Goal: Task Accomplishment & Management: Use online tool/utility

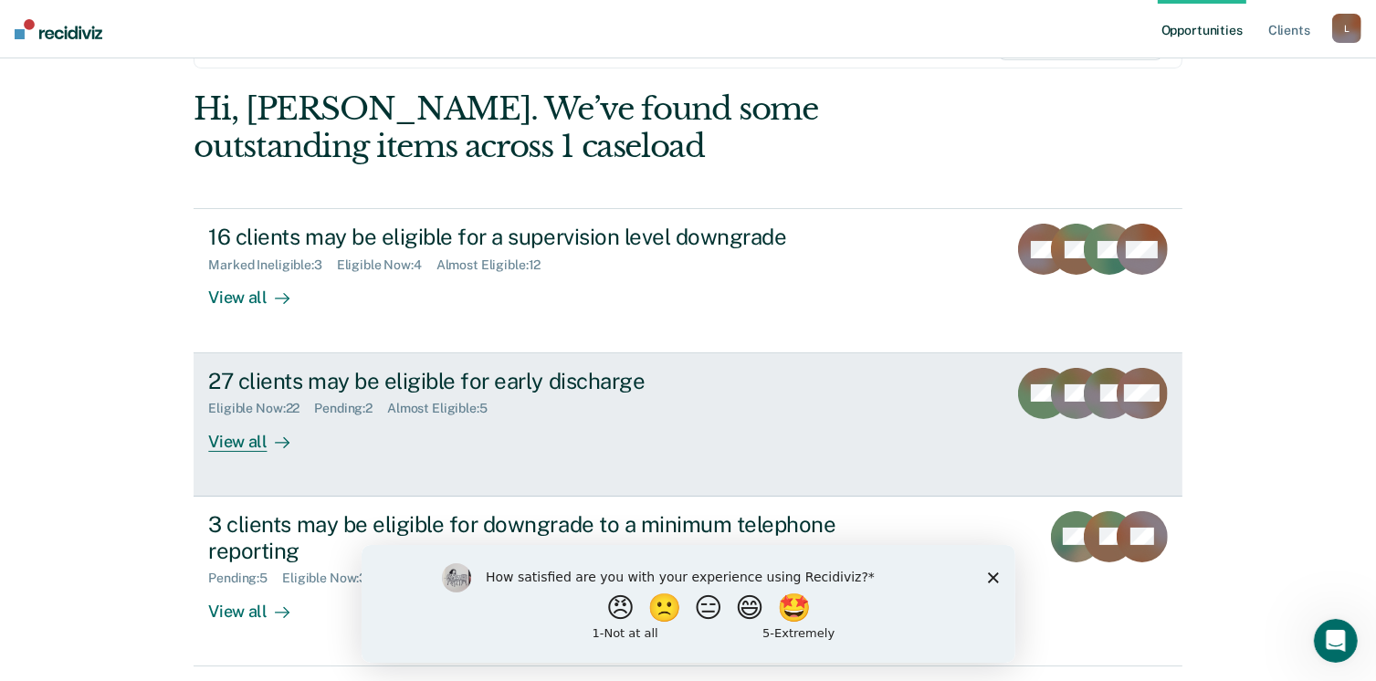
scroll to position [183, 0]
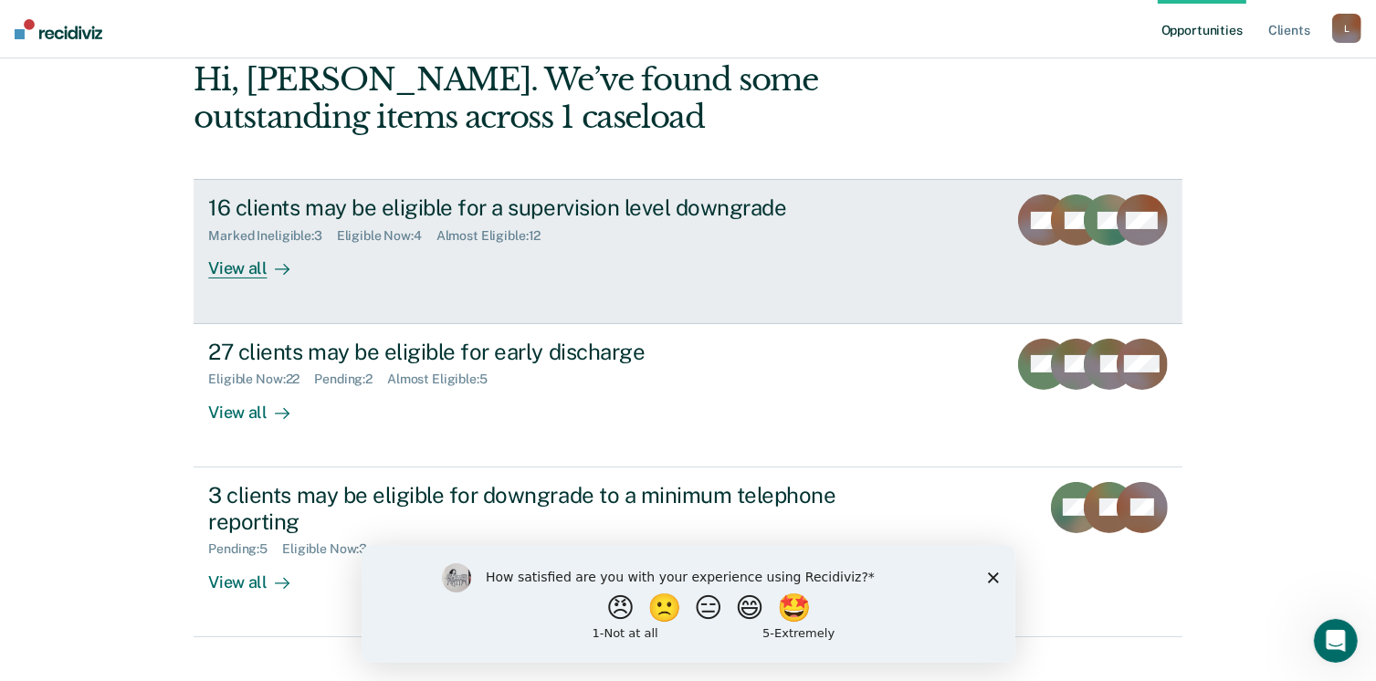
click at [242, 269] on div "View all" at bounding box center [259, 262] width 102 height 36
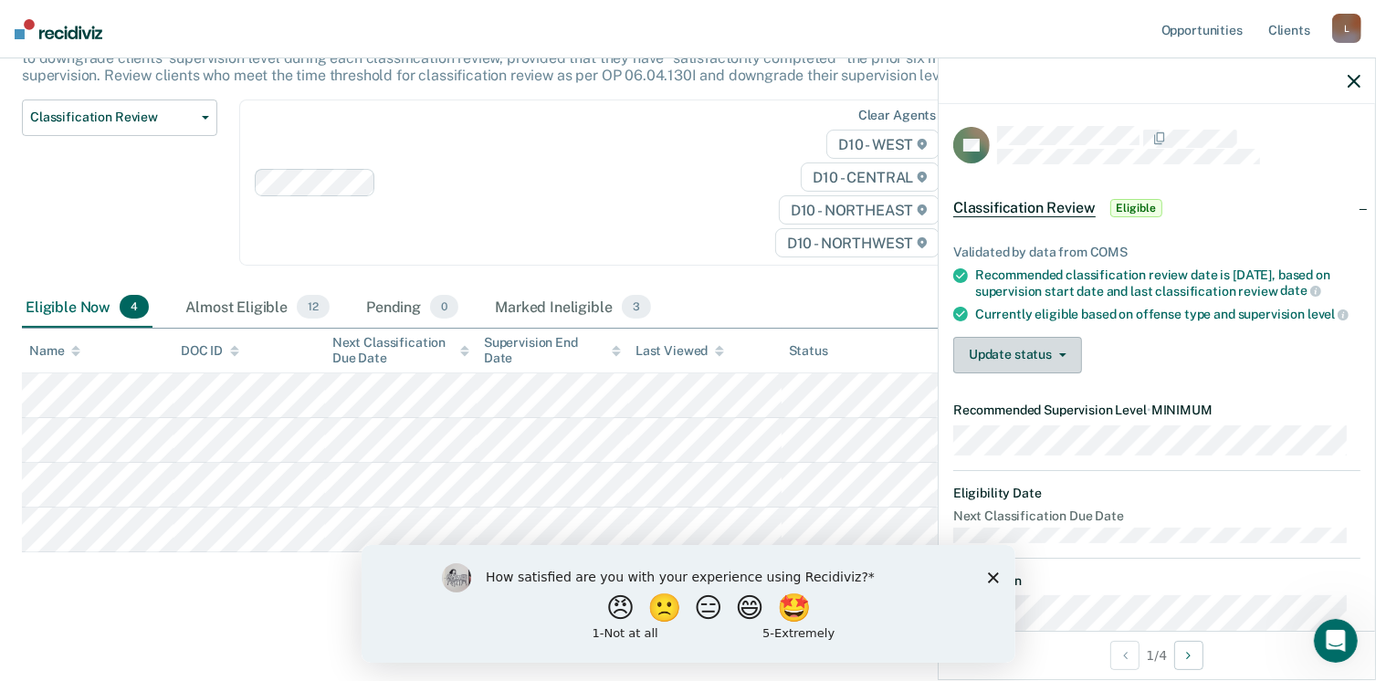
click at [1061, 357] on icon "button" at bounding box center [1063, 355] width 7 height 4
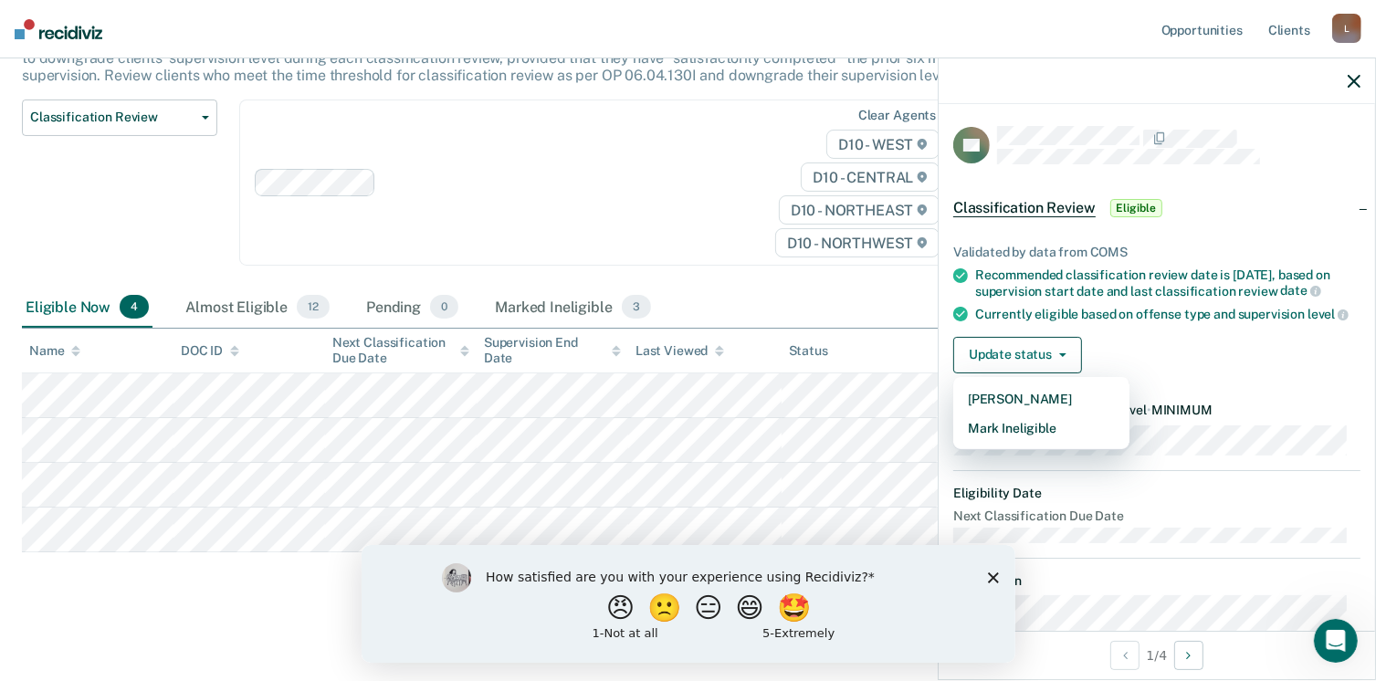
click at [1111, 351] on div "Update status [PERSON_NAME] Mark Ineligible" at bounding box center [1157, 355] width 407 height 37
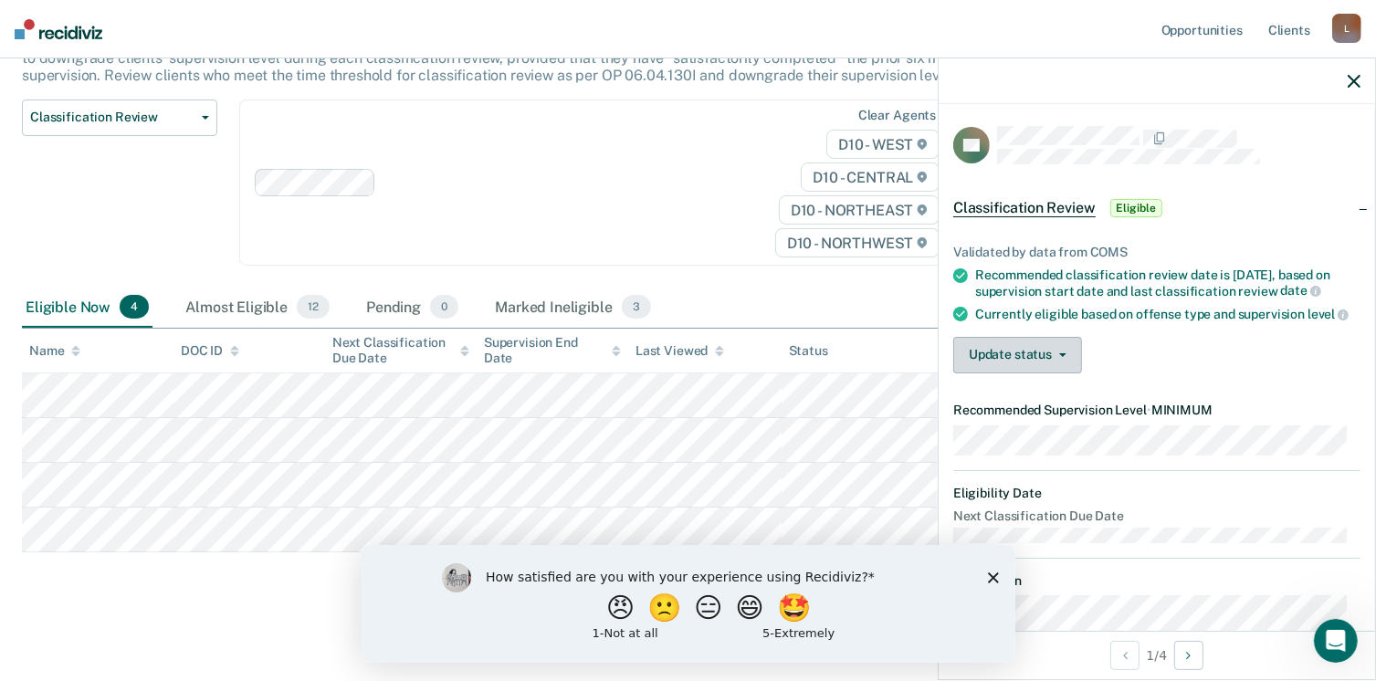
click at [1061, 363] on button "Update status" at bounding box center [1018, 355] width 129 height 37
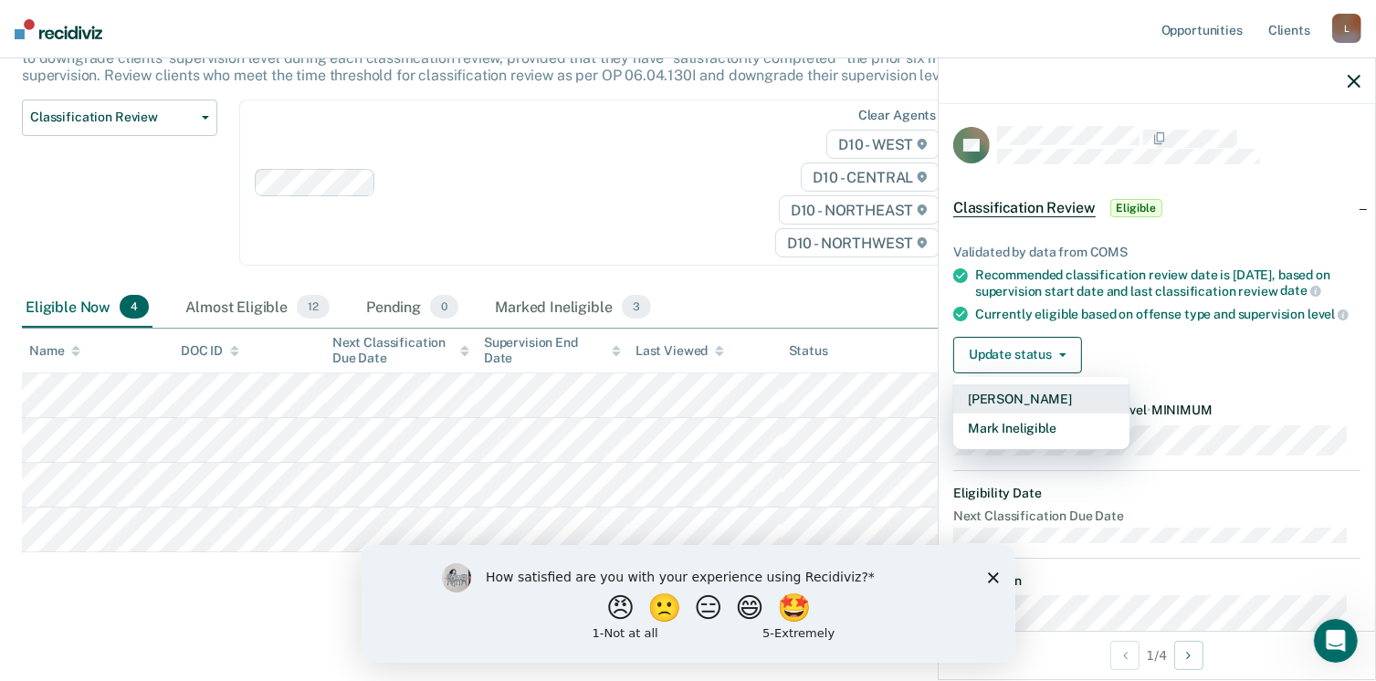
click at [1023, 406] on button "[PERSON_NAME]" at bounding box center [1042, 399] width 176 height 29
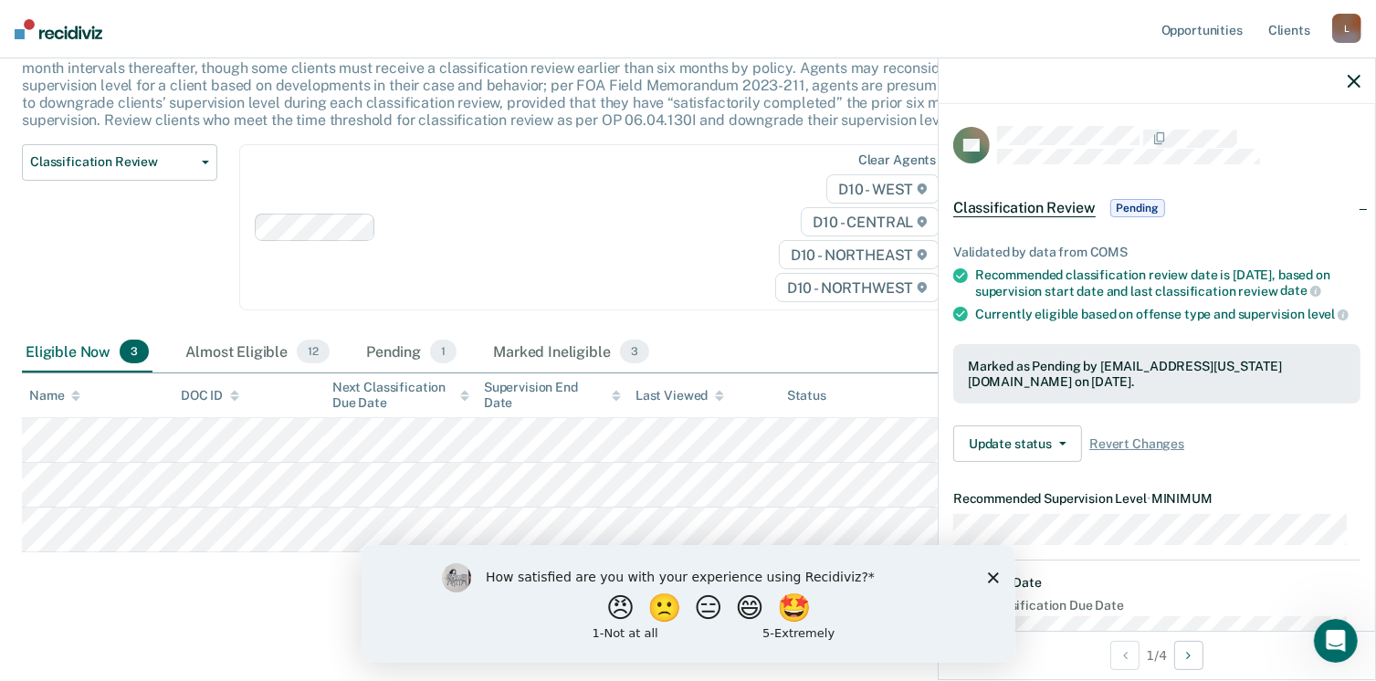
click at [1138, 206] on span "Pending" at bounding box center [1138, 208] width 55 height 18
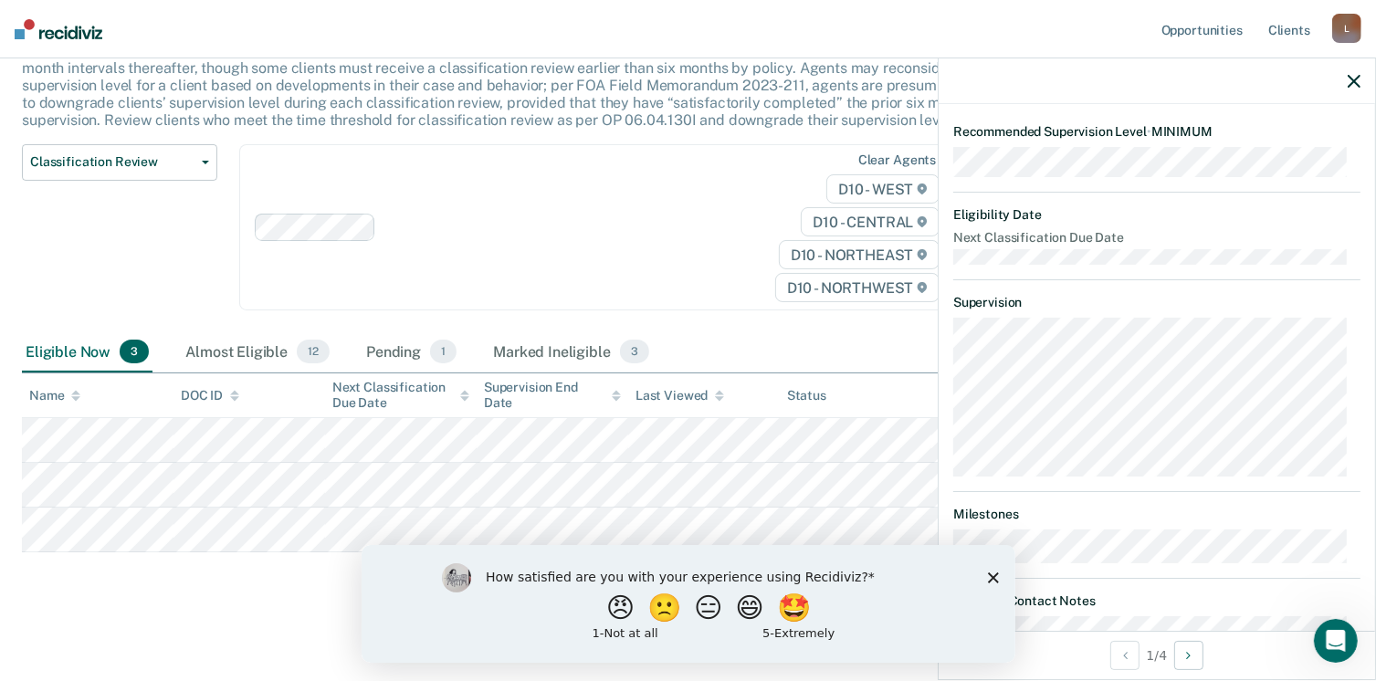
scroll to position [161, 0]
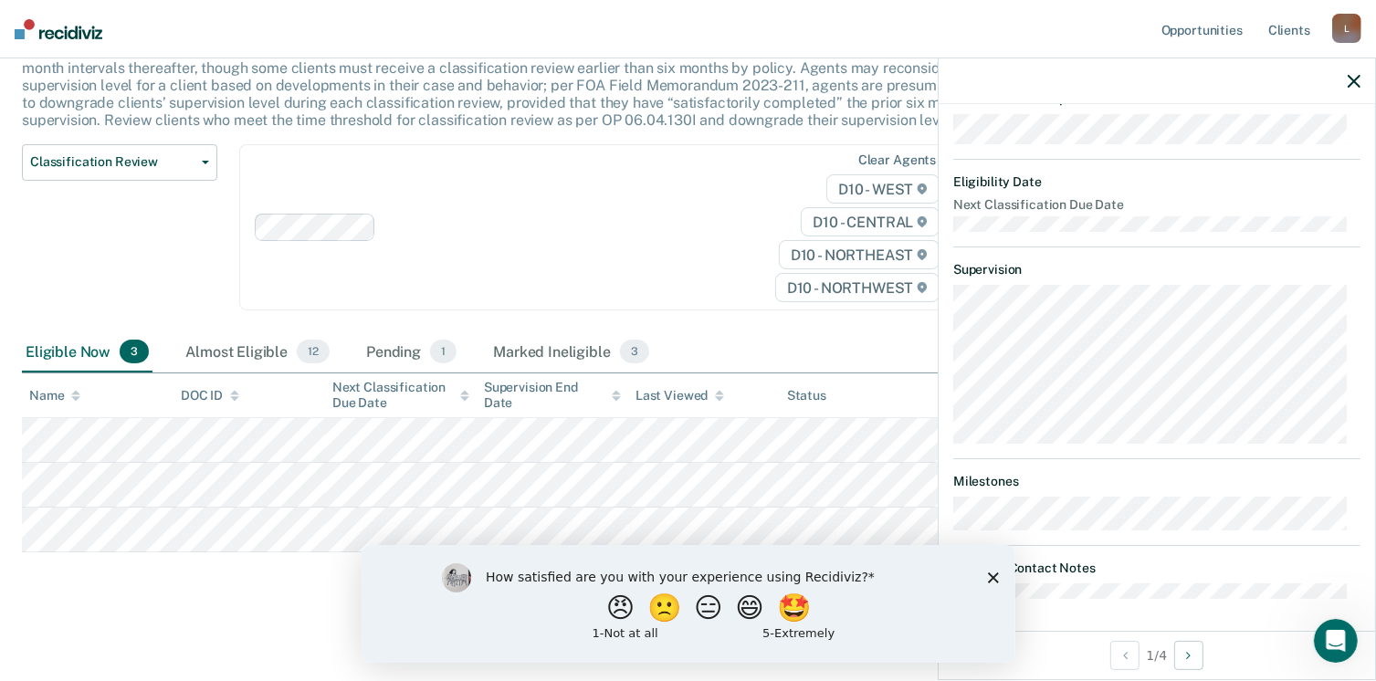
click at [990, 577] on icon "Close survey" at bounding box center [992, 577] width 11 height 11
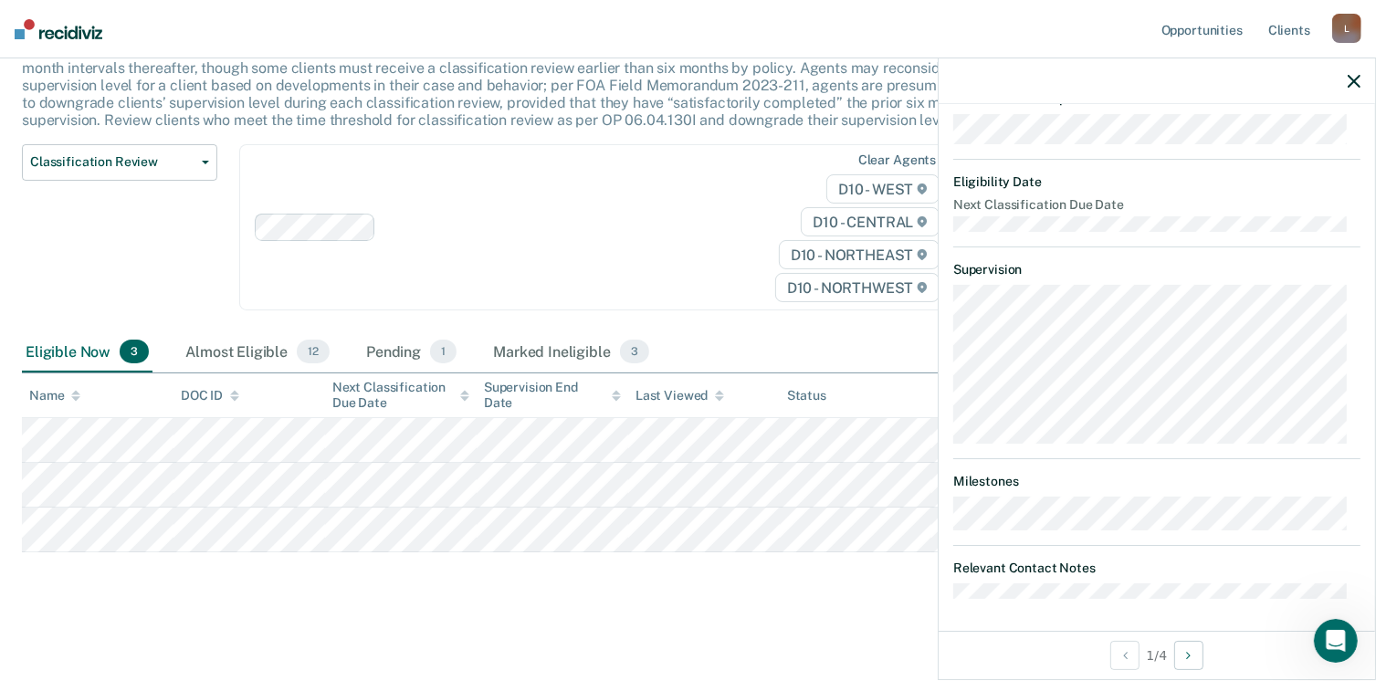
scroll to position [0, 0]
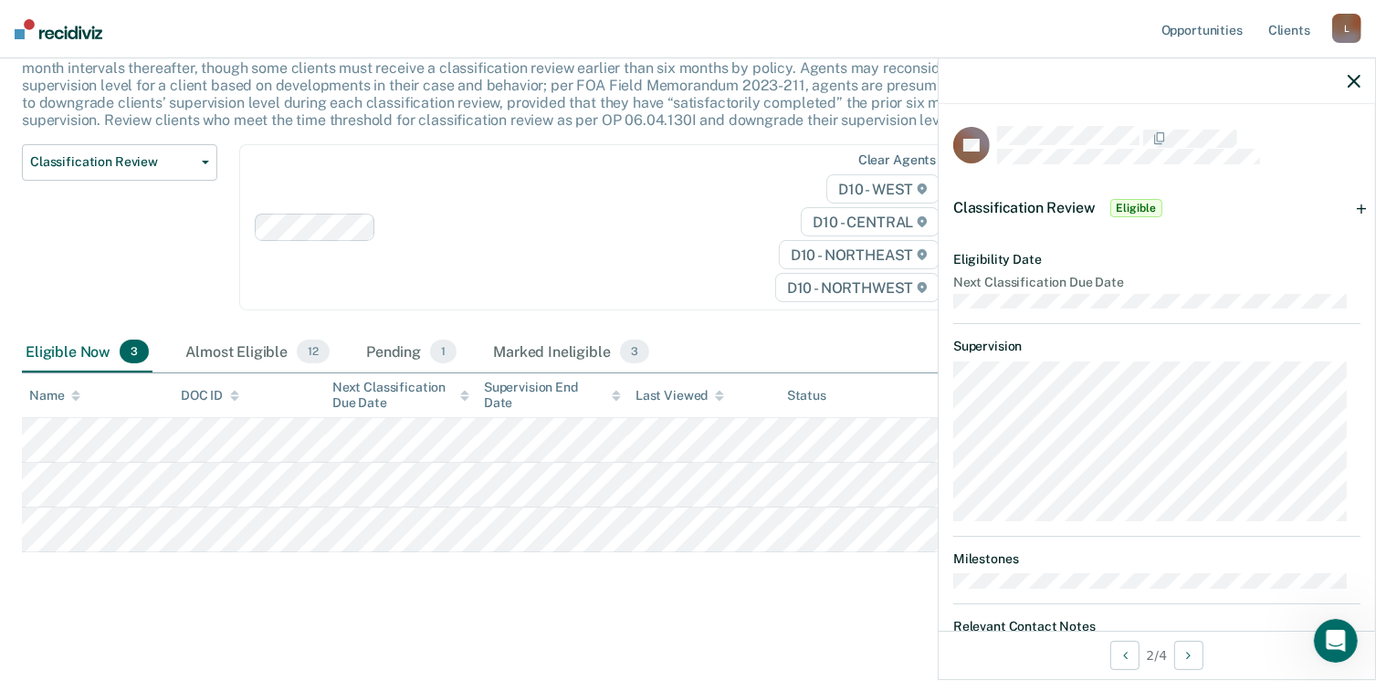
click at [1140, 206] on span "Eligible" at bounding box center [1137, 208] width 52 height 18
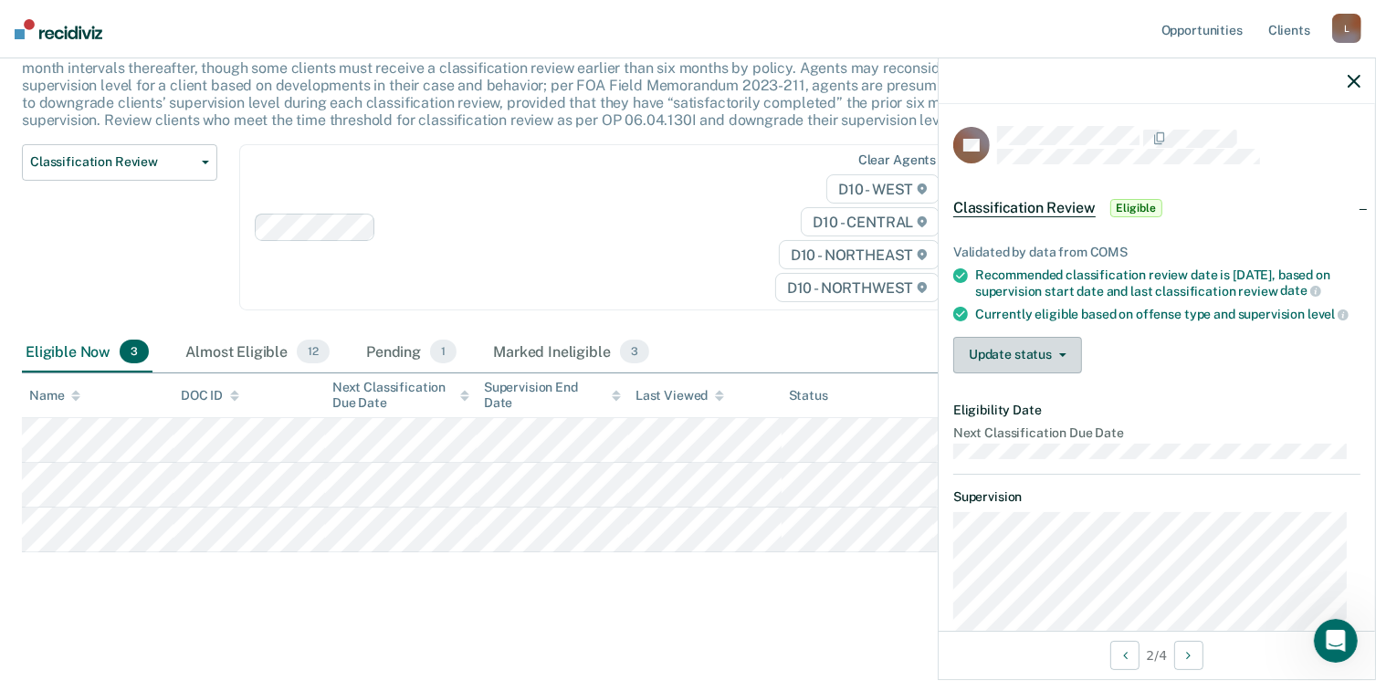
click at [1060, 357] on icon "button" at bounding box center [1063, 355] width 7 height 4
click at [1167, 366] on div "Update status [PERSON_NAME] Mark Ineligible" at bounding box center [1157, 355] width 407 height 37
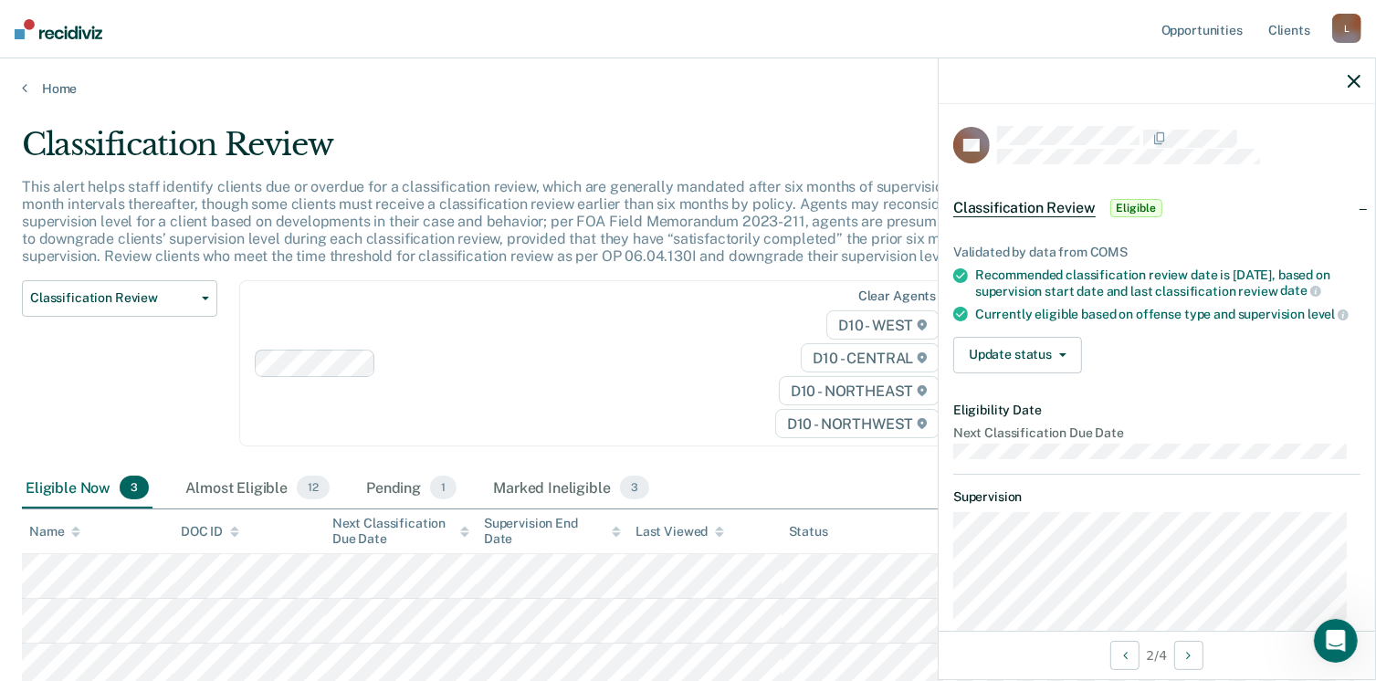
click at [1056, 209] on span "Classification Review" at bounding box center [1025, 208] width 142 height 18
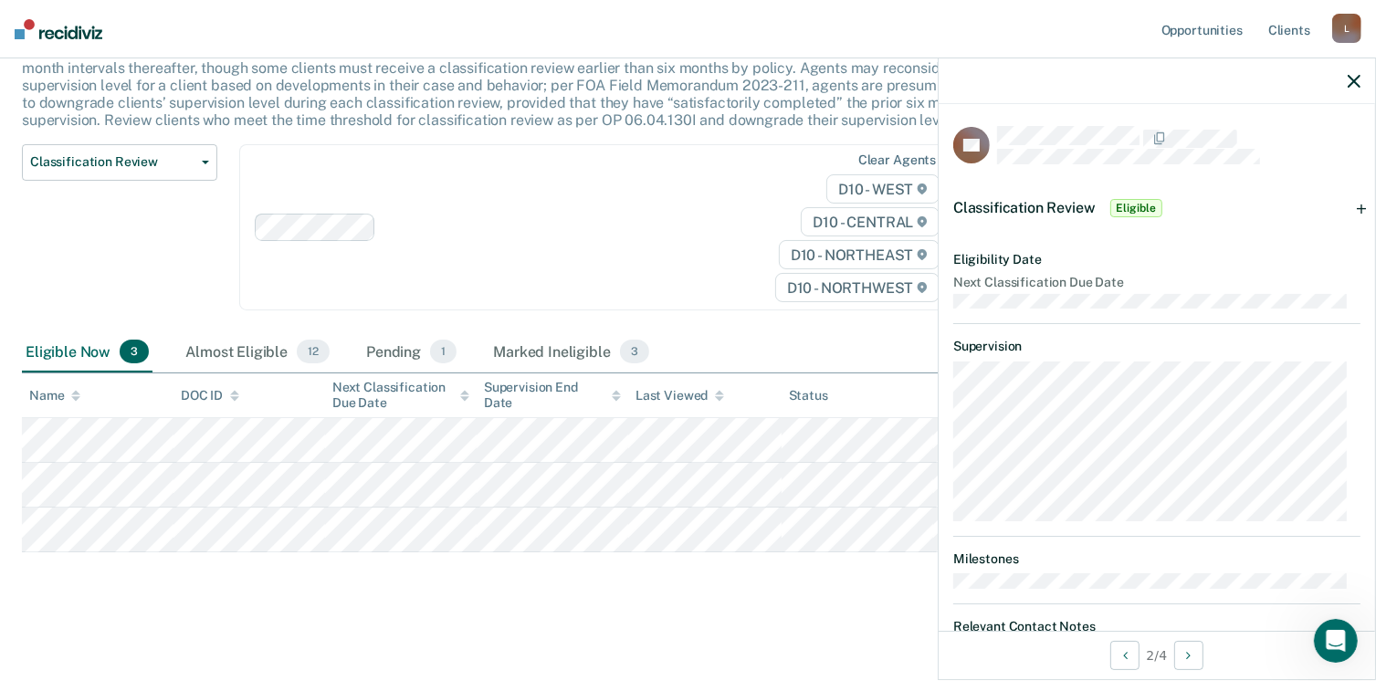
scroll to position [58, 0]
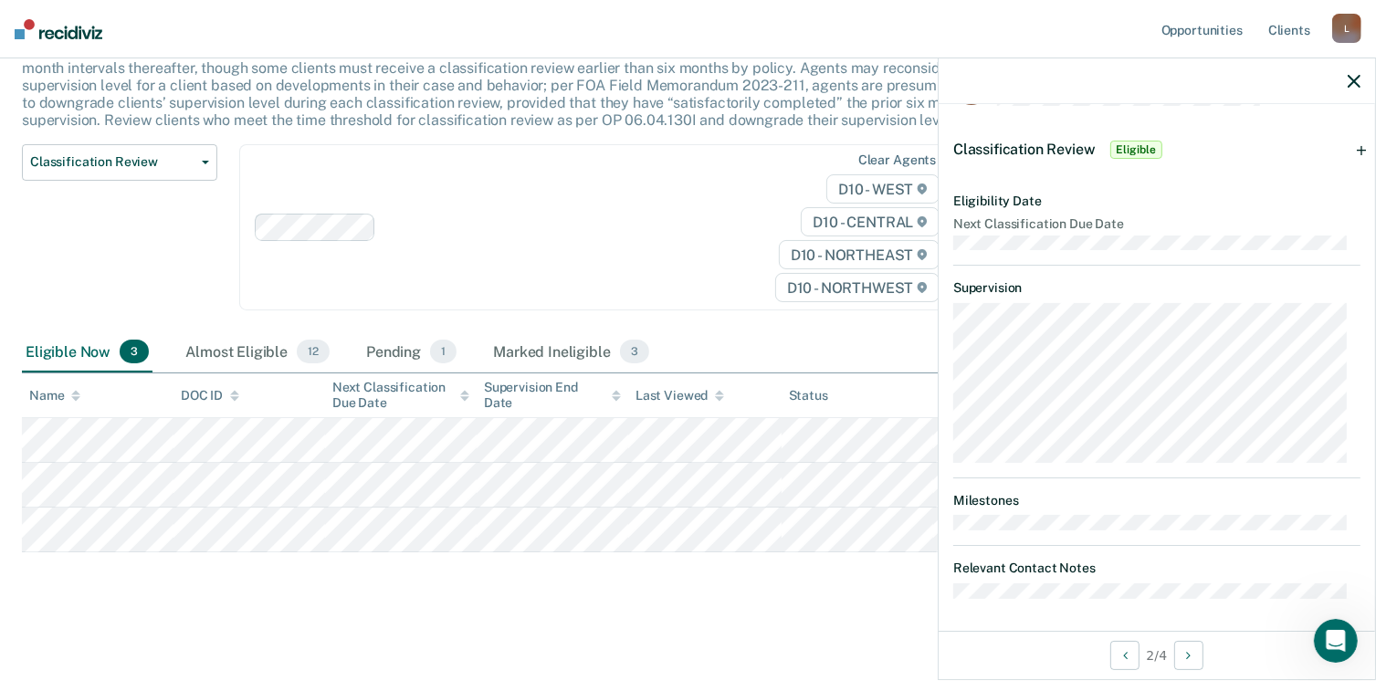
click at [1124, 153] on span "Eligible" at bounding box center [1137, 150] width 52 height 18
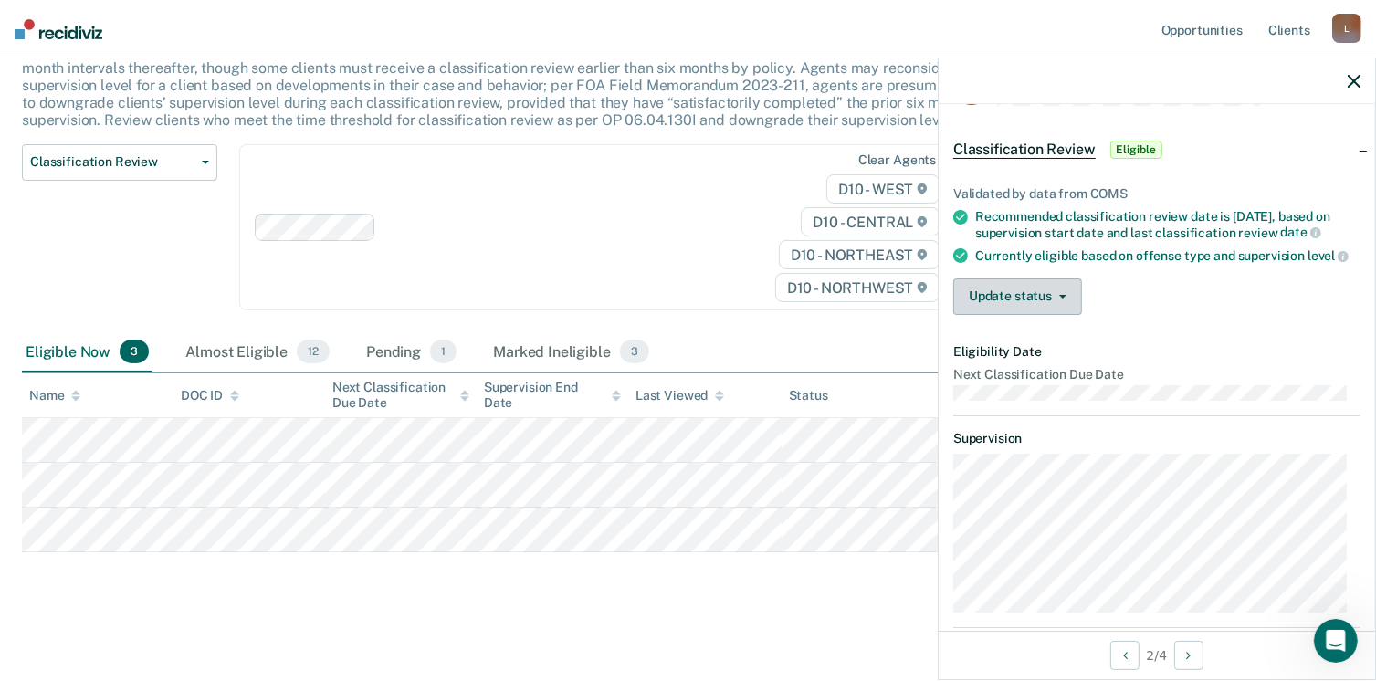
click at [1062, 299] on icon "button" at bounding box center [1063, 297] width 7 height 4
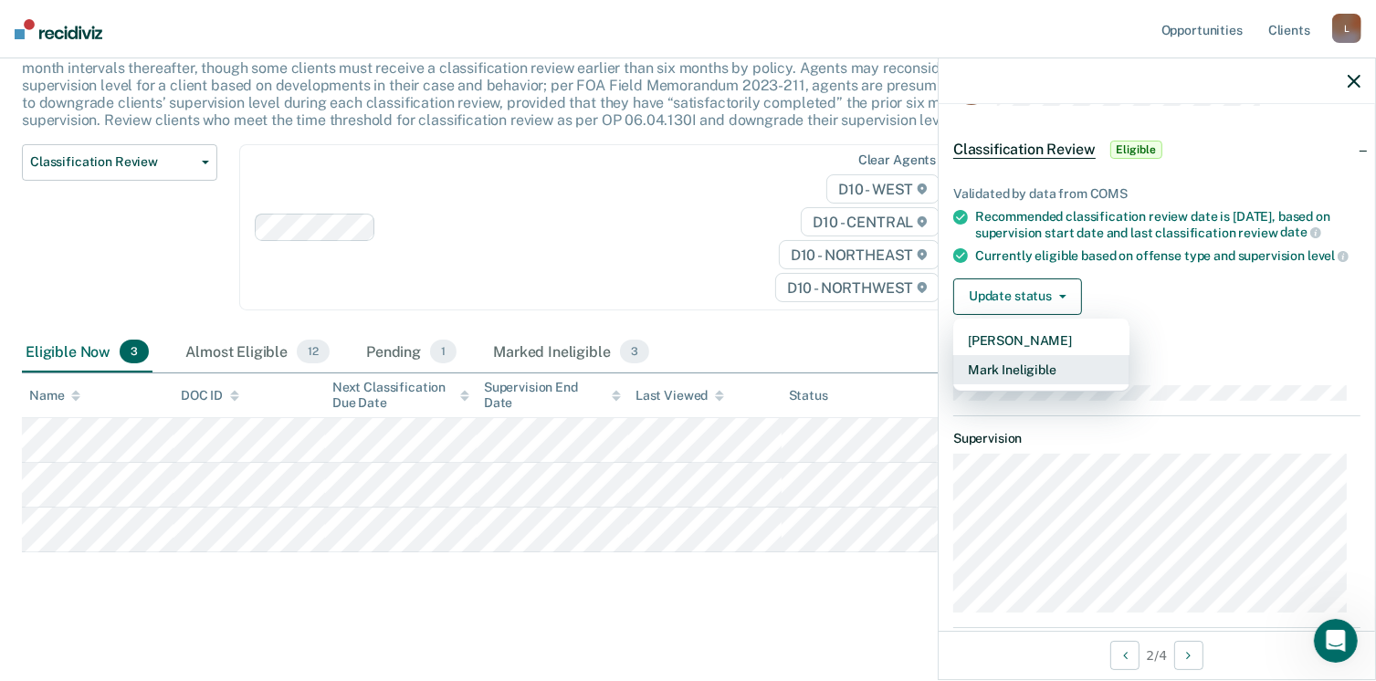
click at [1023, 385] on button "Mark Ineligible" at bounding box center [1042, 369] width 176 height 29
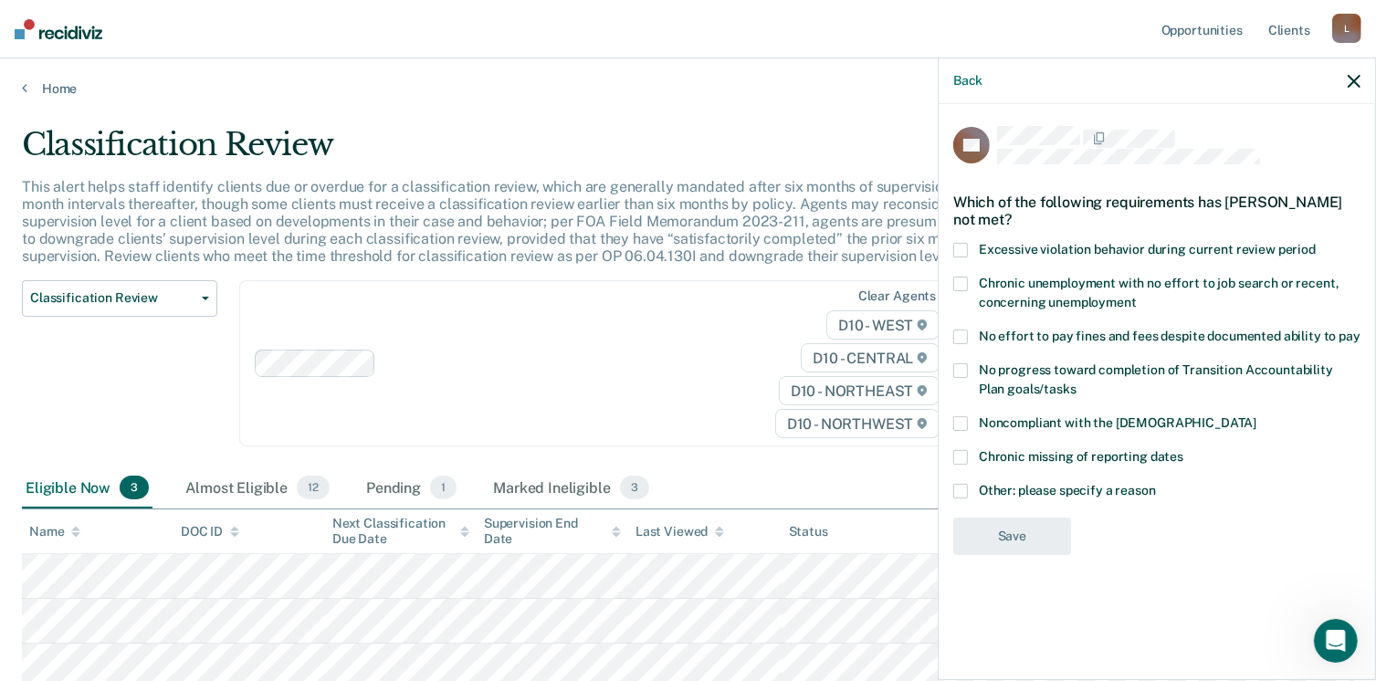
scroll to position [0, 0]
click at [965, 76] on button "Back" at bounding box center [968, 81] width 29 height 16
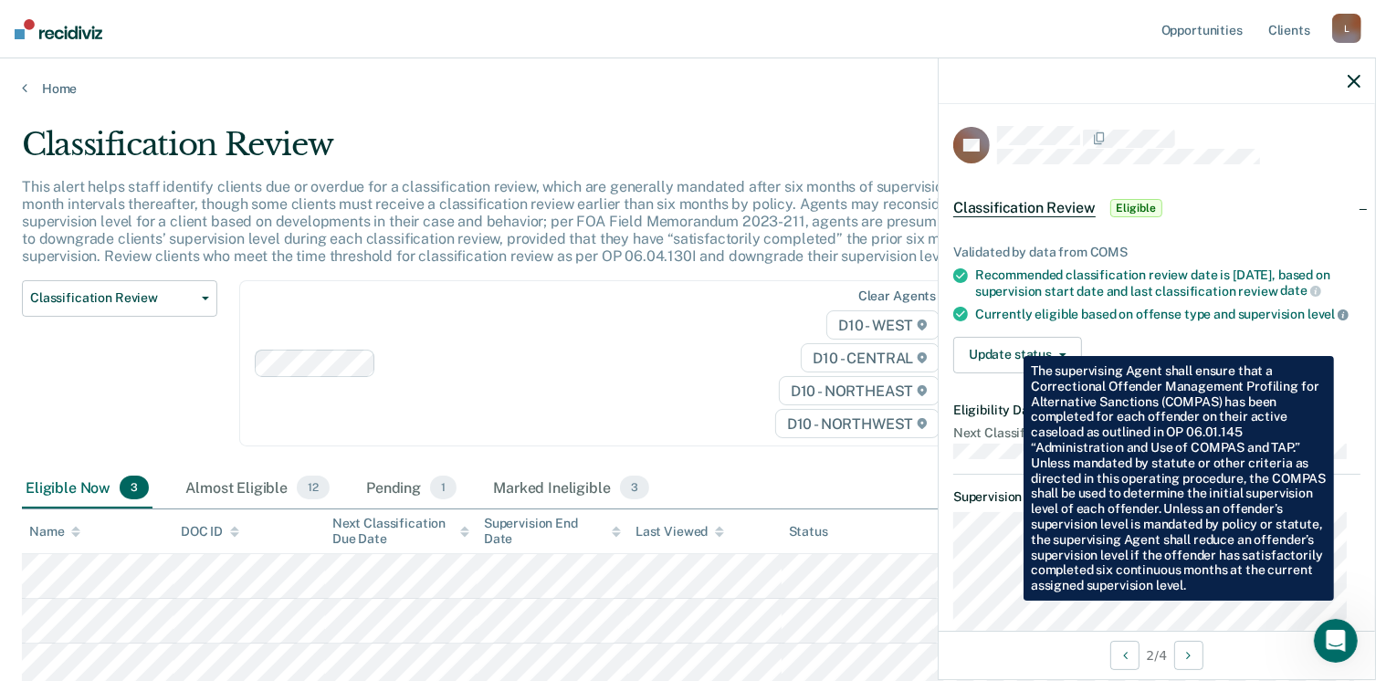
click at [1338, 321] on icon at bounding box center [1343, 315] width 11 height 11
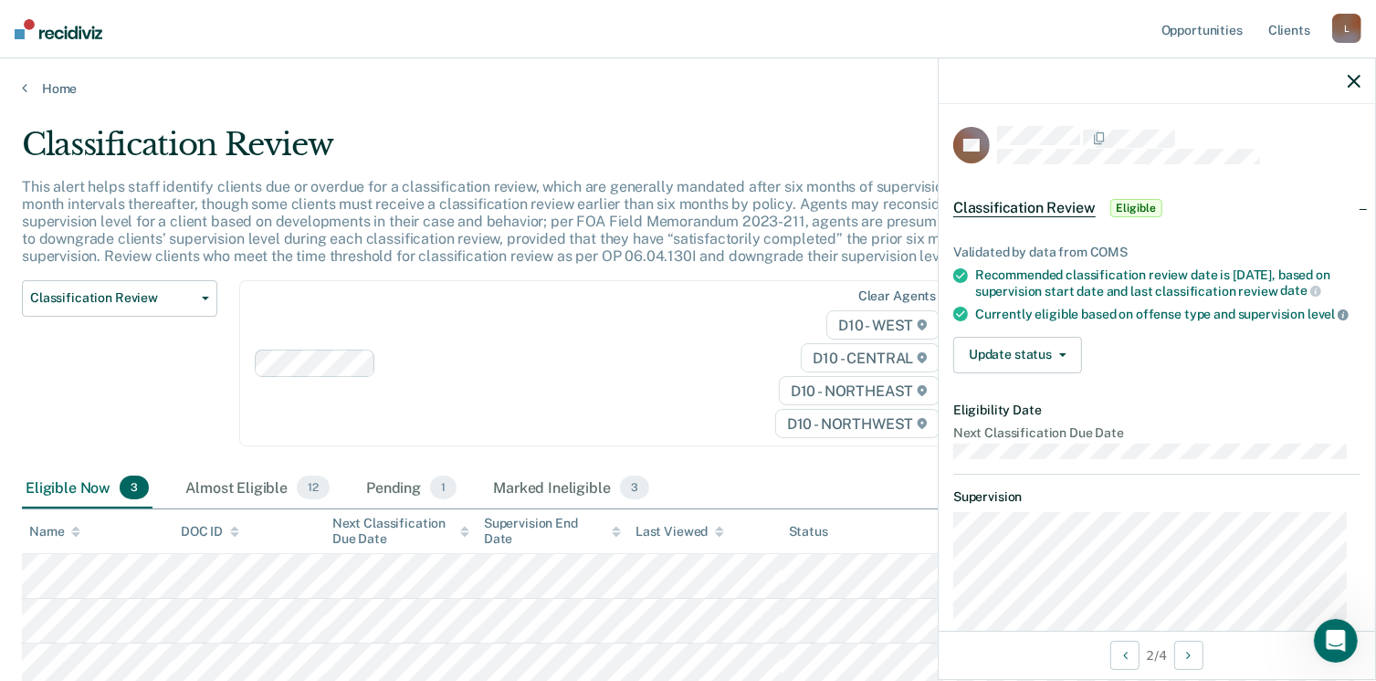
scroll to position [91, 0]
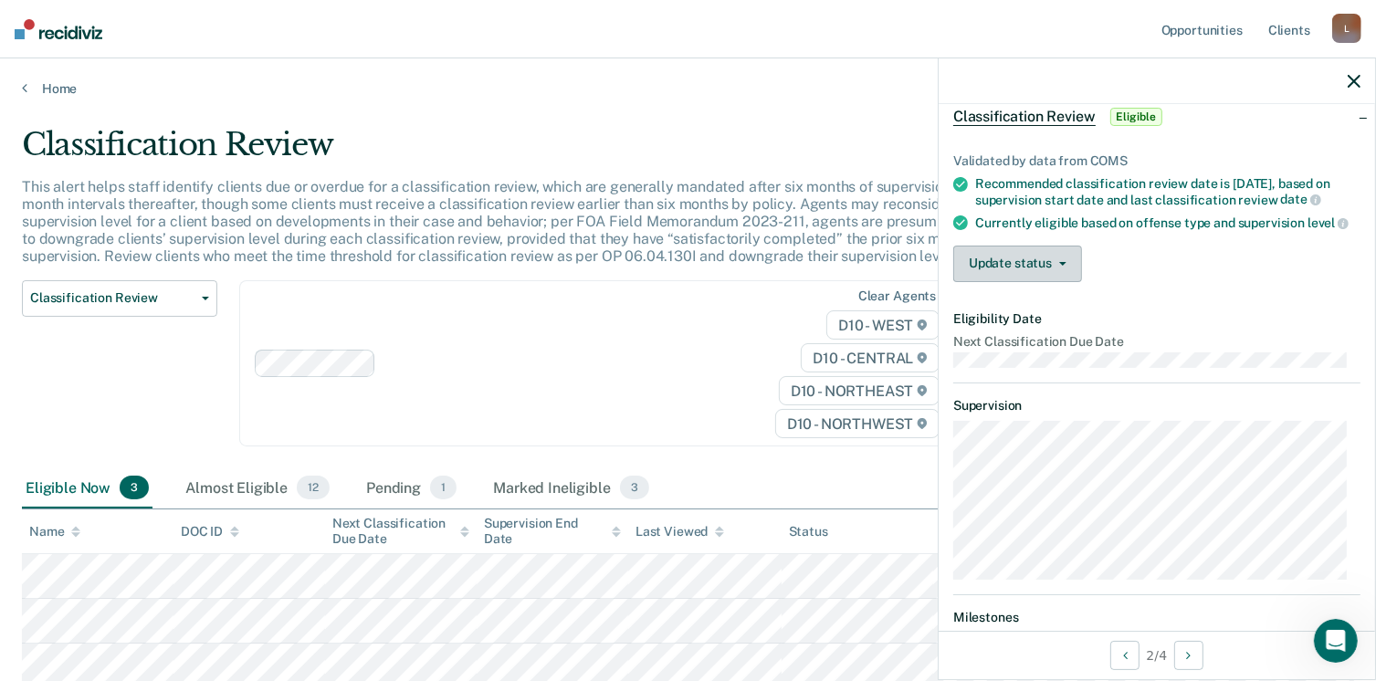
click at [1063, 266] on icon "button" at bounding box center [1063, 264] width 7 height 4
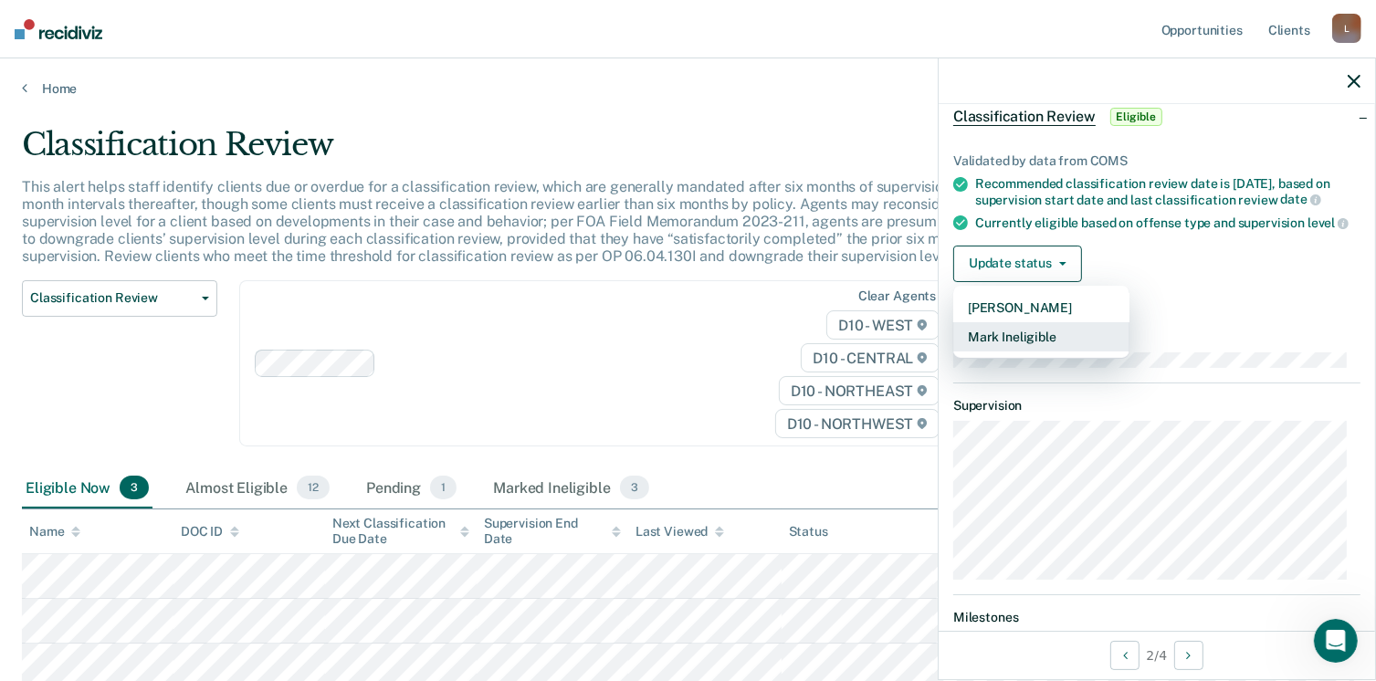
click at [1016, 352] on button "Mark Ineligible" at bounding box center [1042, 336] width 176 height 29
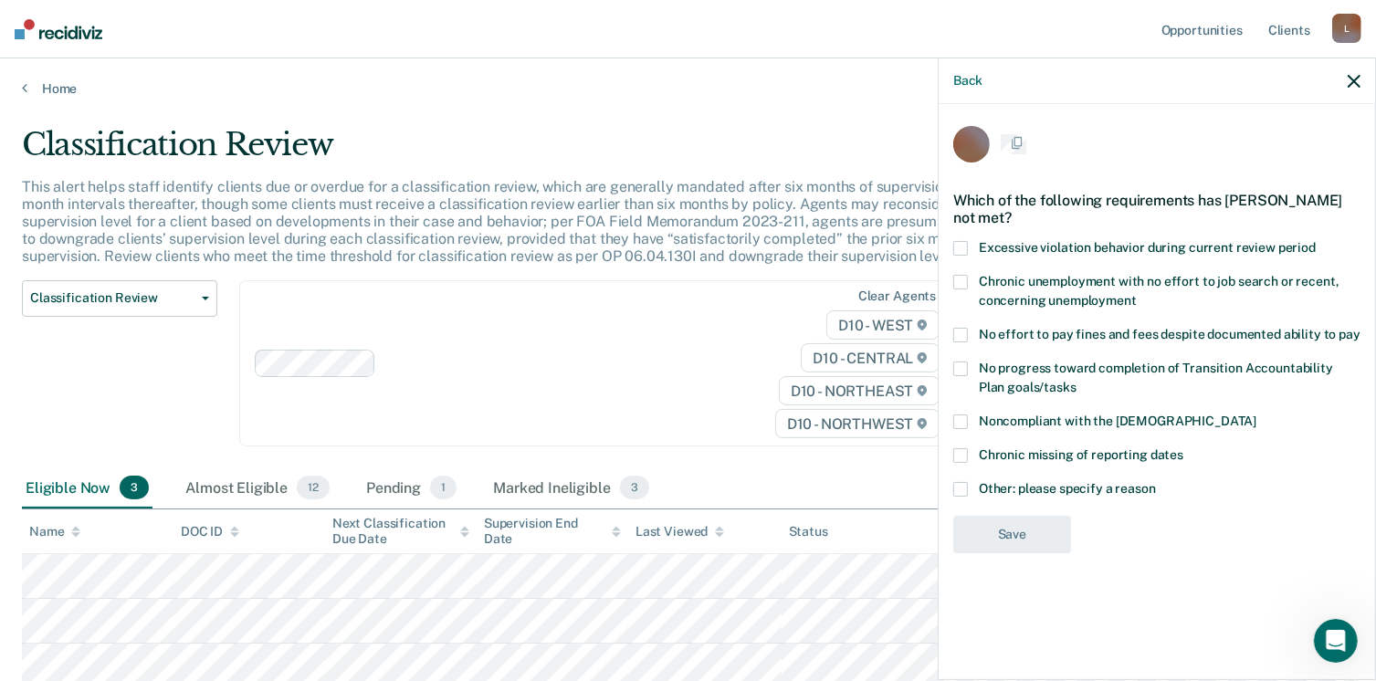
scroll to position [0, 0]
click at [958, 490] on span at bounding box center [961, 491] width 15 height 15
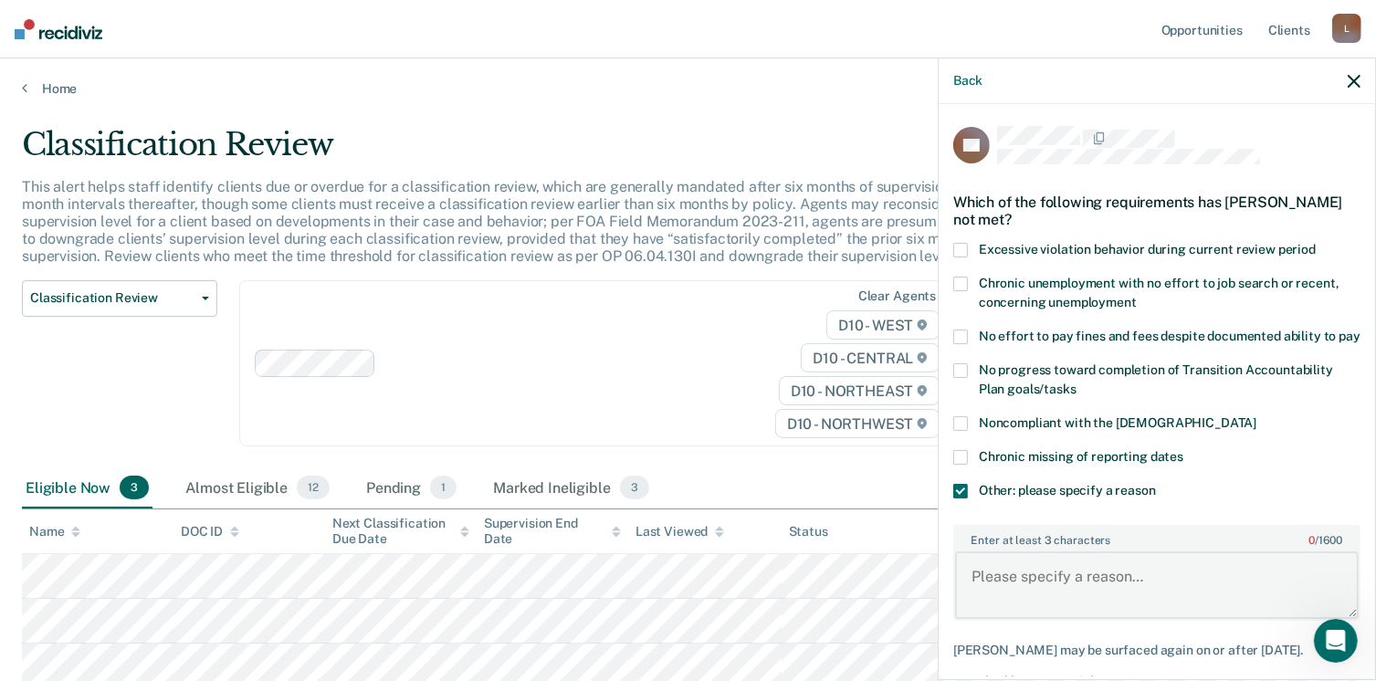
click at [987, 598] on textarea "Enter at least 3 characters 0 / 1600" at bounding box center [1157, 586] width 404 height 68
click at [972, 586] on textarea "Enter at least 3 characters 0 / 1600" at bounding box center [1157, 586] width 404 height 68
paste textarea "750.82 Felonious assault"
click at [974, 589] on textarea "750.82 Felonious assault" at bounding box center [1157, 586] width 404 height 68
click at [986, 593] on textarea "In stant Offence 750.82 Felonious assault" at bounding box center [1157, 586] width 404 height 68
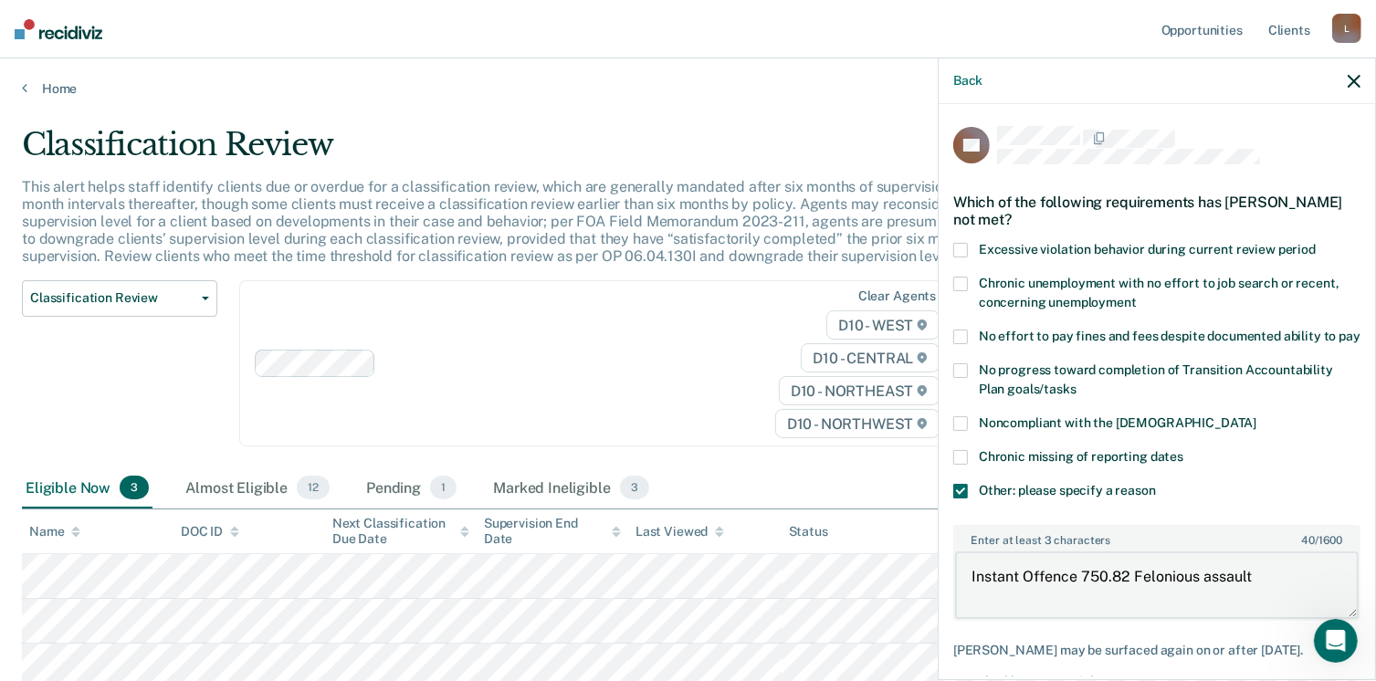
click at [1253, 586] on textarea "Instant Offence 750.82 Felonious assault" at bounding box center [1157, 586] width 404 height 68
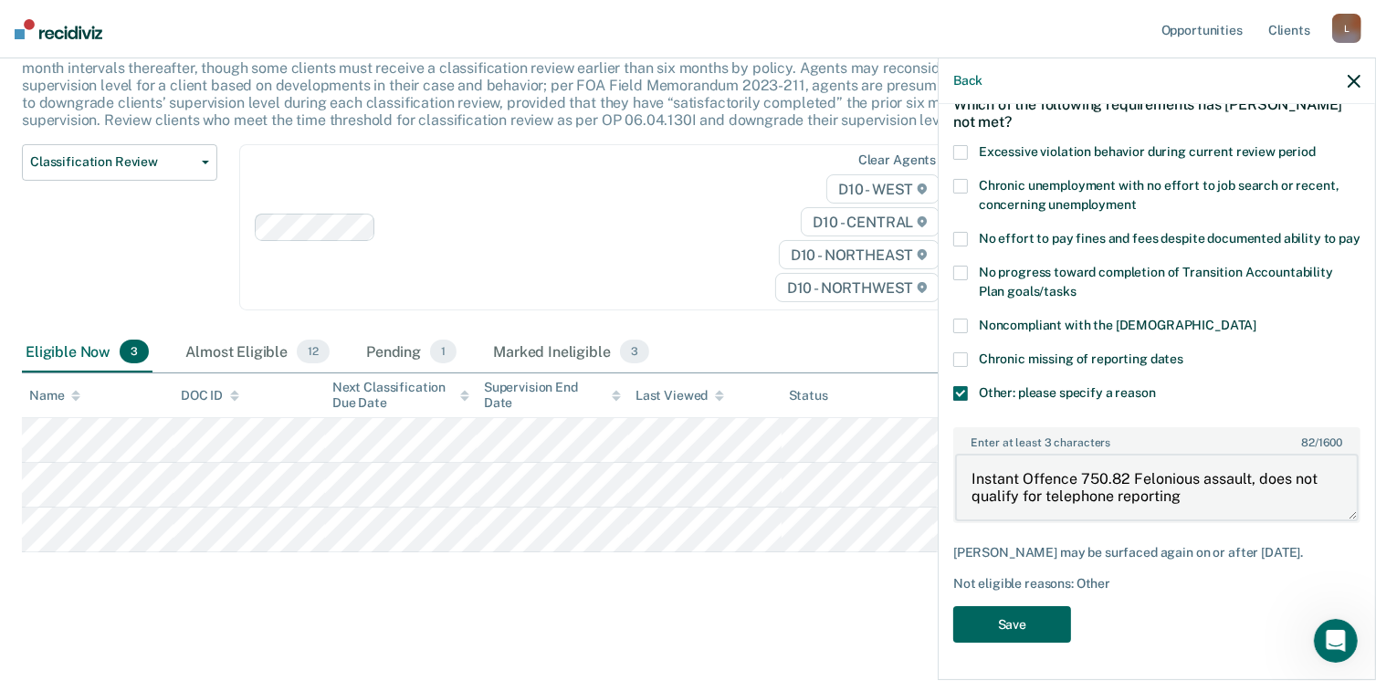
type textarea "Instant Offence 750.82 Felonious assault, does not qualify for telephone report…"
click at [999, 624] on button "Save" at bounding box center [1013, 624] width 118 height 37
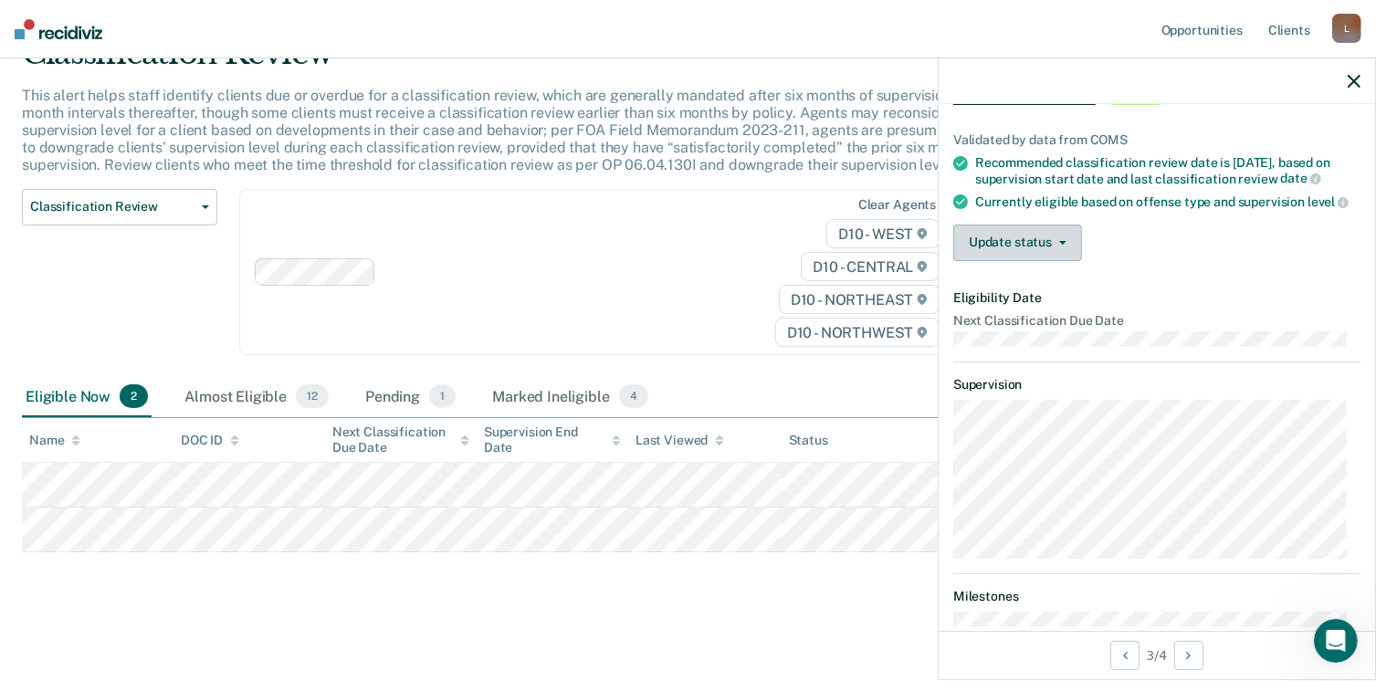
click at [1063, 261] on button "Update status" at bounding box center [1018, 243] width 129 height 37
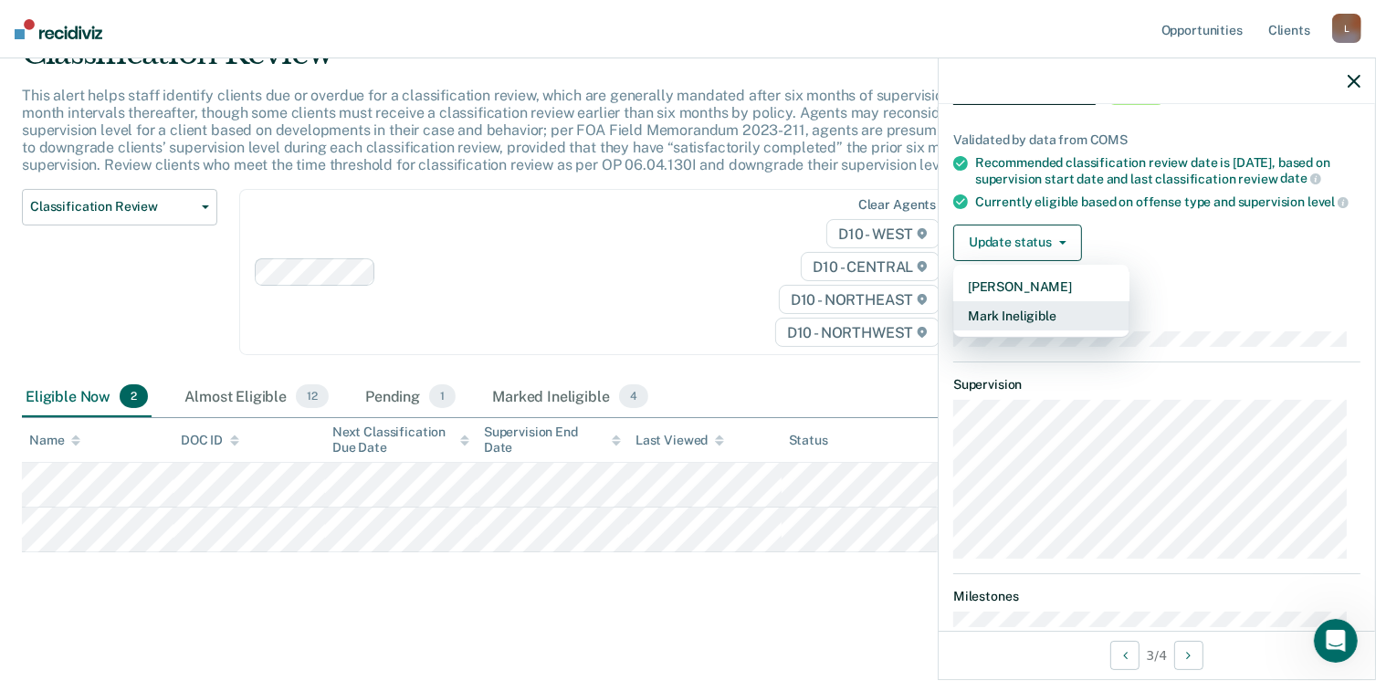
click at [1029, 331] on button "Mark Ineligible" at bounding box center [1042, 315] width 176 height 29
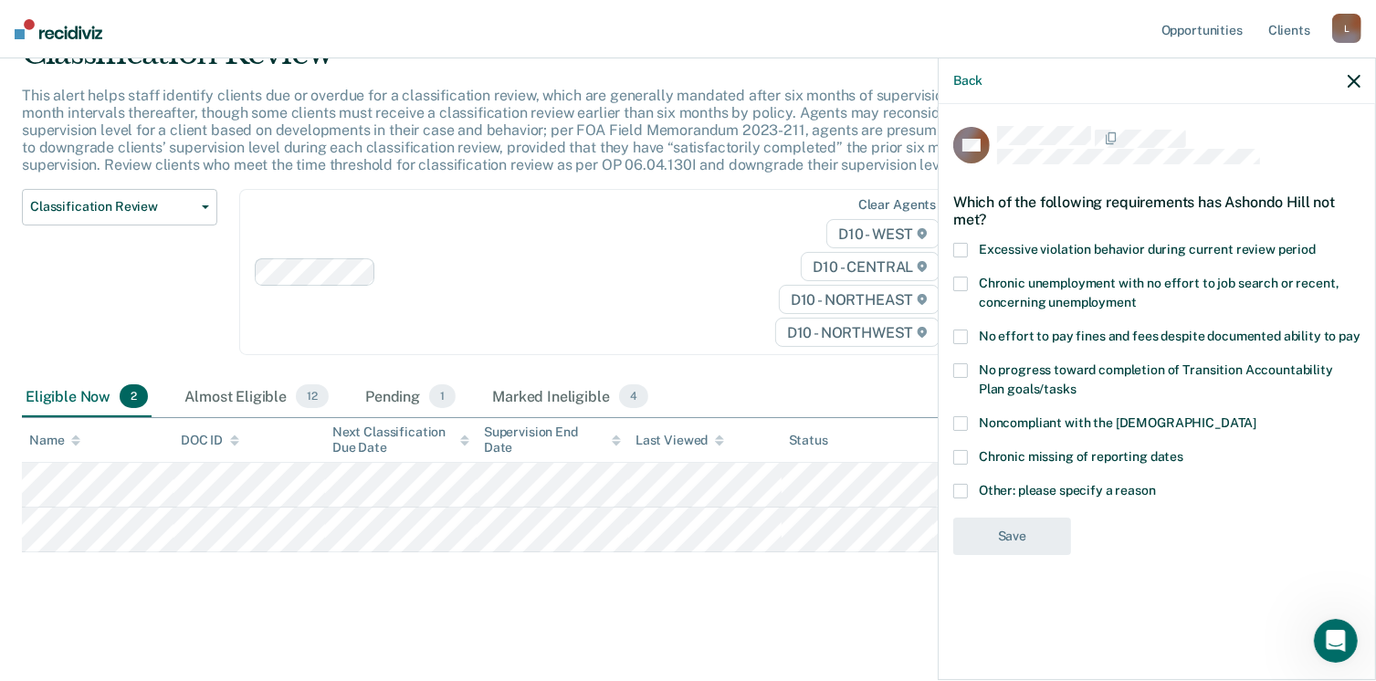
click at [959, 491] on span at bounding box center [961, 491] width 15 height 15
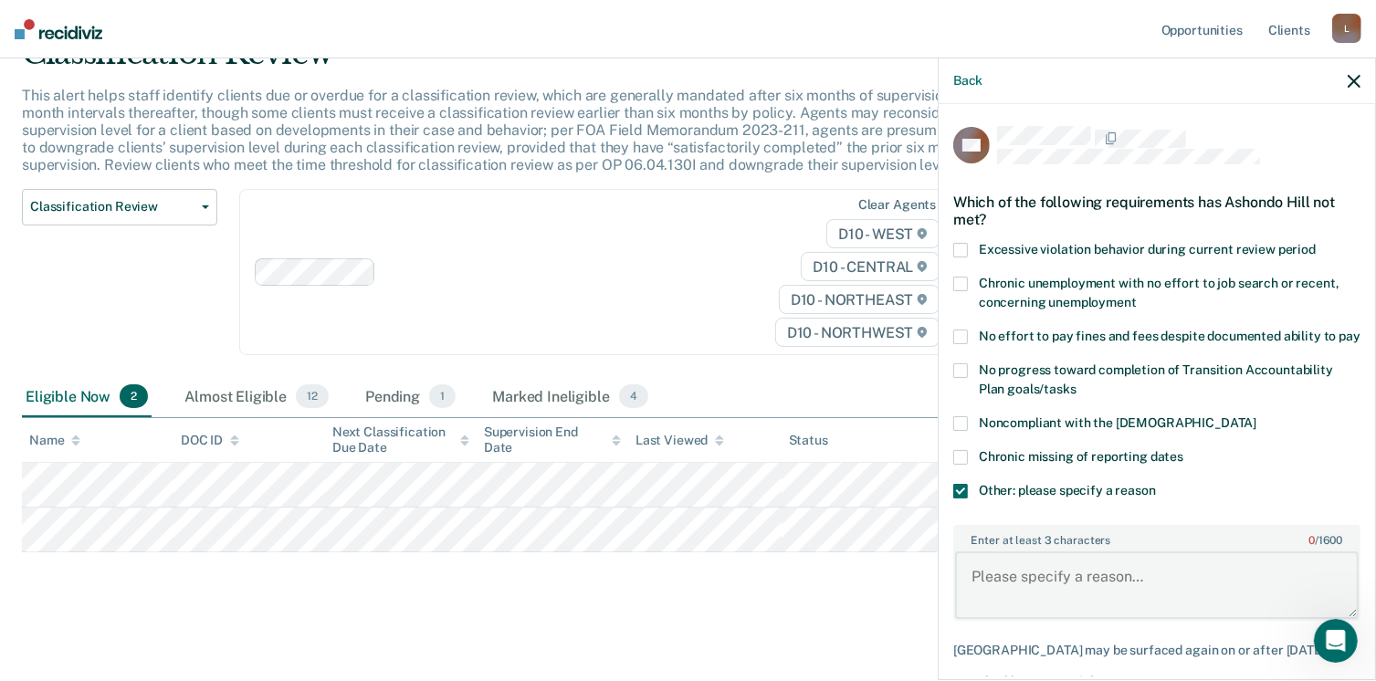
click at [973, 593] on textarea "Enter at least 3 characters 0 / 1600" at bounding box center [1157, 586] width 404 height 68
click at [966, 589] on textarea "Enter at least 3 characters 0 / 1600" at bounding box center [1157, 586] width 404 height 68
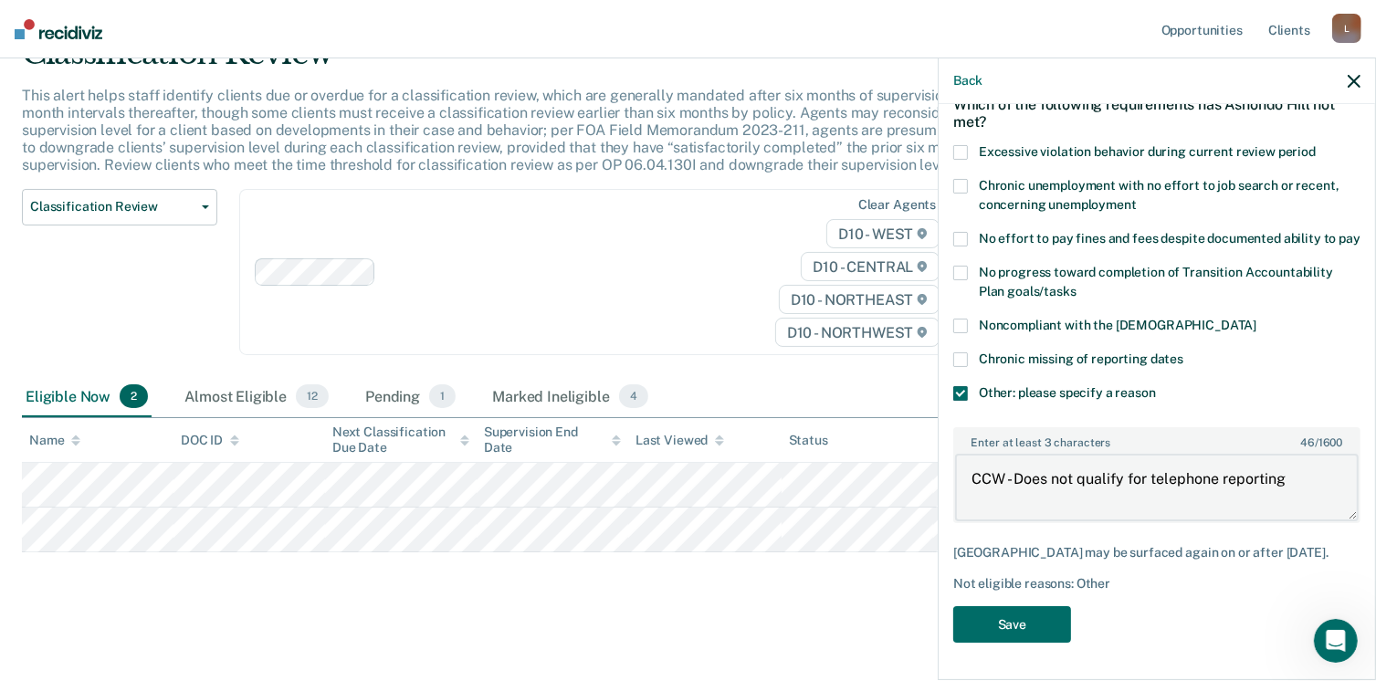
scroll to position [112, 0]
type textarea "CCW - Does not qualify for telephone reporting"
click at [1032, 623] on button "Save" at bounding box center [1013, 624] width 118 height 37
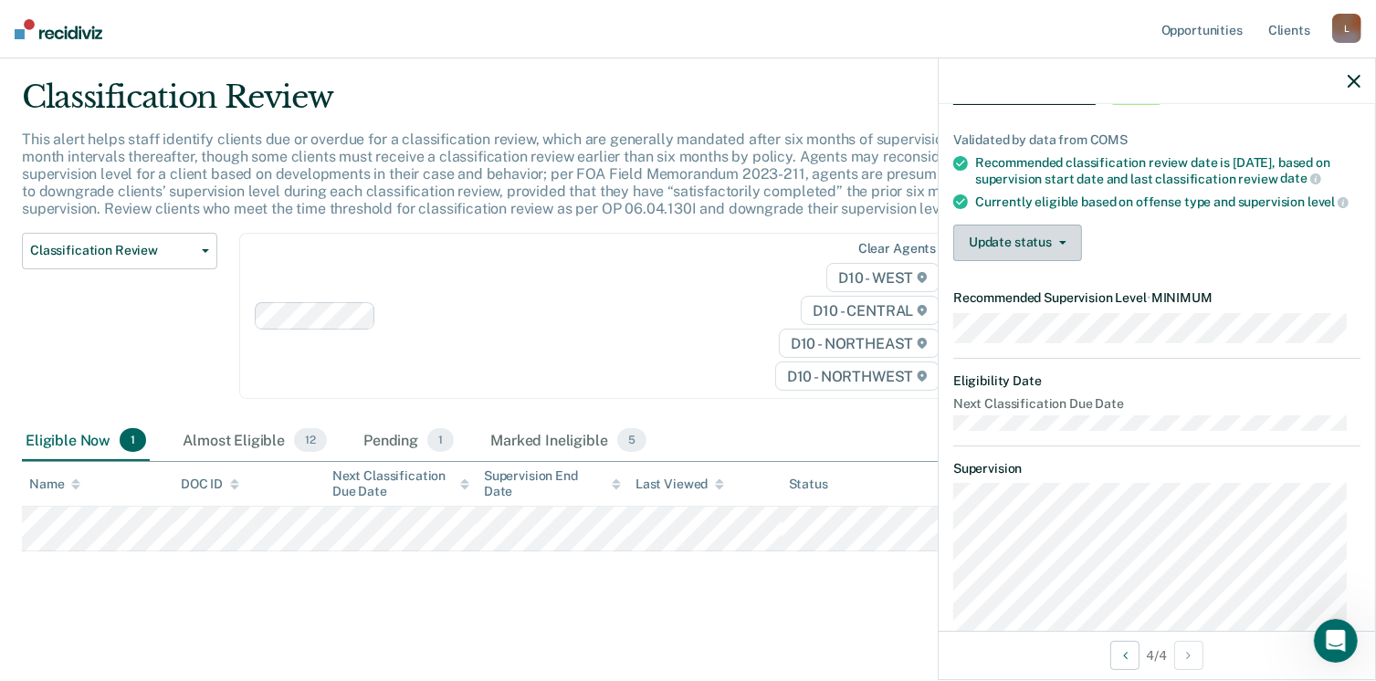
click at [1060, 245] on icon "button" at bounding box center [1063, 243] width 7 height 4
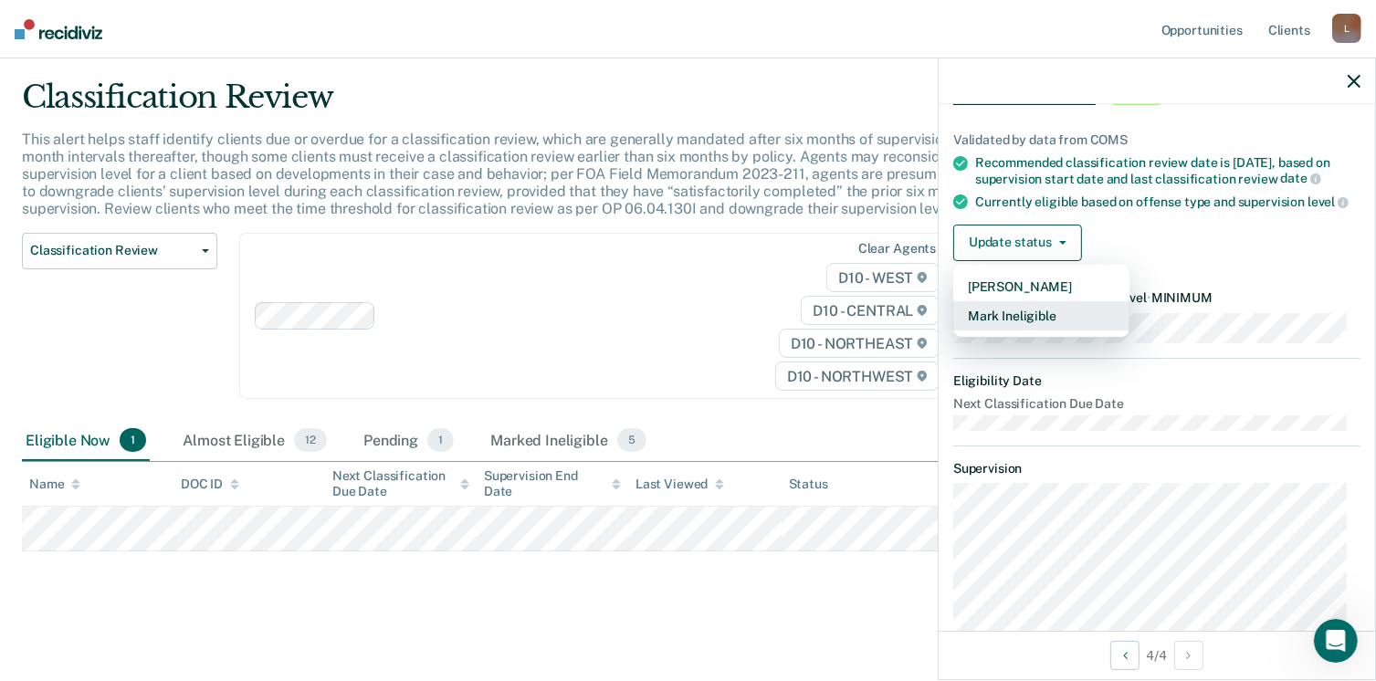
click at [1017, 331] on button "Mark Ineligible" at bounding box center [1042, 315] width 176 height 29
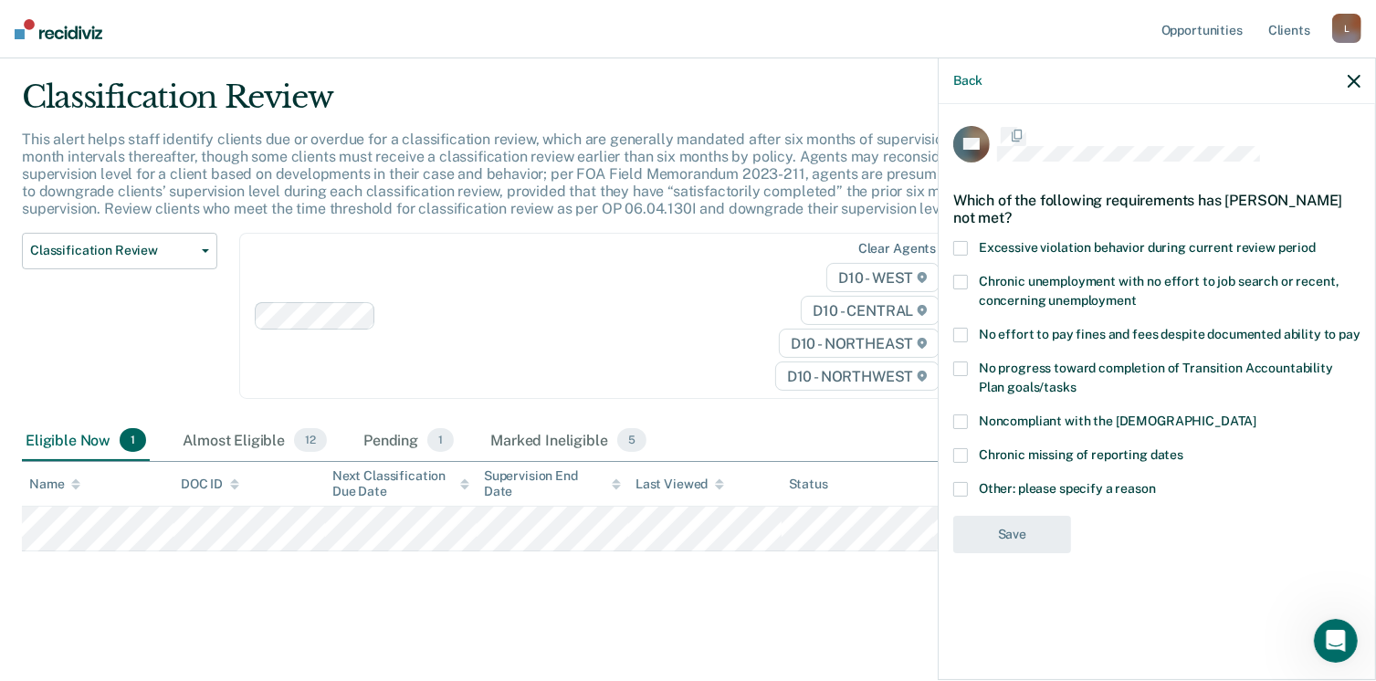
scroll to position [0, 0]
click at [960, 451] on span at bounding box center [961, 457] width 15 height 15
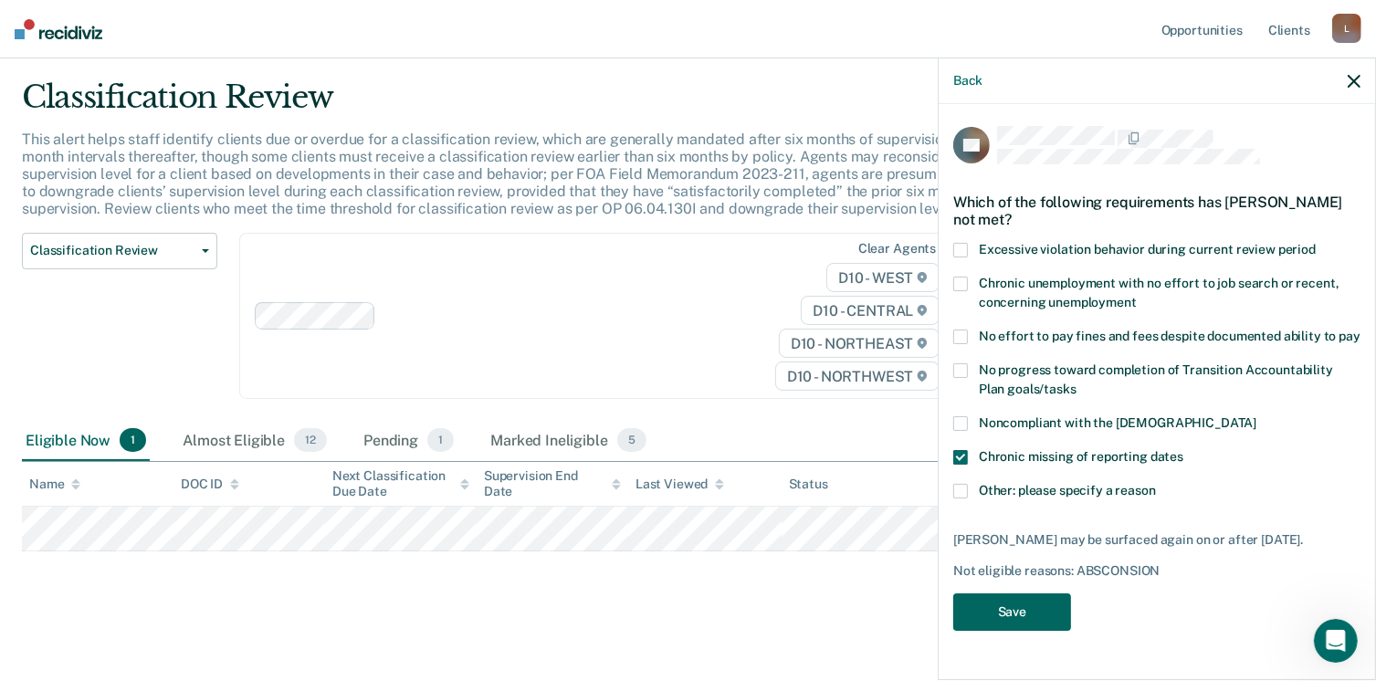
click at [1000, 613] on button "Save" at bounding box center [1013, 612] width 118 height 37
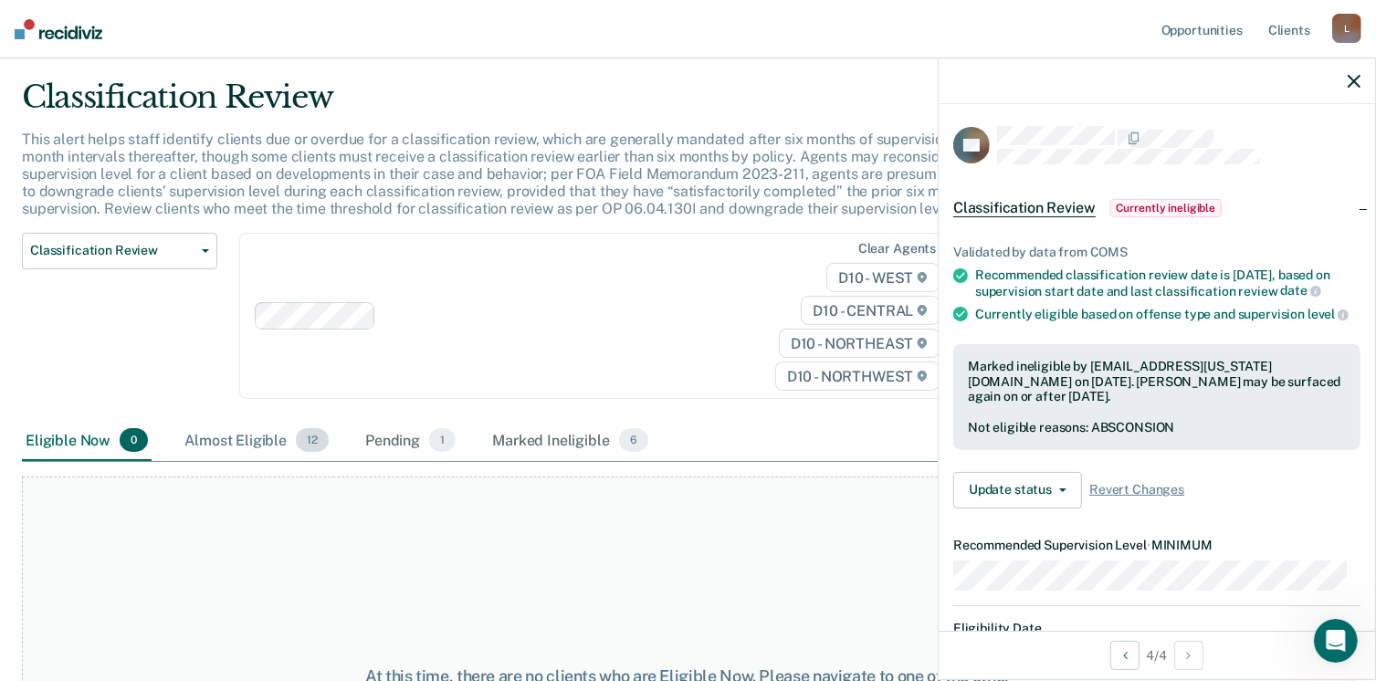
click at [268, 439] on div "Almost Eligible 12" at bounding box center [257, 441] width 152 height 40
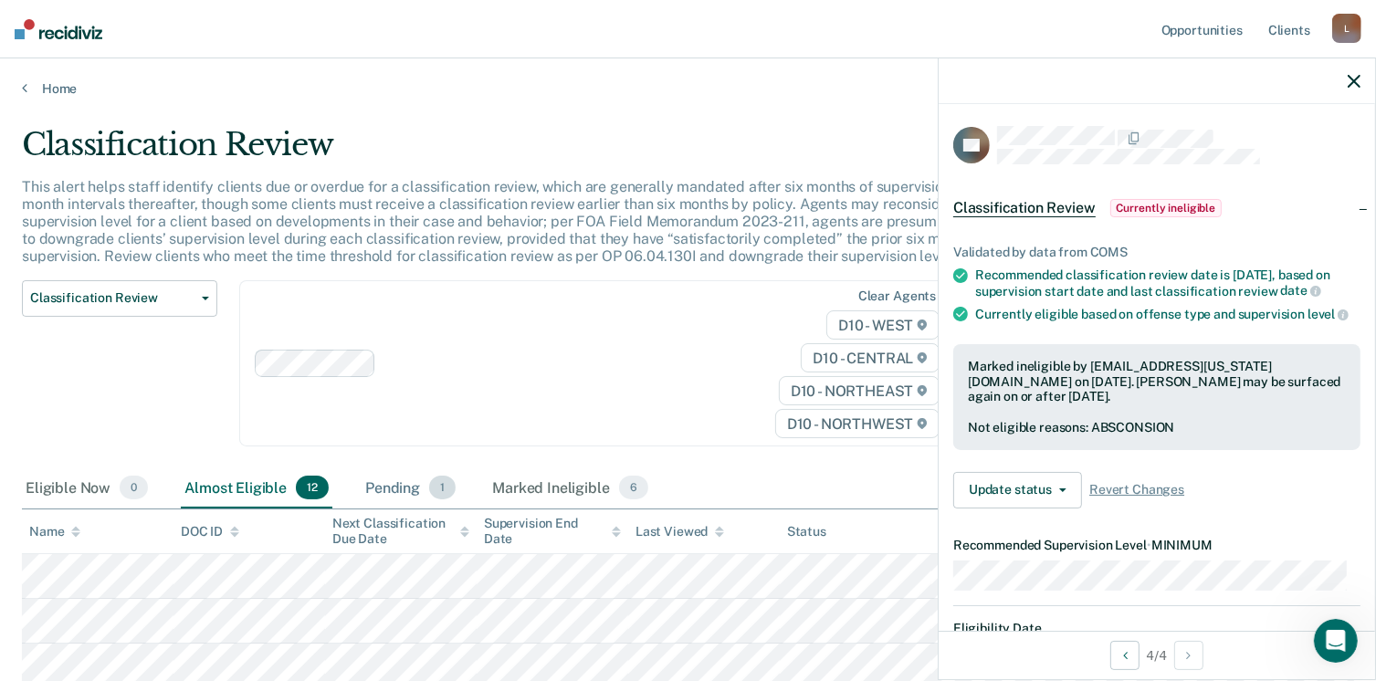
click at [402, 485] on div "Pending 1" at bounding box center [411, 489] width 98 height 40
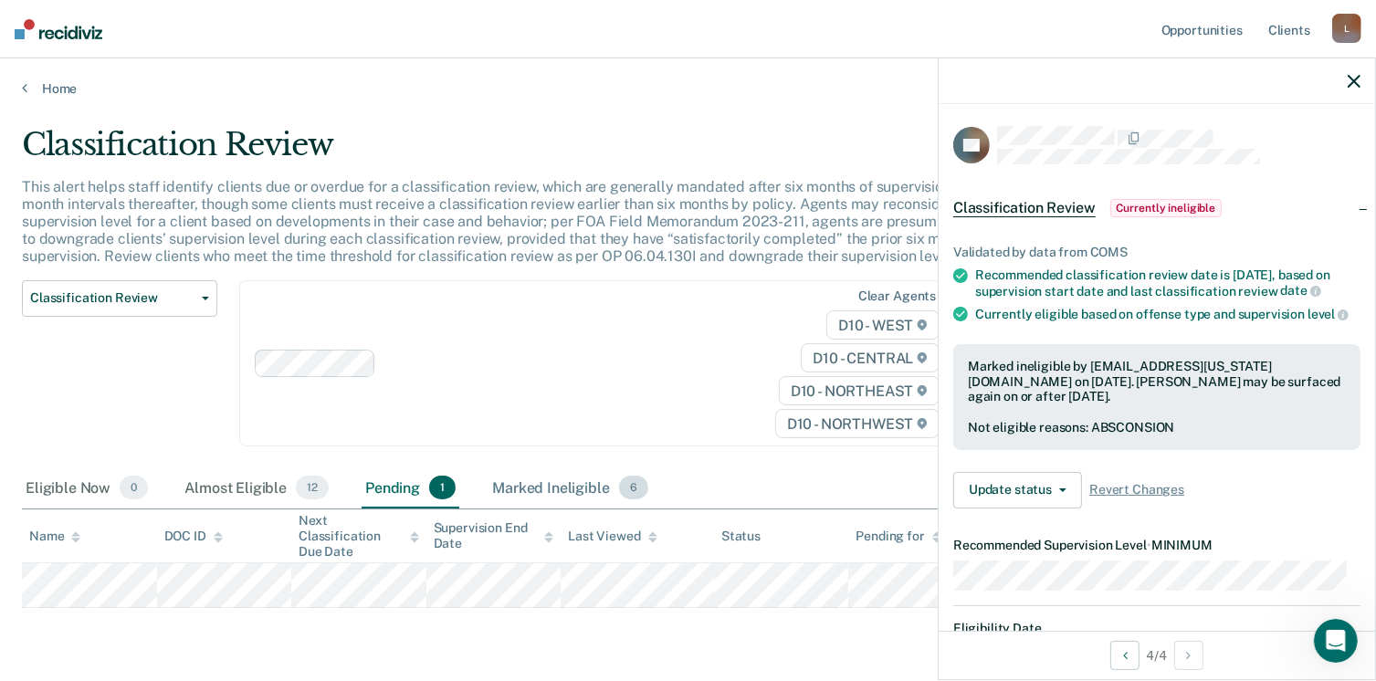
click at [568, 483] on div "Marked Ineligible 6" at bounding box center [570, 489] width 163 height 40
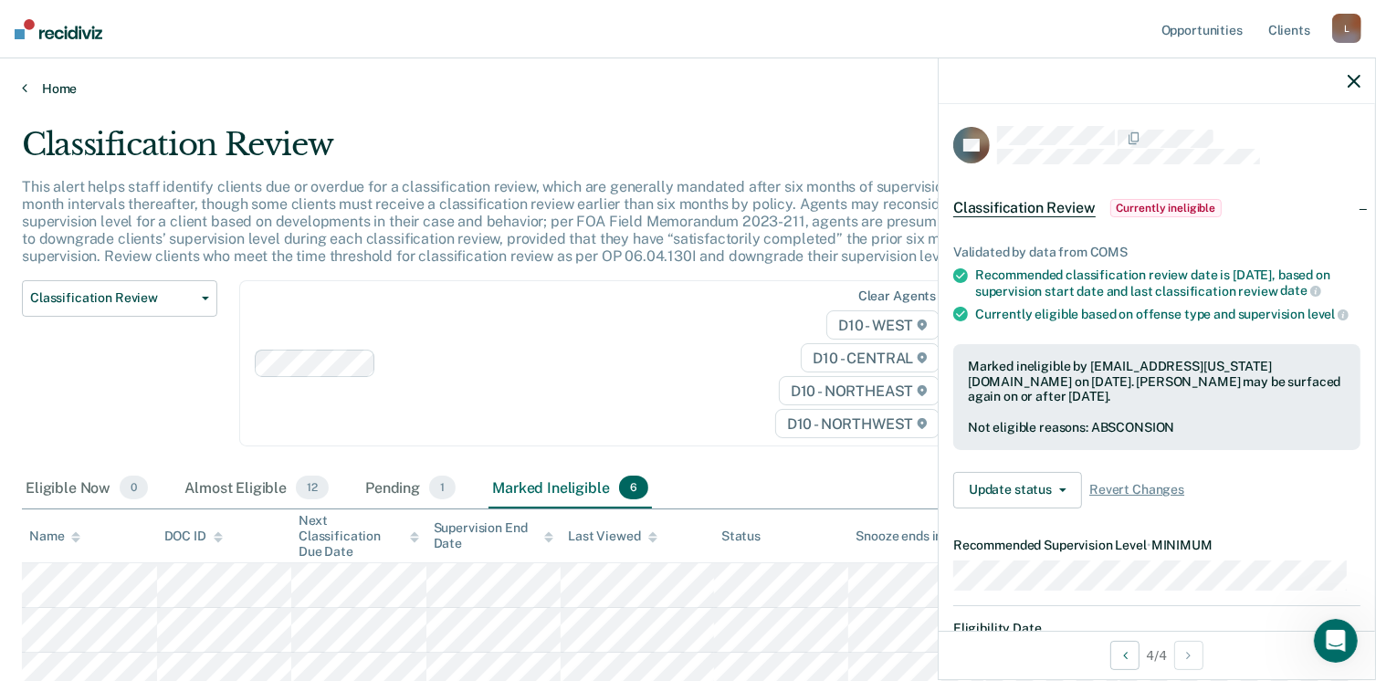
click at [27, 81] on link "Home" at bounding box center [688, 88] width 1333 height 16
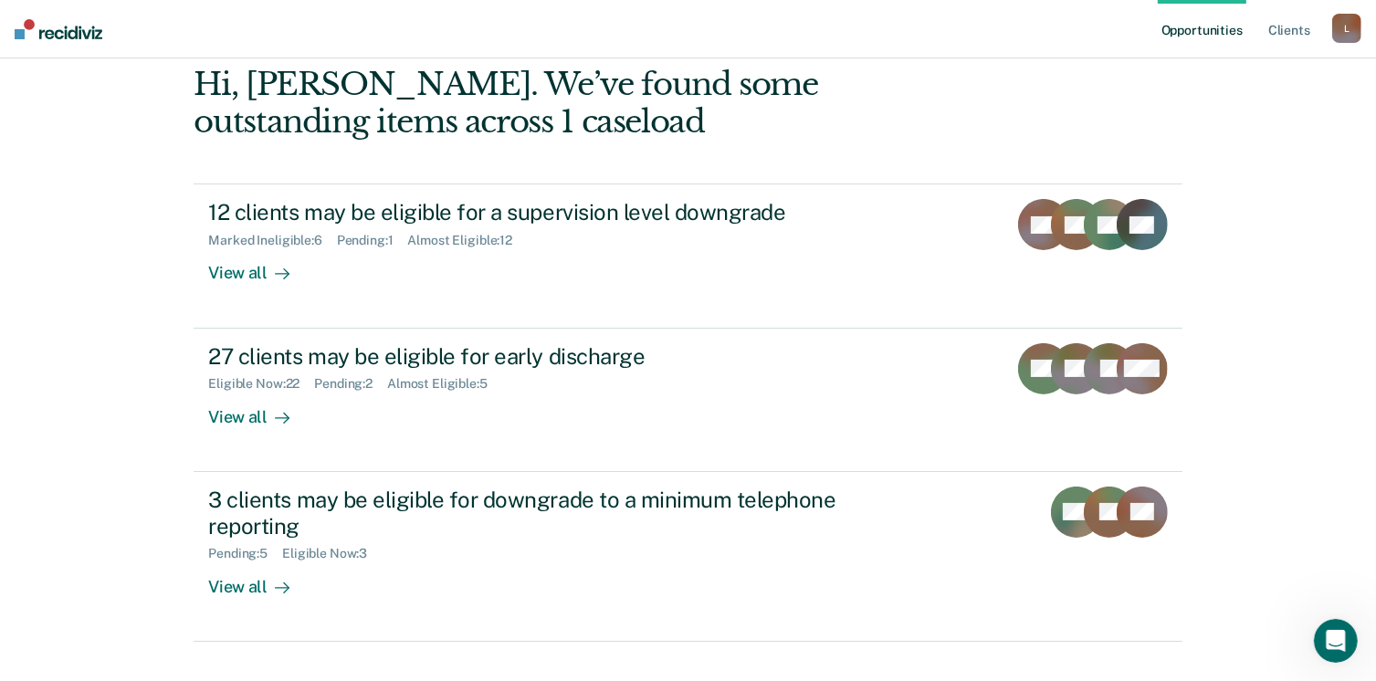
scroll to position [183, 0]
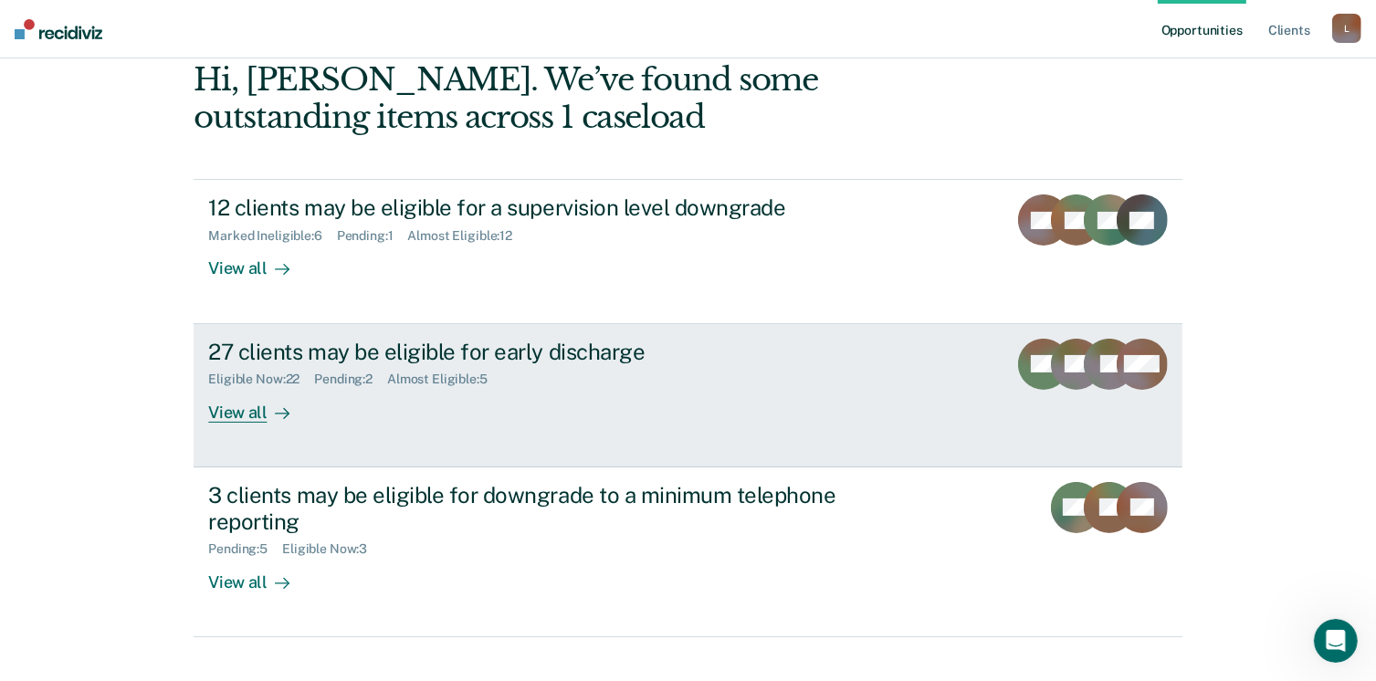
click at [252, 414] on div "View all" at bounding box center [259, 405] width 102 height 36
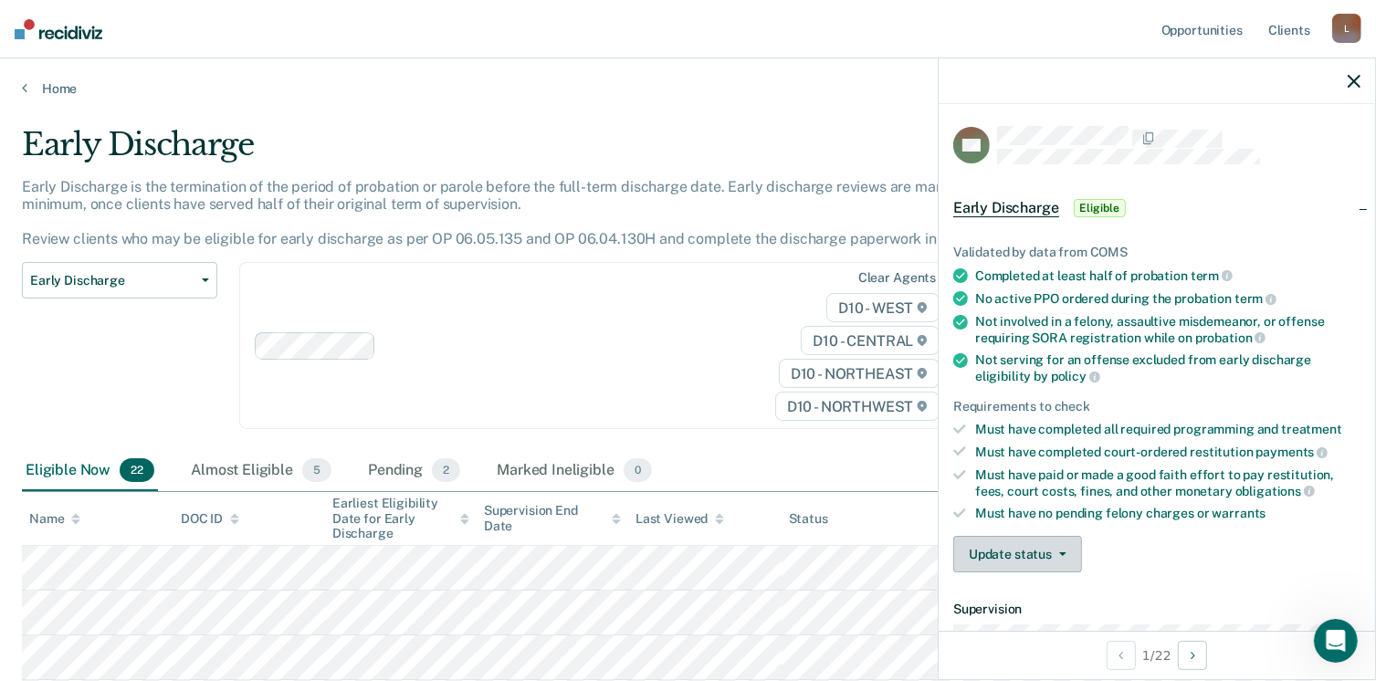
click at [1067, 545] on button "Update status" at bounding box center [1018, 554] width 129 height 37
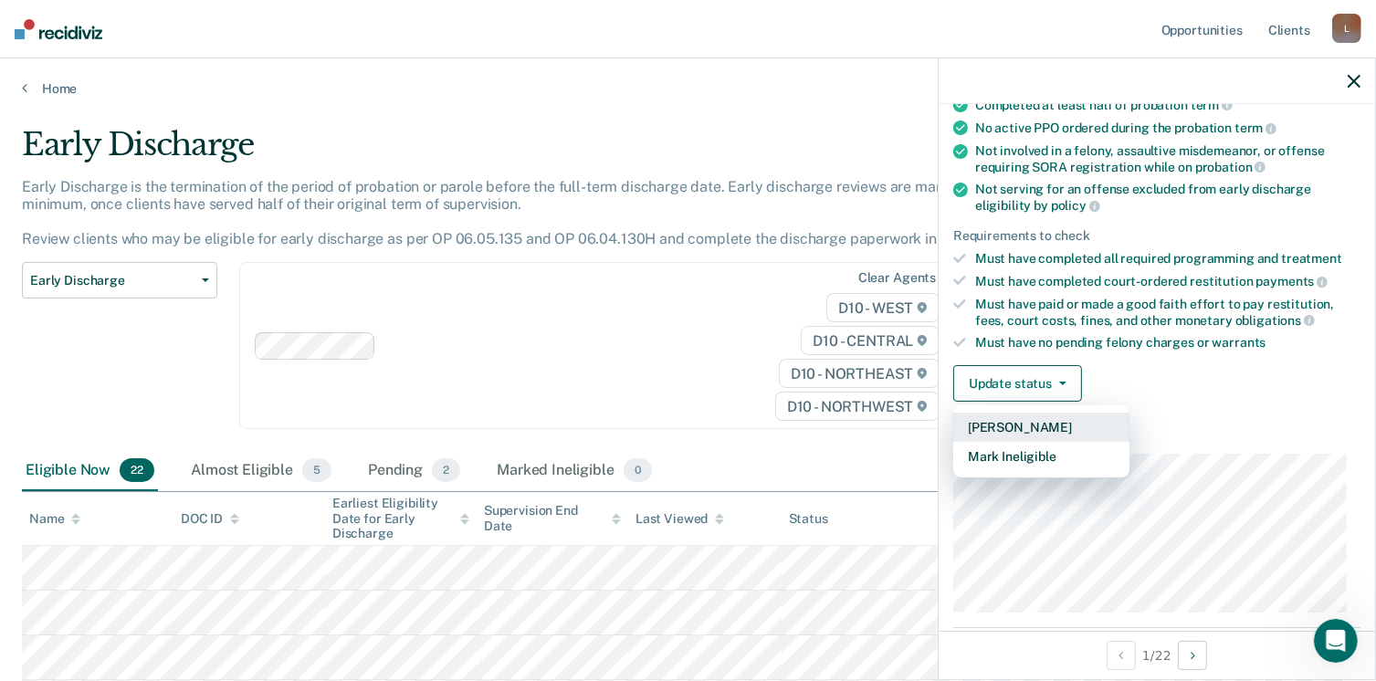
scroll to position [183, 0]
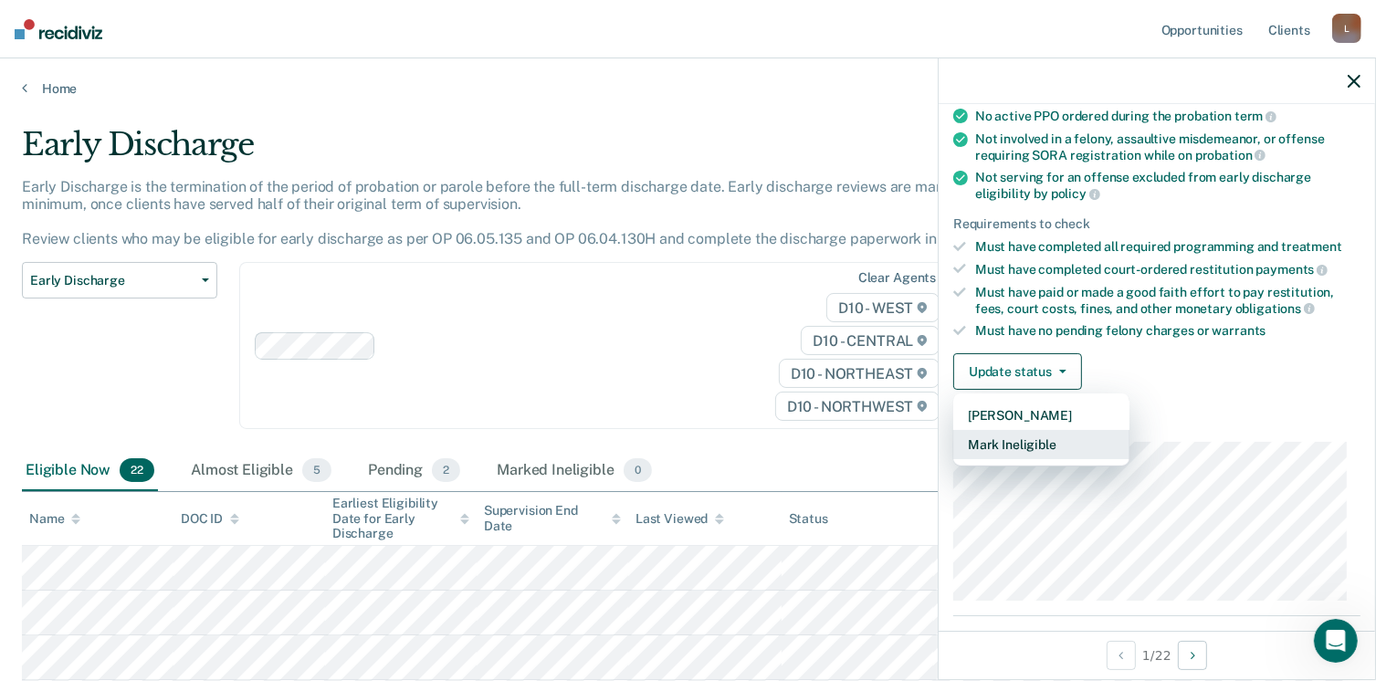
click at [1018, 436] on button "Mark Ineligible" at bounding box center [1042, 444] width 176 height 29
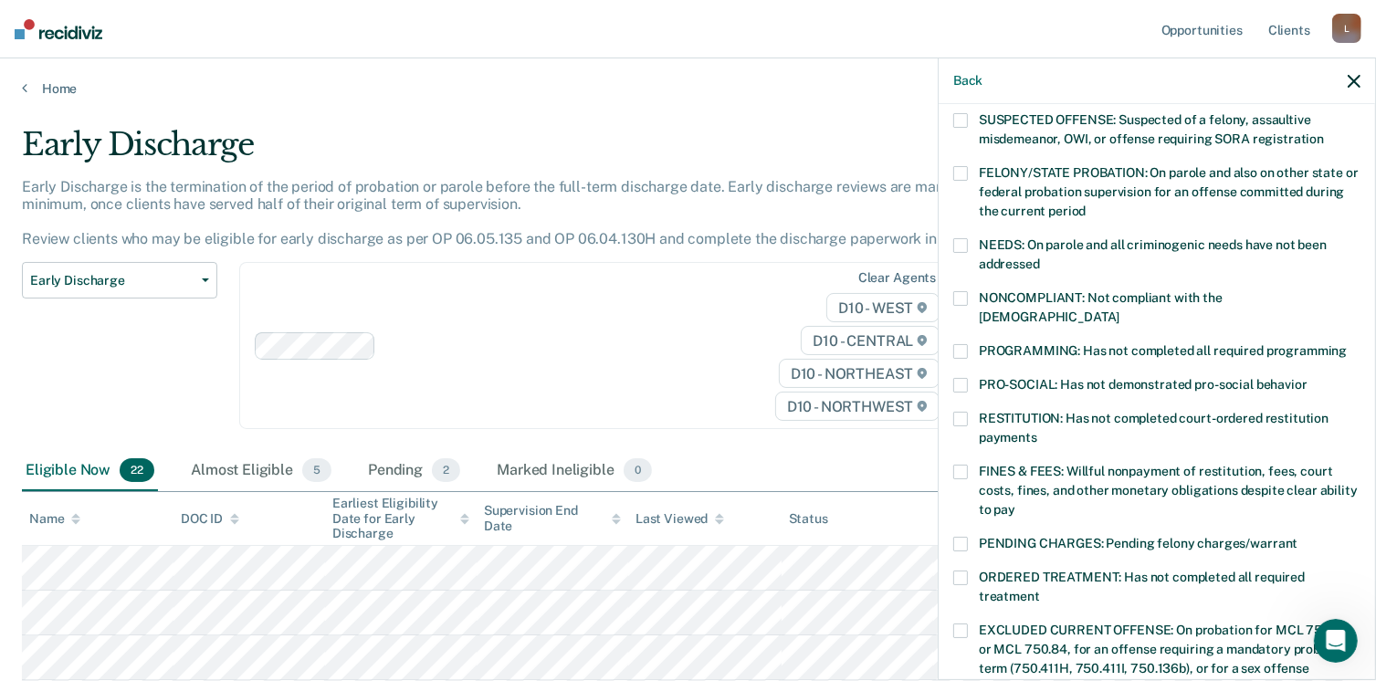
click at [960, 344] on span at bounding box center [961, 351] width 15 height 15
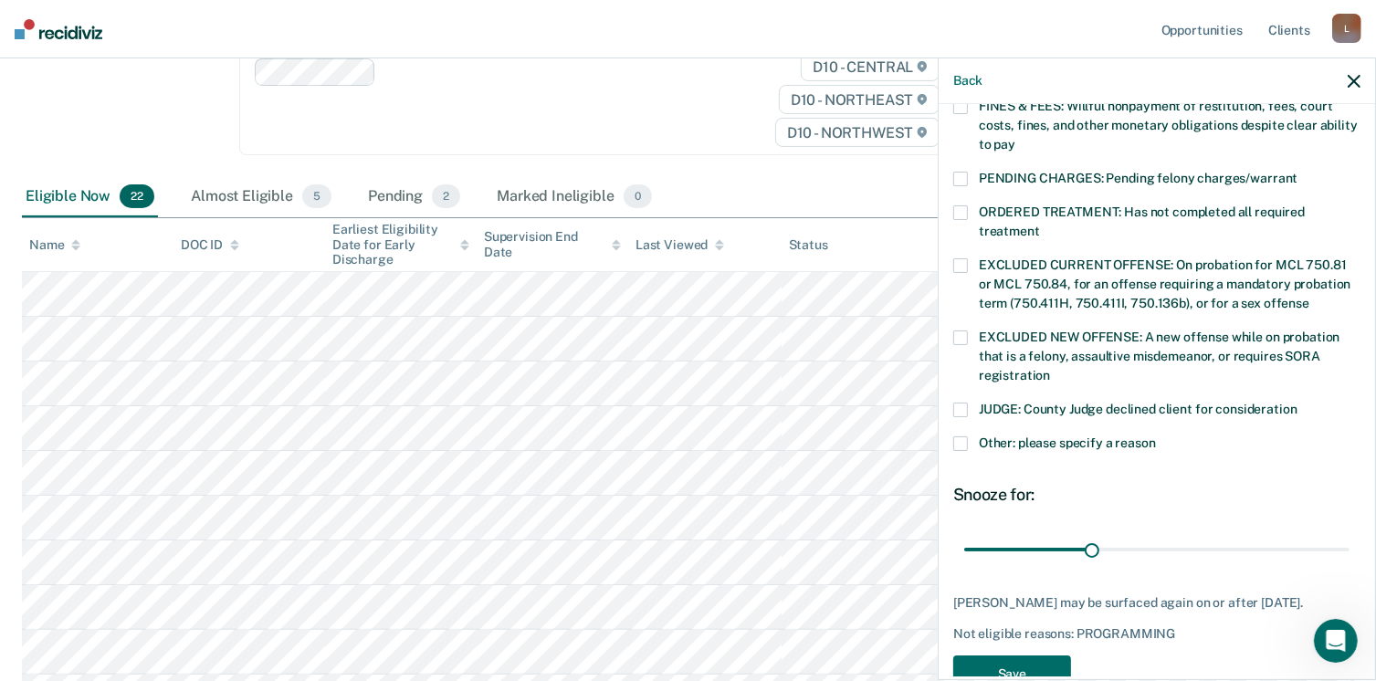
scroll to position [591, 0]
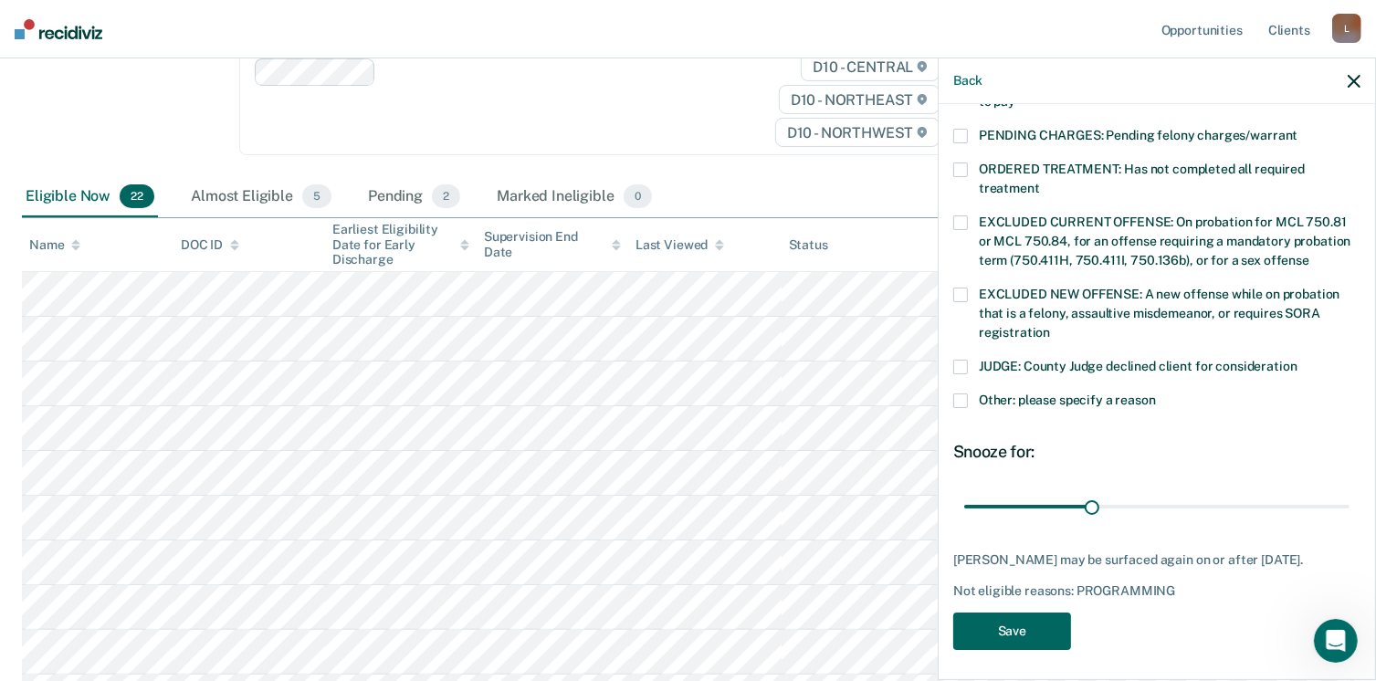
click at [1048, 615] on button "Save" at bounding box center [1013, 631] width 118 height 37
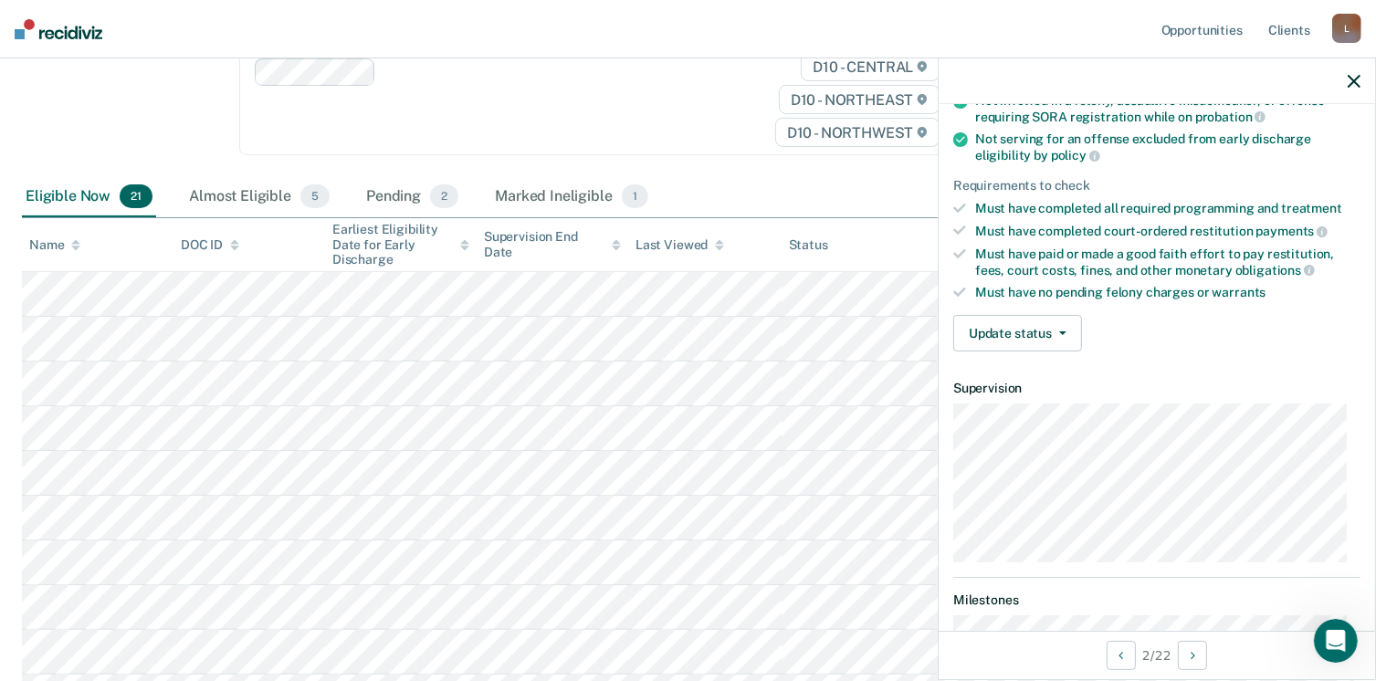
scroll to position [246, 0]
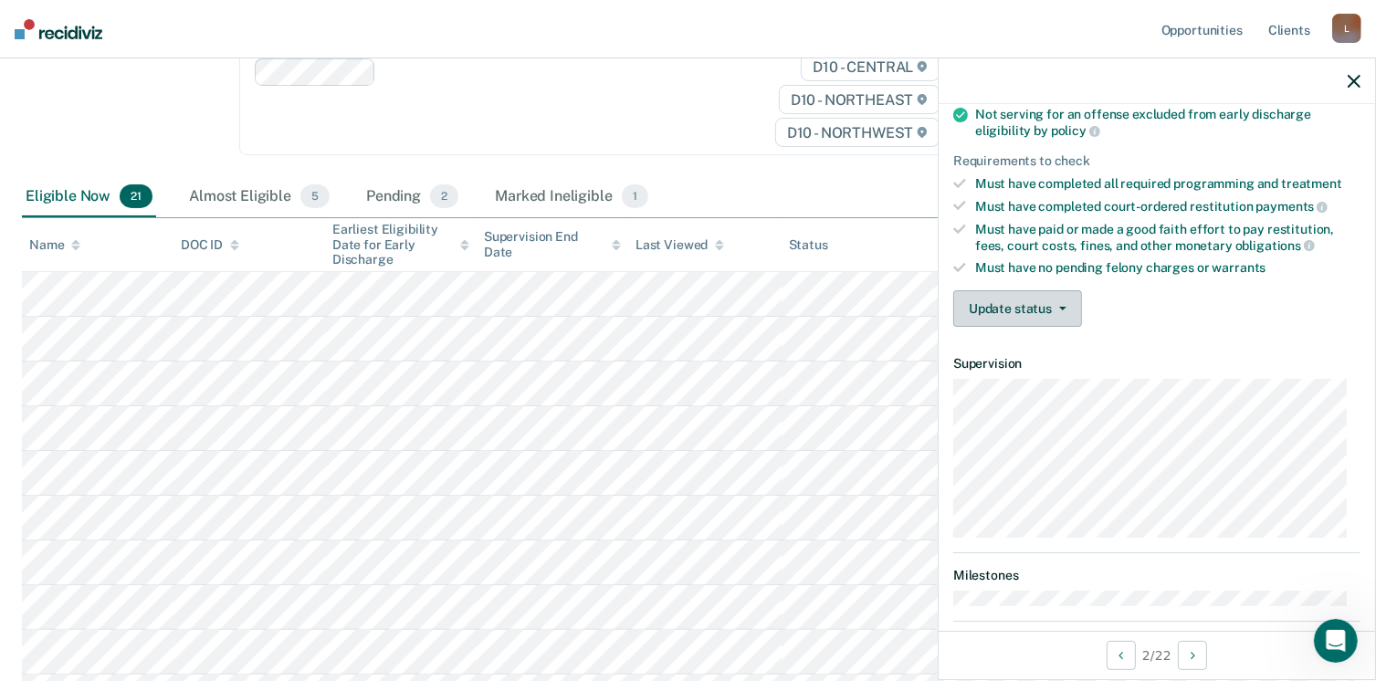
drag, startPoint x: 1058, startPoint y: 294, endPoint x: 1063, endPoint y: 308, distance: 14.8
click at [1057, 300] on button "Update status" at bounding box center [1018, 308] width 129 height 37
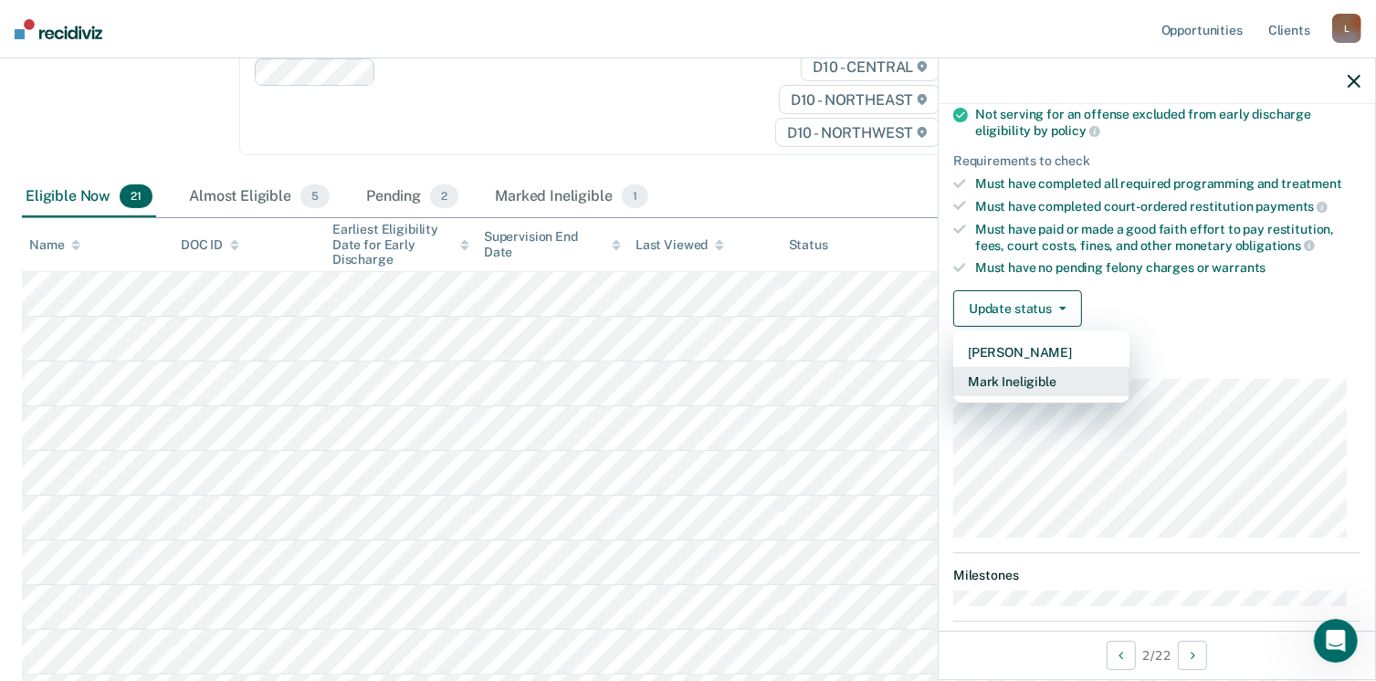
click at [998, 381] on button "Mark Ineligible" at bounding box center [1042, 381] width 176 height 29
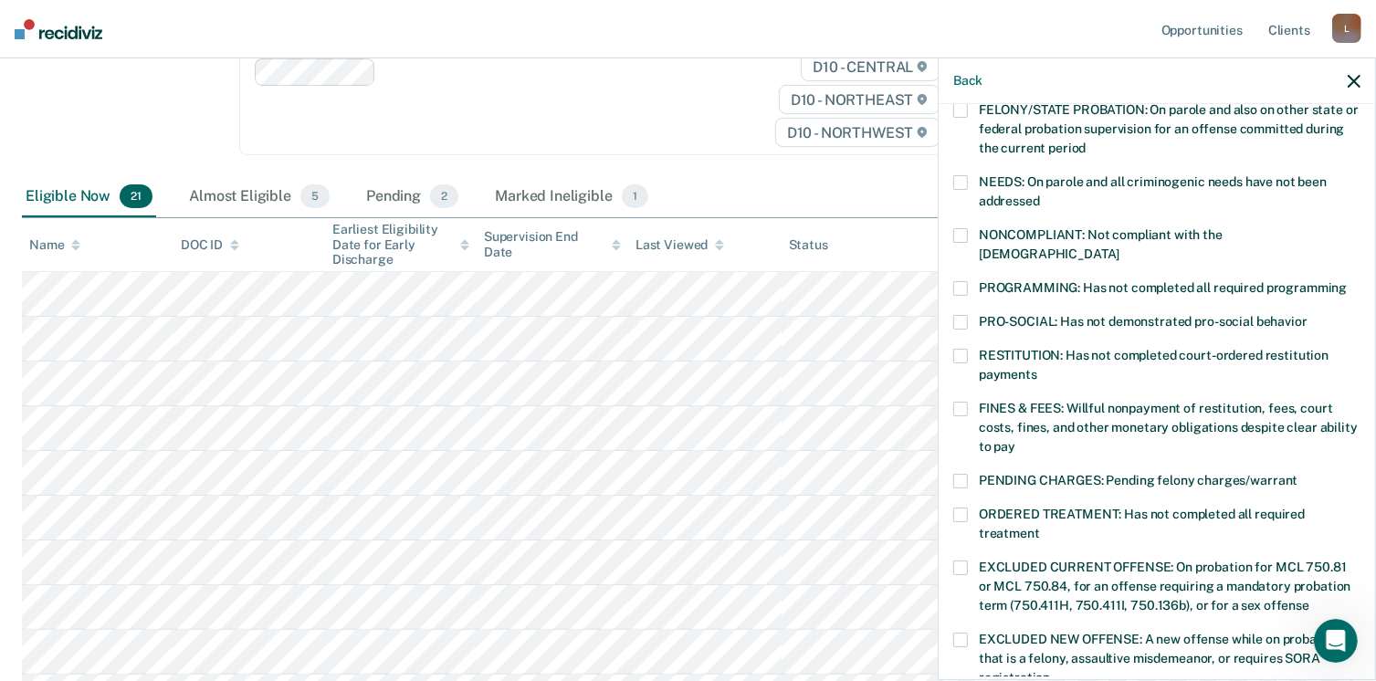
click at [959, 402] on span at bounding box center [961, 409] width 15 height 15
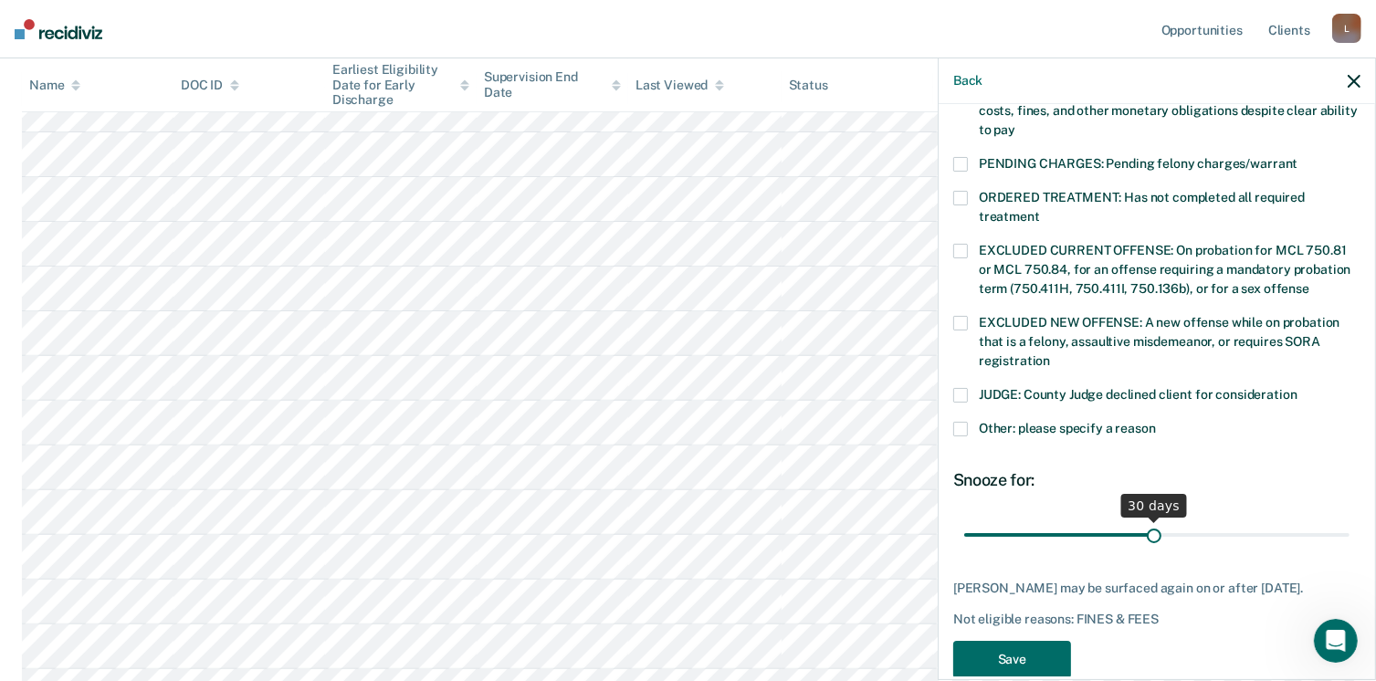
scroll to position [575, 0]
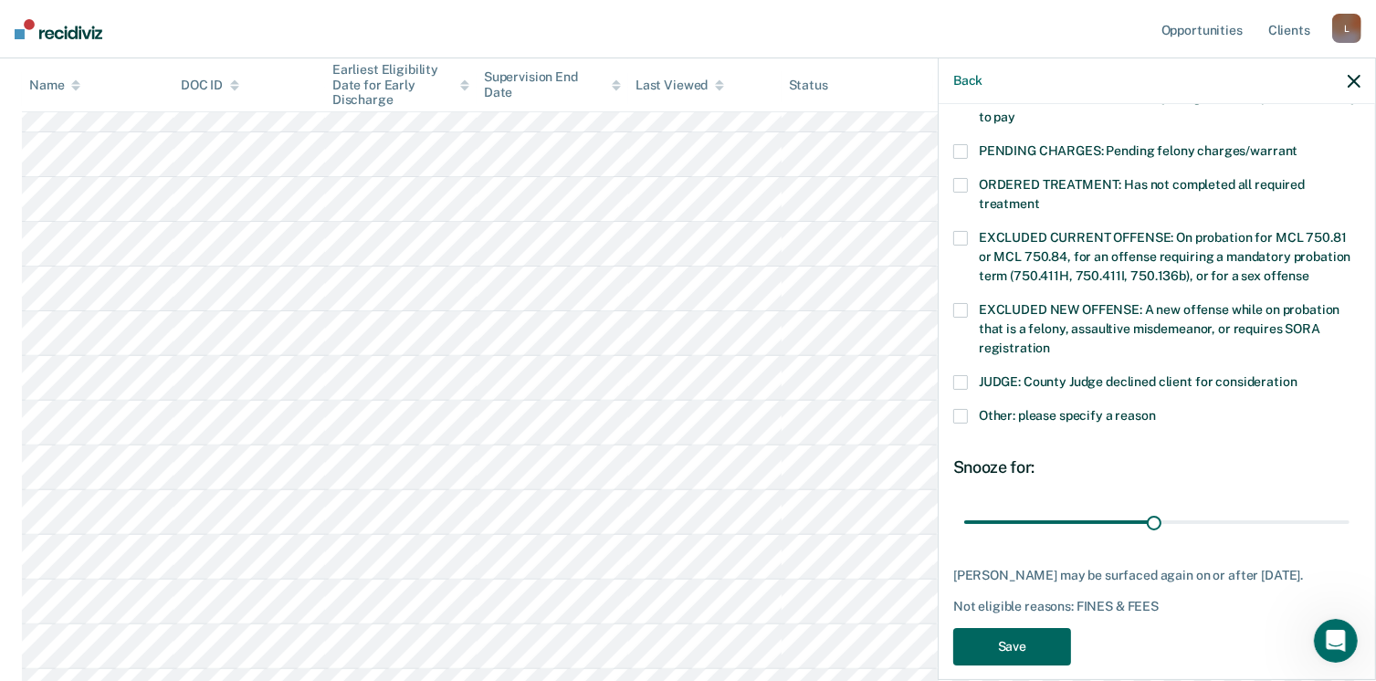
click at [1024, 628] on button "Save" at bounding box center [1013, 646] width 118 height 37
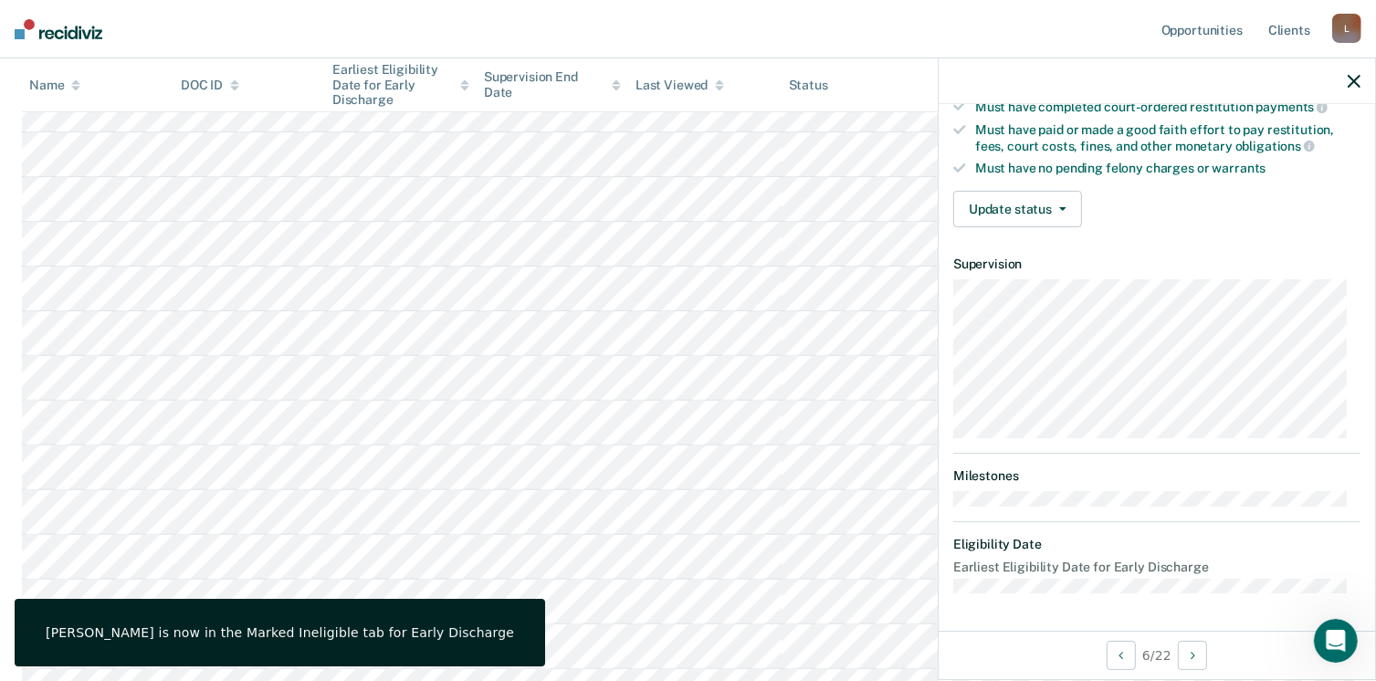
scroll to position [337, 0]
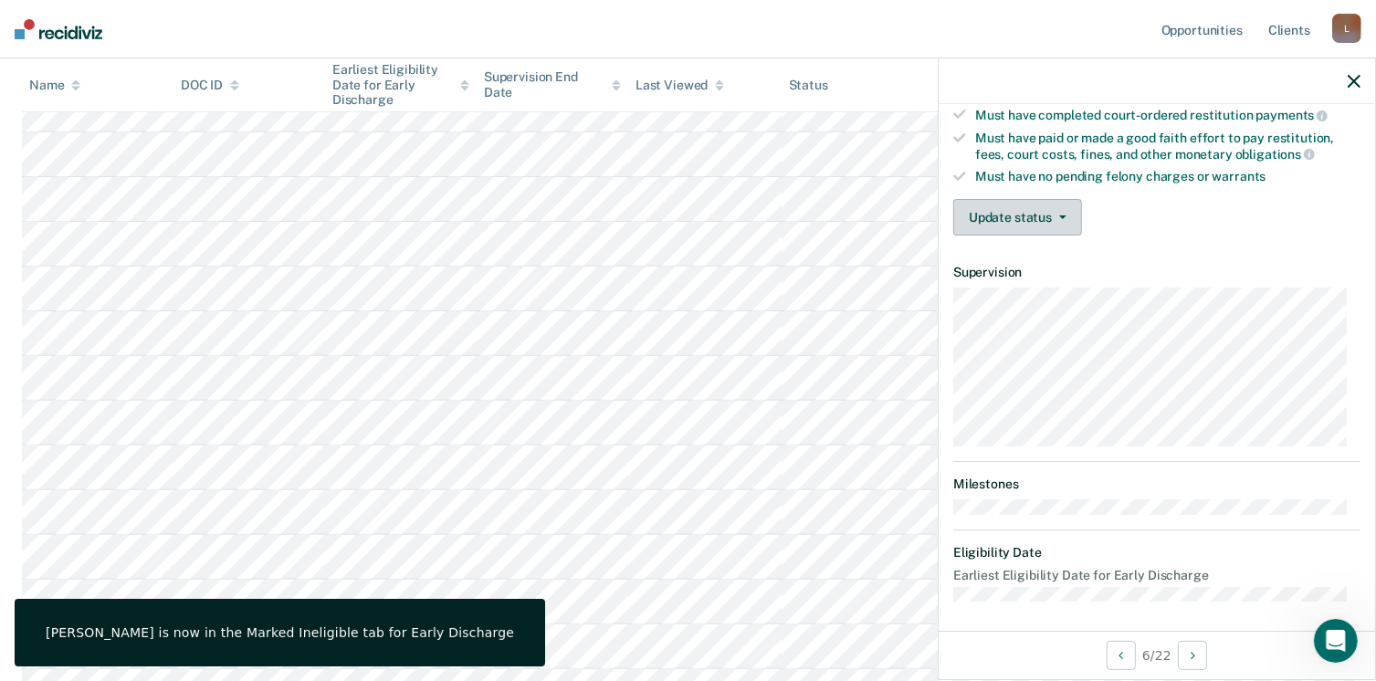
click at [1061, 216] on icon "button" at bounding box center [1063, 218] width 7 height 4
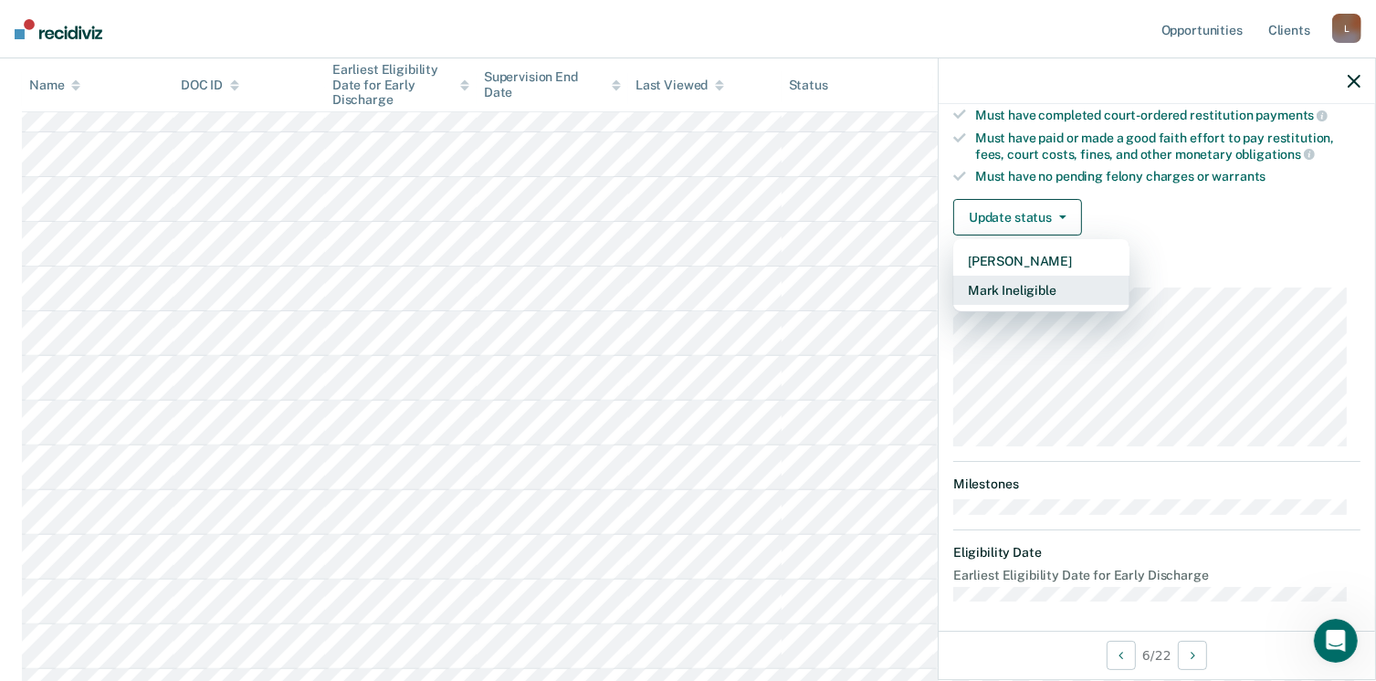
click at [1035, 282] on button "Mark Ineligible" at bounding box center [1042, 290] width 176 height 29
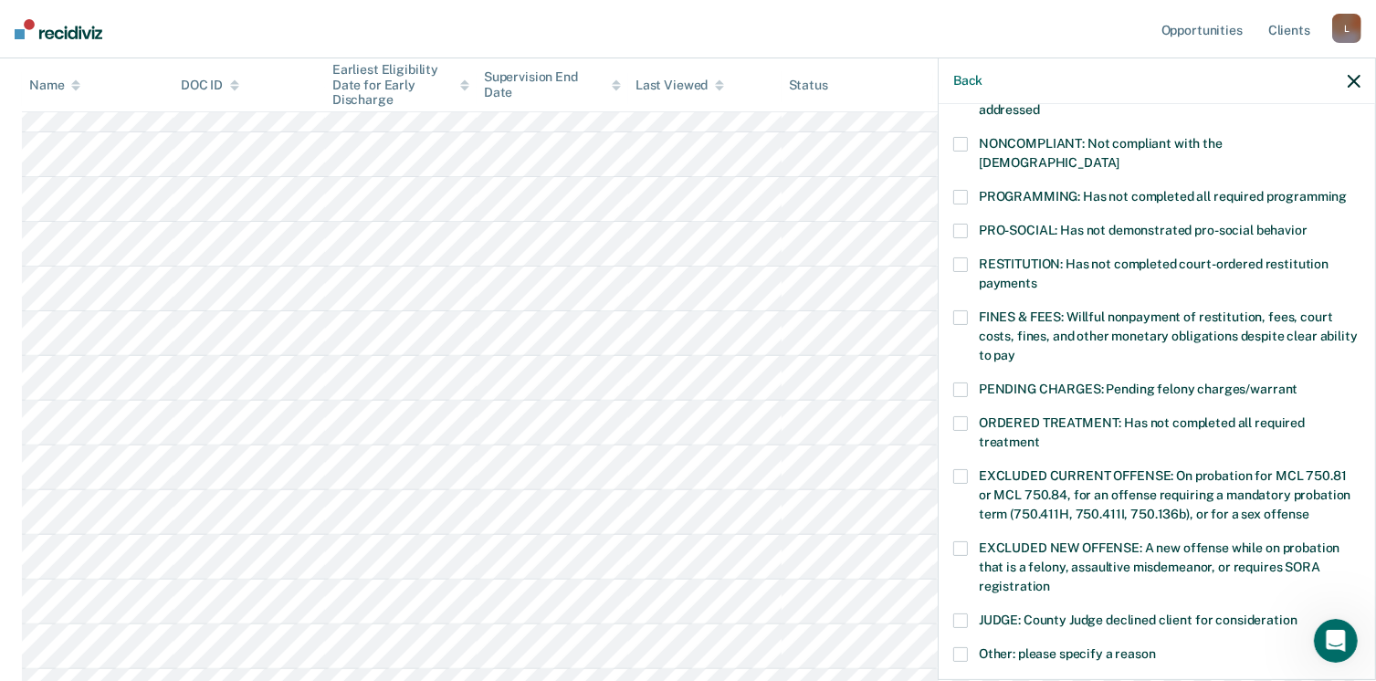
click at [955, 190] on span at bounding box center [961, 197] width 15 height 15
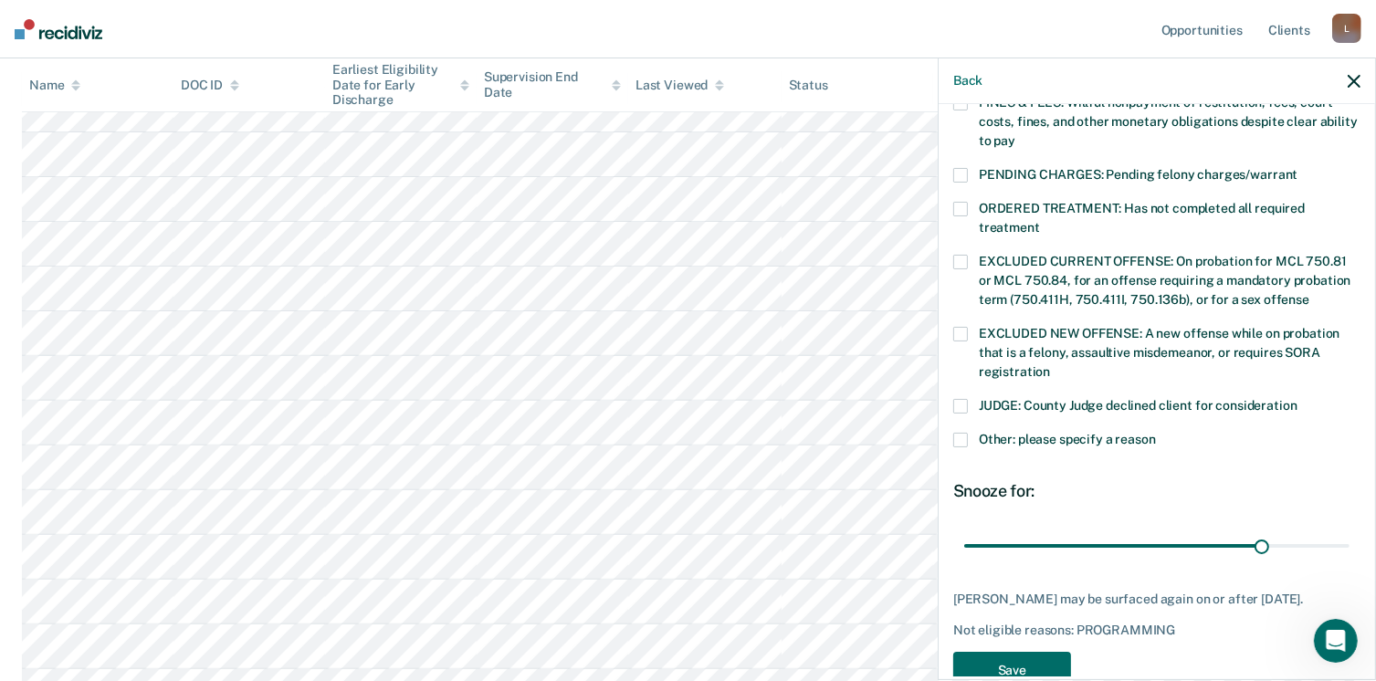
scroll to position [575, 0]
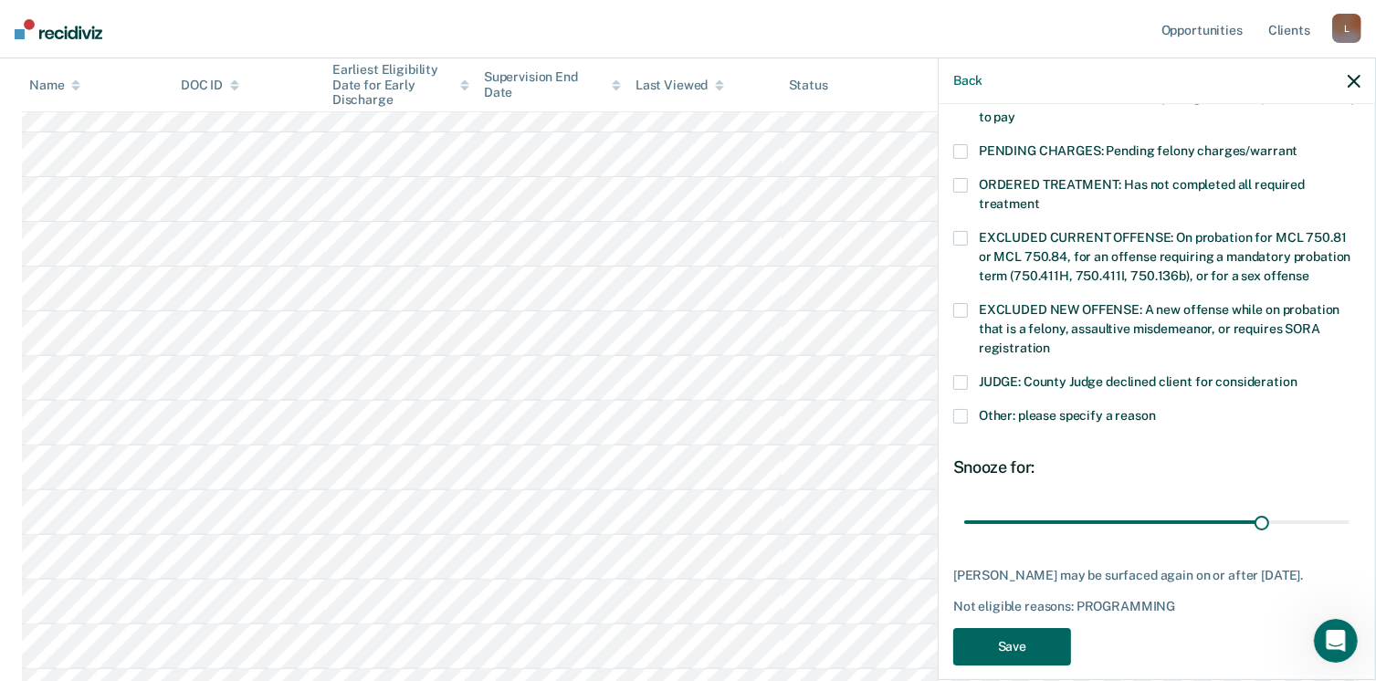
drag, startPoint x: 999, startPoint y: 633, endPoint x: 973, endPoint y: 605, distance: 38.8
click at [999, 632] on button "Save" at bounding box center [1013, 646] width 118 height 37
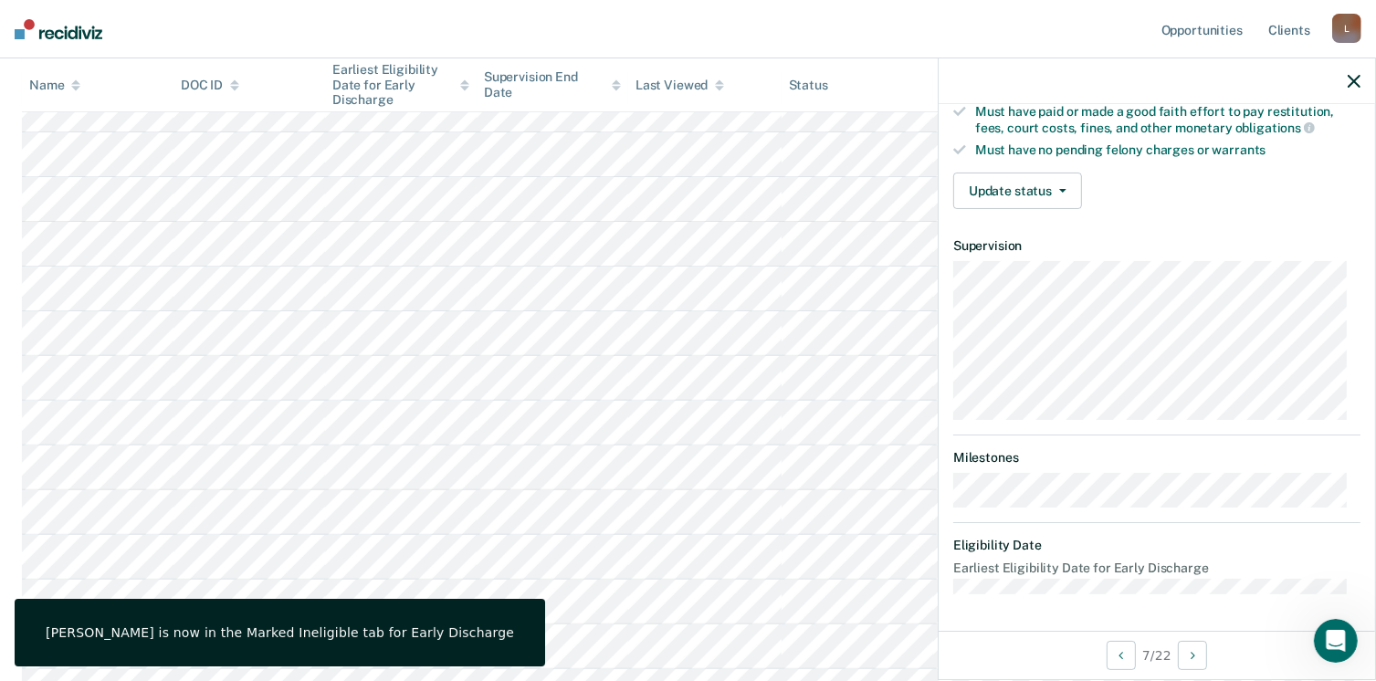
scroll to position [337, 0]
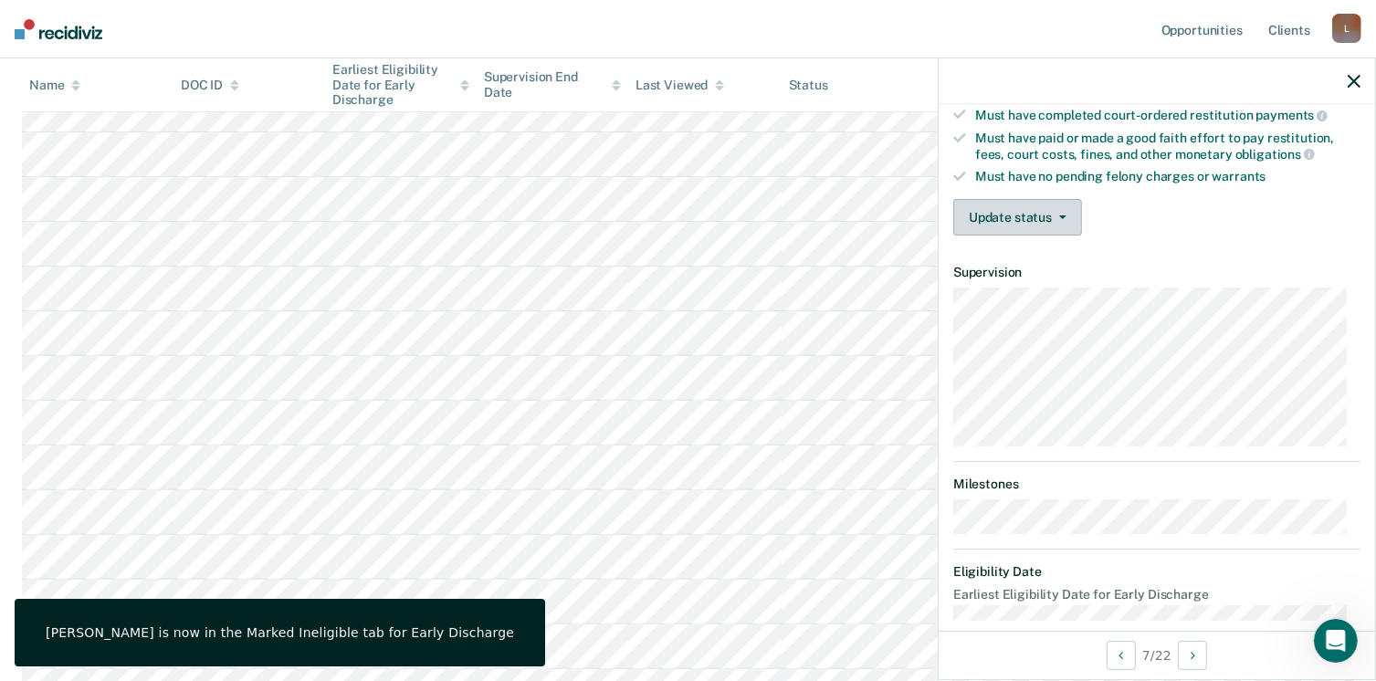
click at [1067, 206] on button "Update status" at bounding box center [1018, 217] width 129 height 37
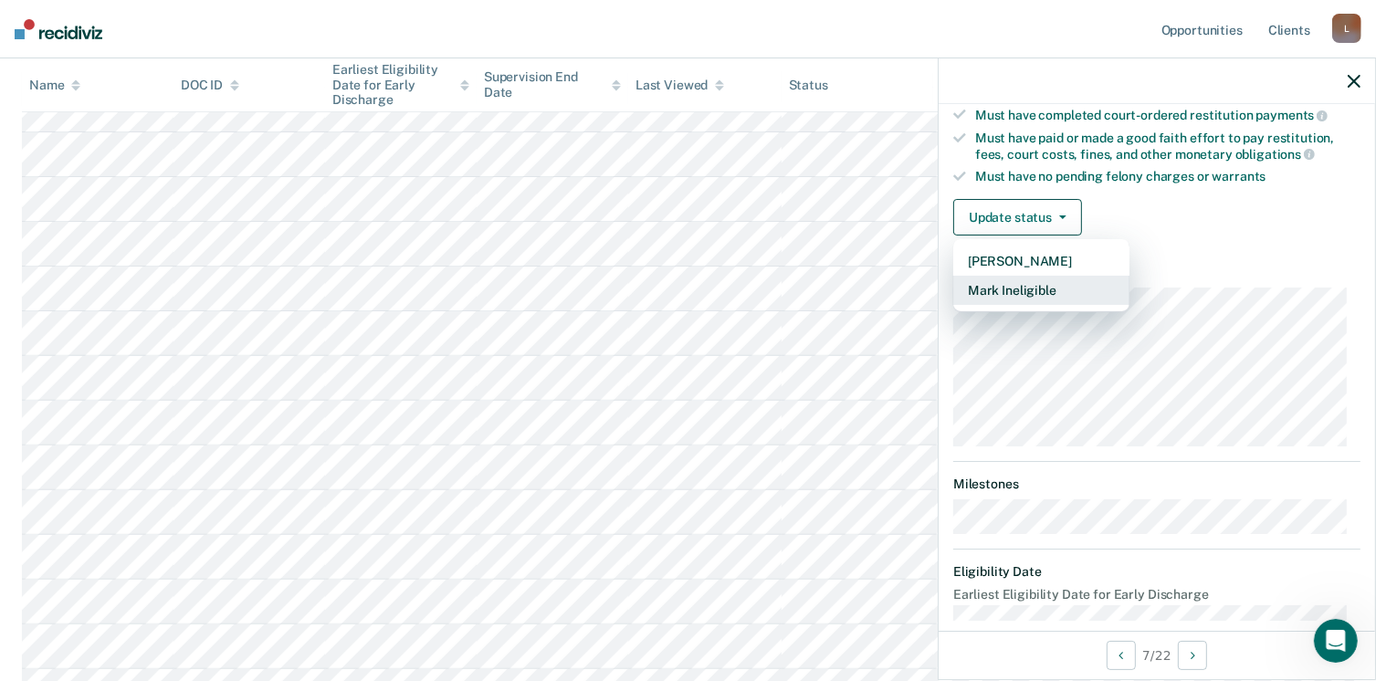
click at [1023, 290] on button "Mark Ineligible" at bounding box center [1042, 290] width 176 height 29
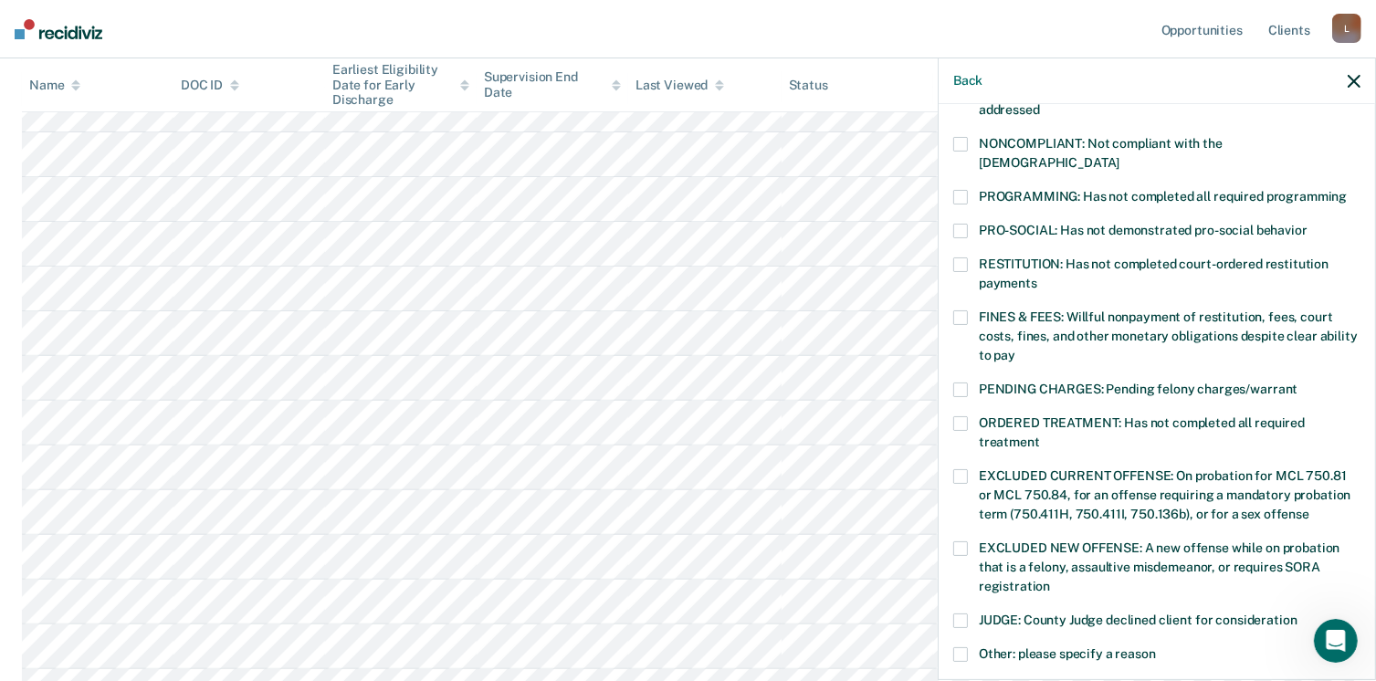
click at [967, 190] on span at bounding box center [961, 197] width 15 height 15
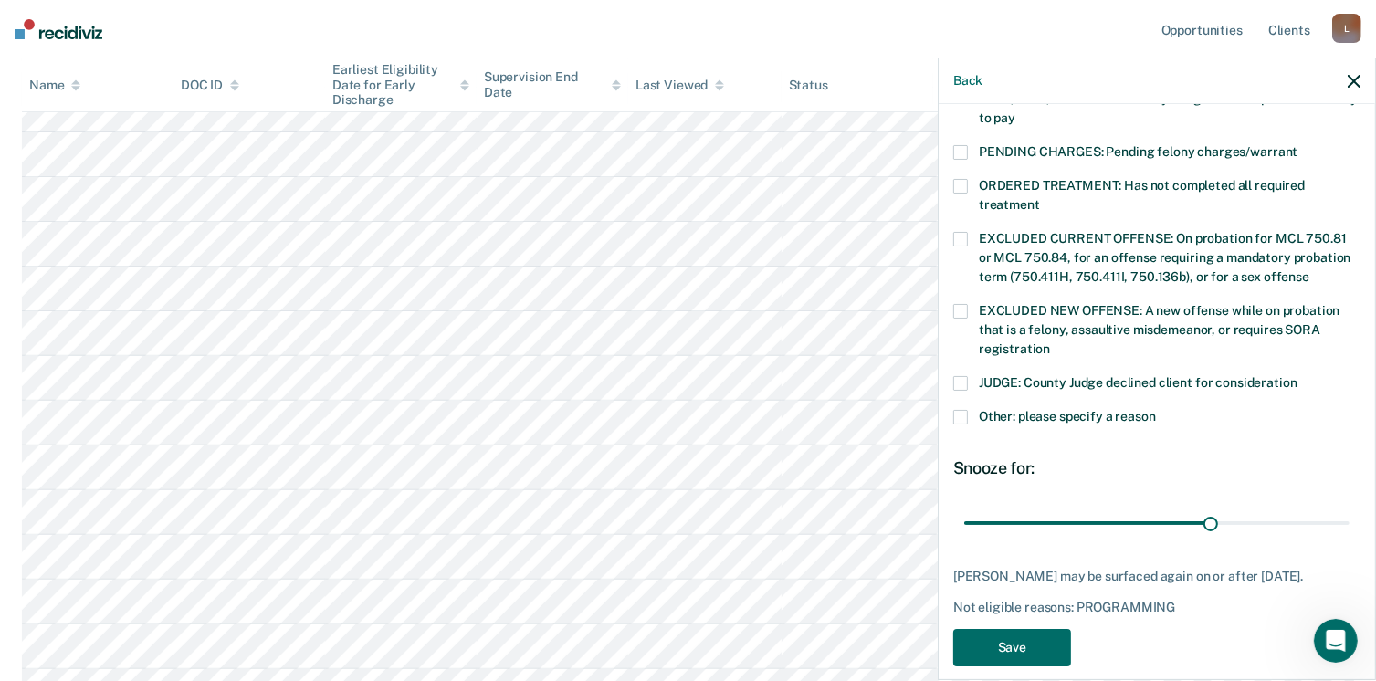
scroll to position [575, 0]
click at [1027, 628] on button "Save" at bounding box center [1013, 646] width 118 height 37
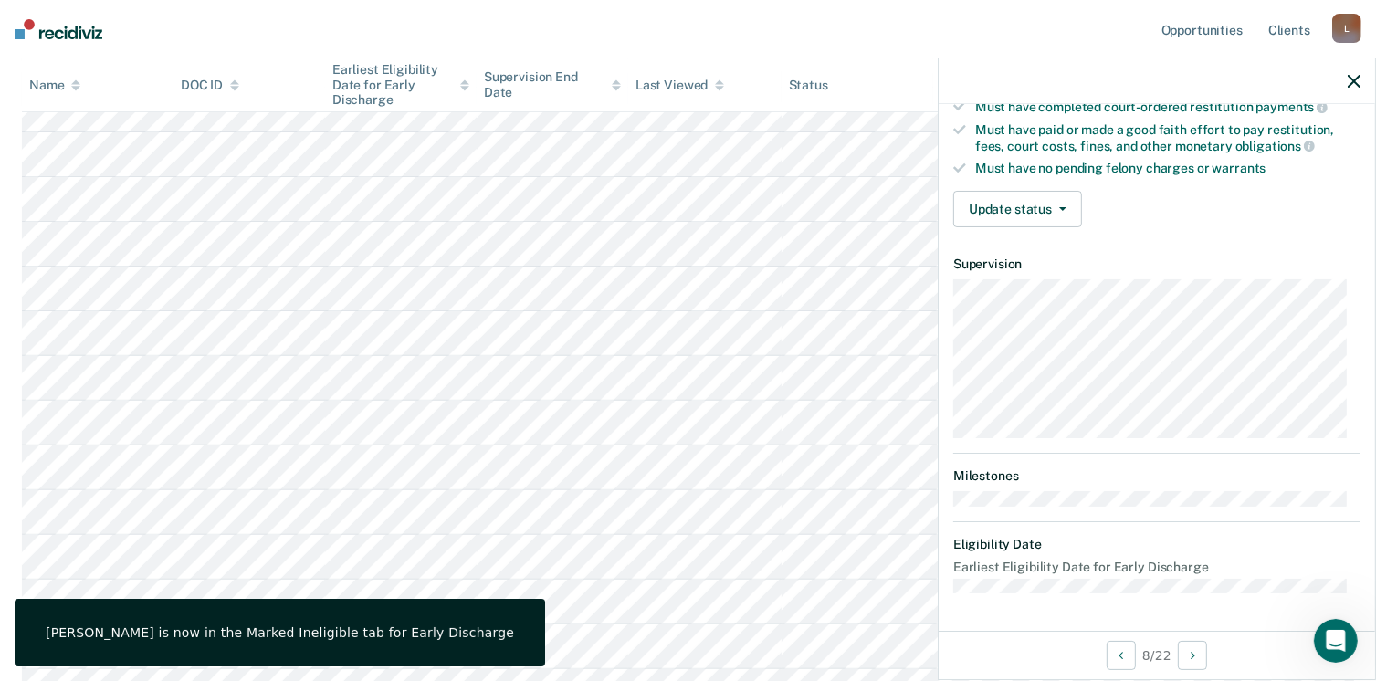
scroll to position [337, 0]
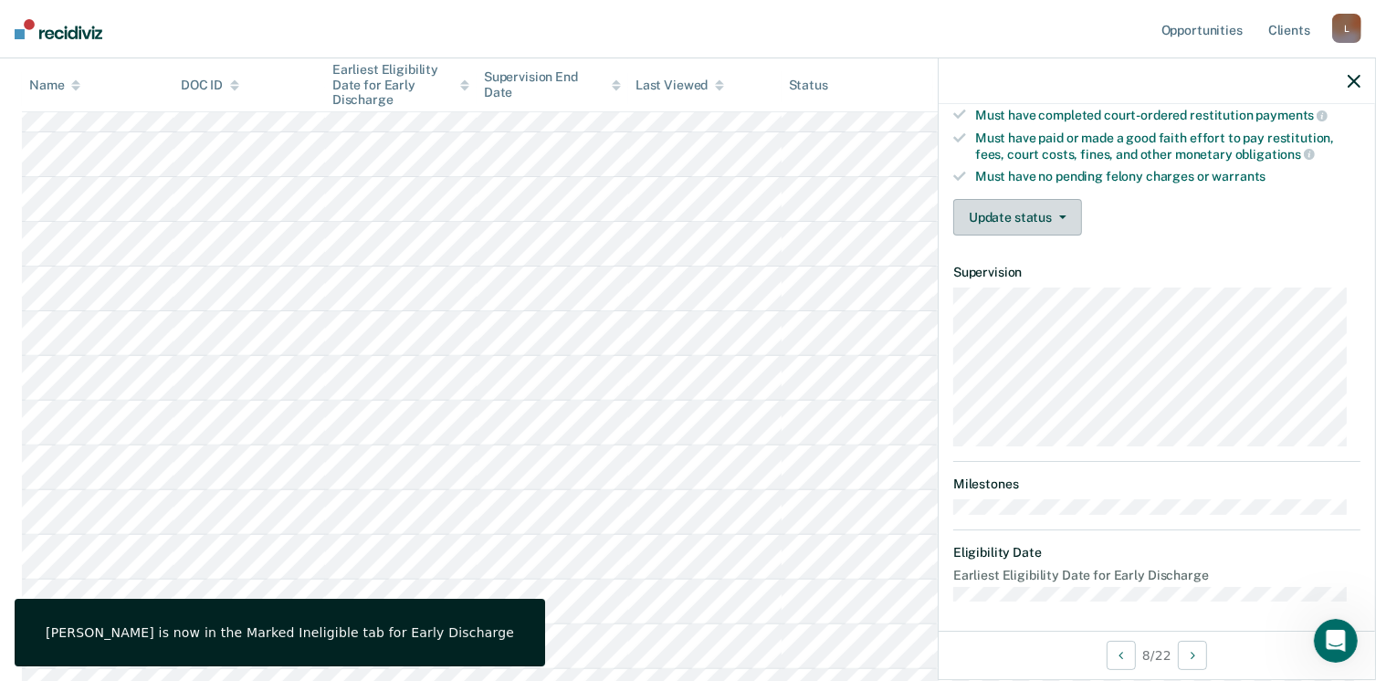
click at [1060, 216] on icon "button" at bounding box center [1063, 218] width 7 height 4
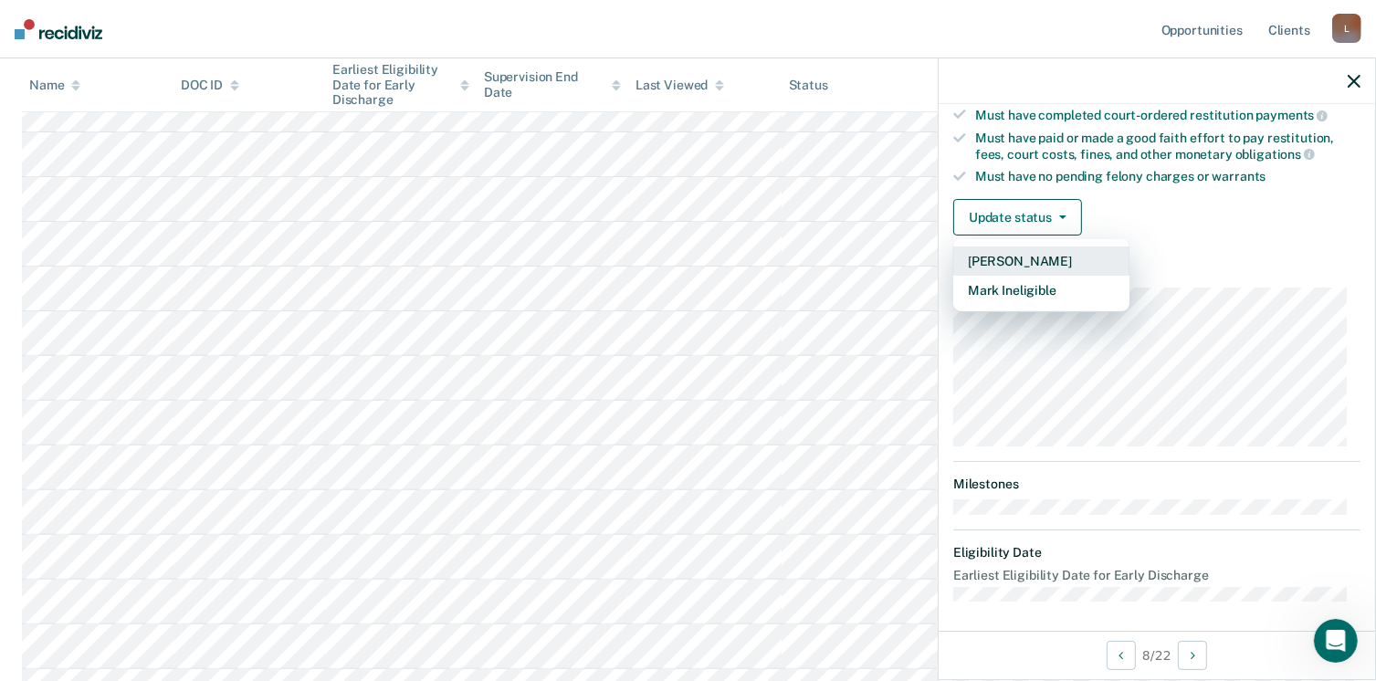
click at [1021, 252] on button "[PERSON_NAME]" at bounding box center [1042, 261] width 176 height 29
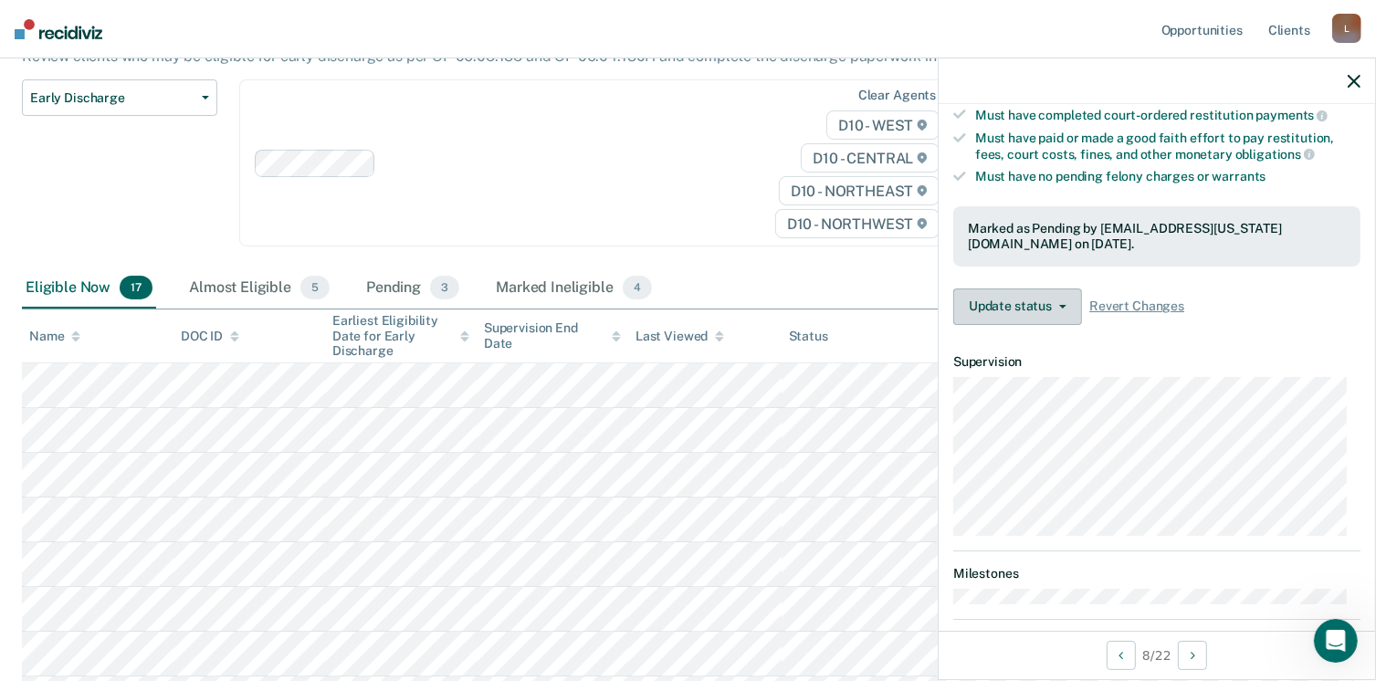
scroll to position [274, 0]
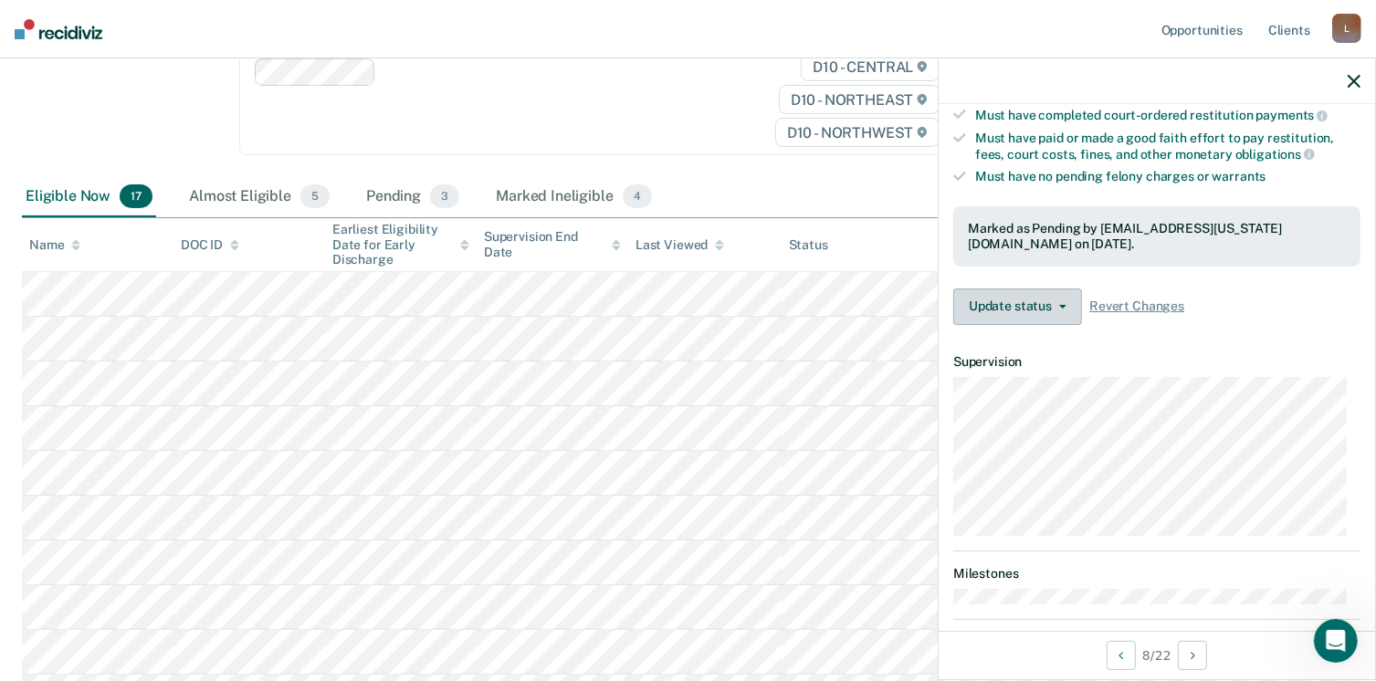
click at [1062, 305] on icon "button" at bounding box center [1063, 307] width 7 height 4
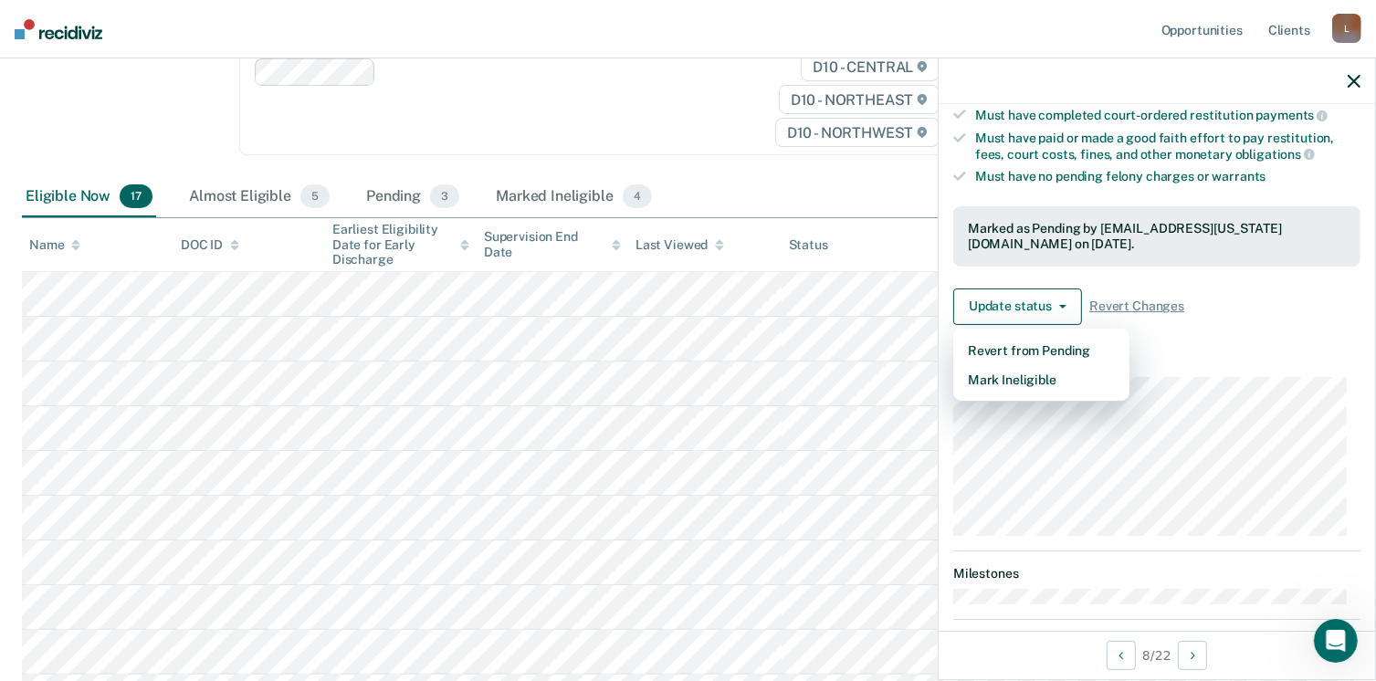
click at [1165, 333] on article "DS Early Discharge Pending Validated by data from COMS Completed at least half …" at bounding box center [1157, 240] width 407 height 902
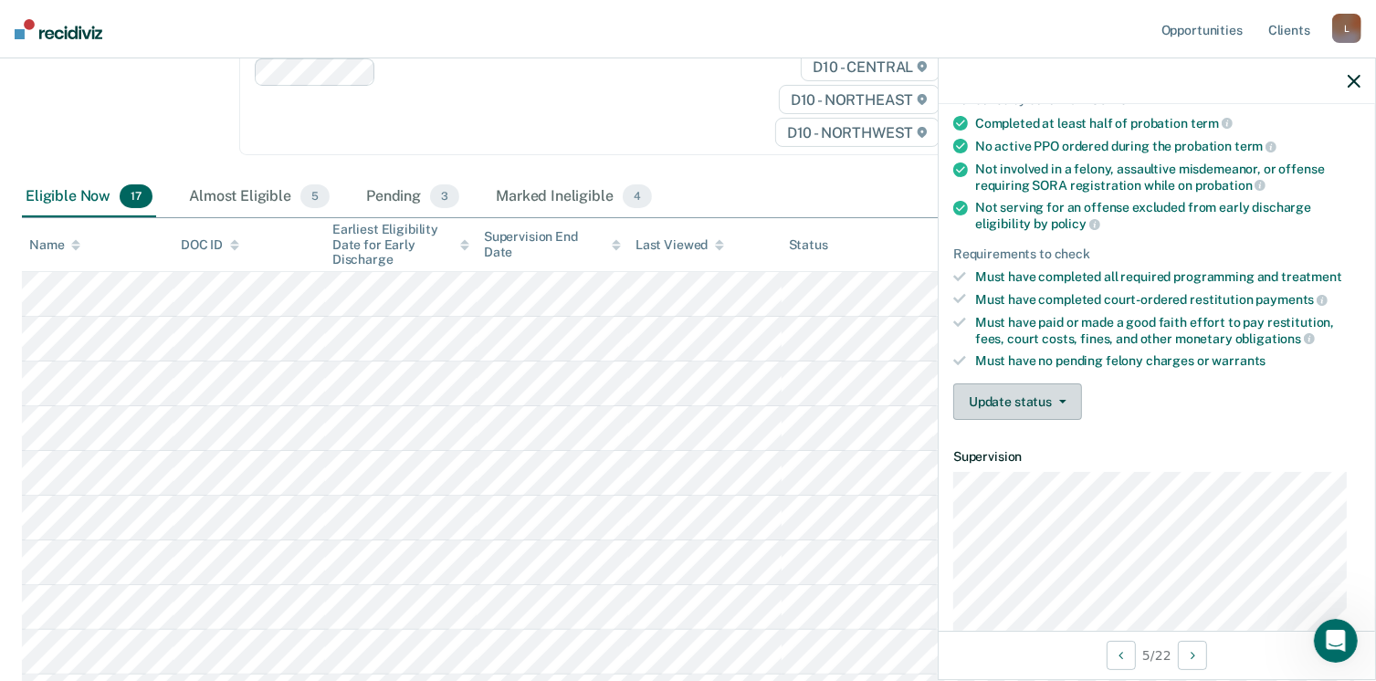
click at [1063, 392] on button "Update status" at bounding box center [1018, 402] width 129 height 37
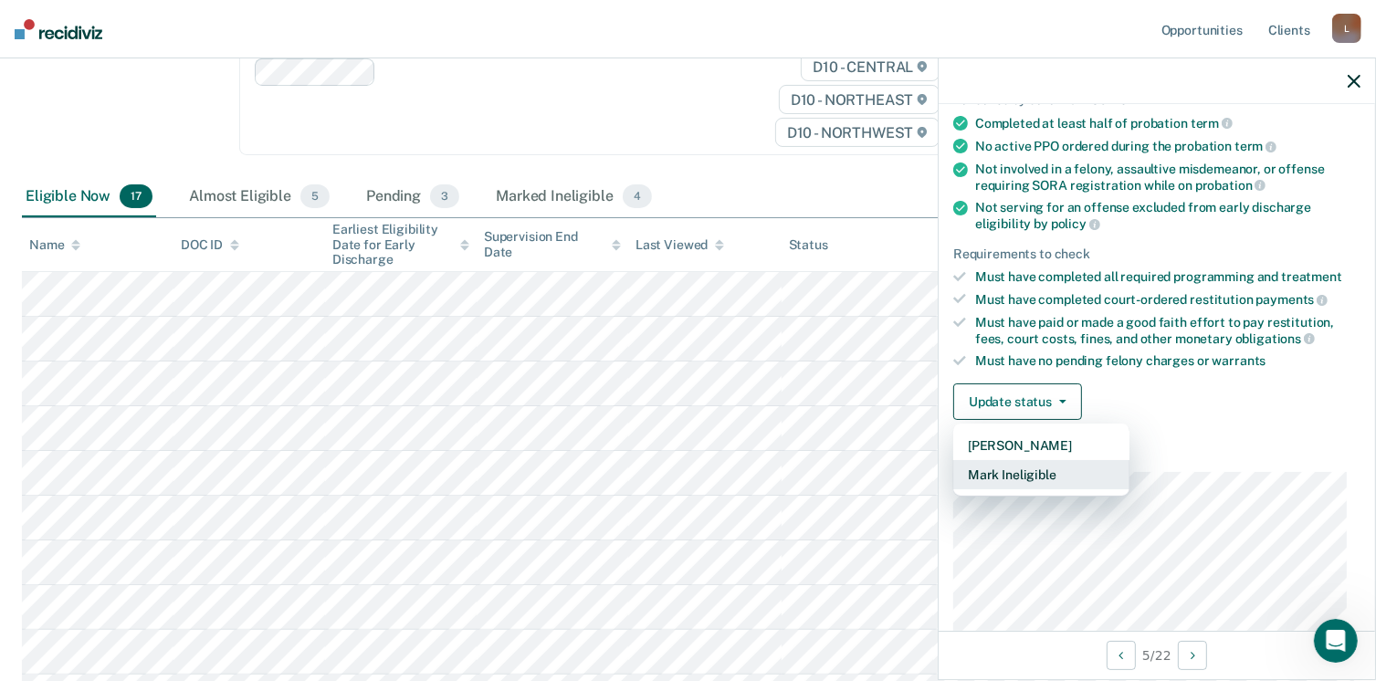
click at [1020, 468] on button "Mark Ineligible" at bounding box center [1042, 474] width 176 height 29
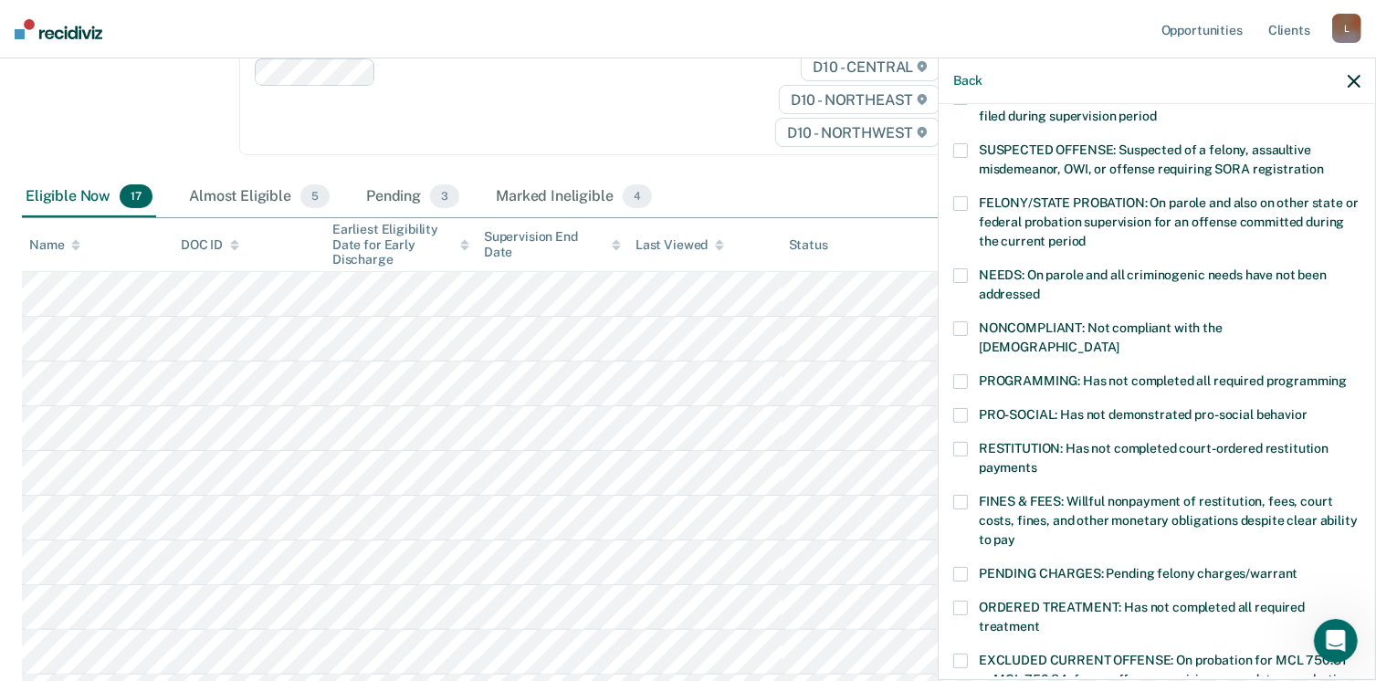
click at [965, 374] on span at bounding box center [961, 381] width 15 height 15
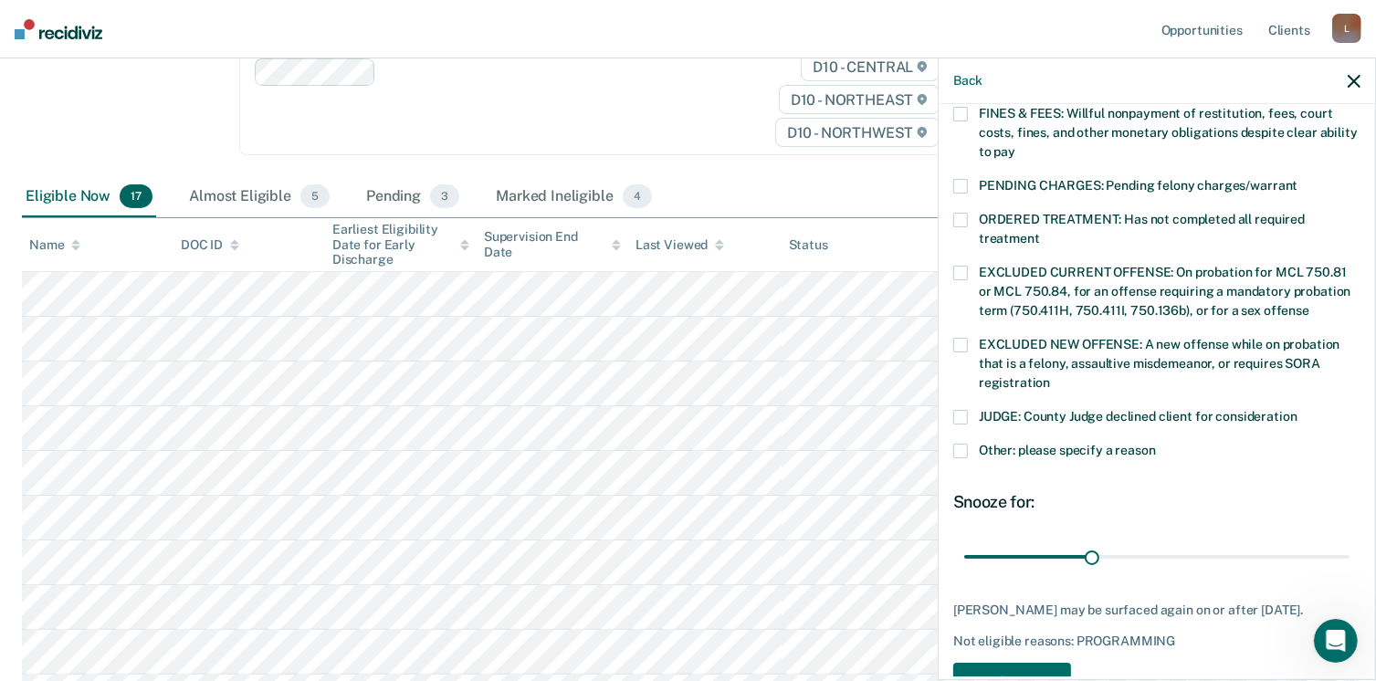
scroll to position [575, 0]
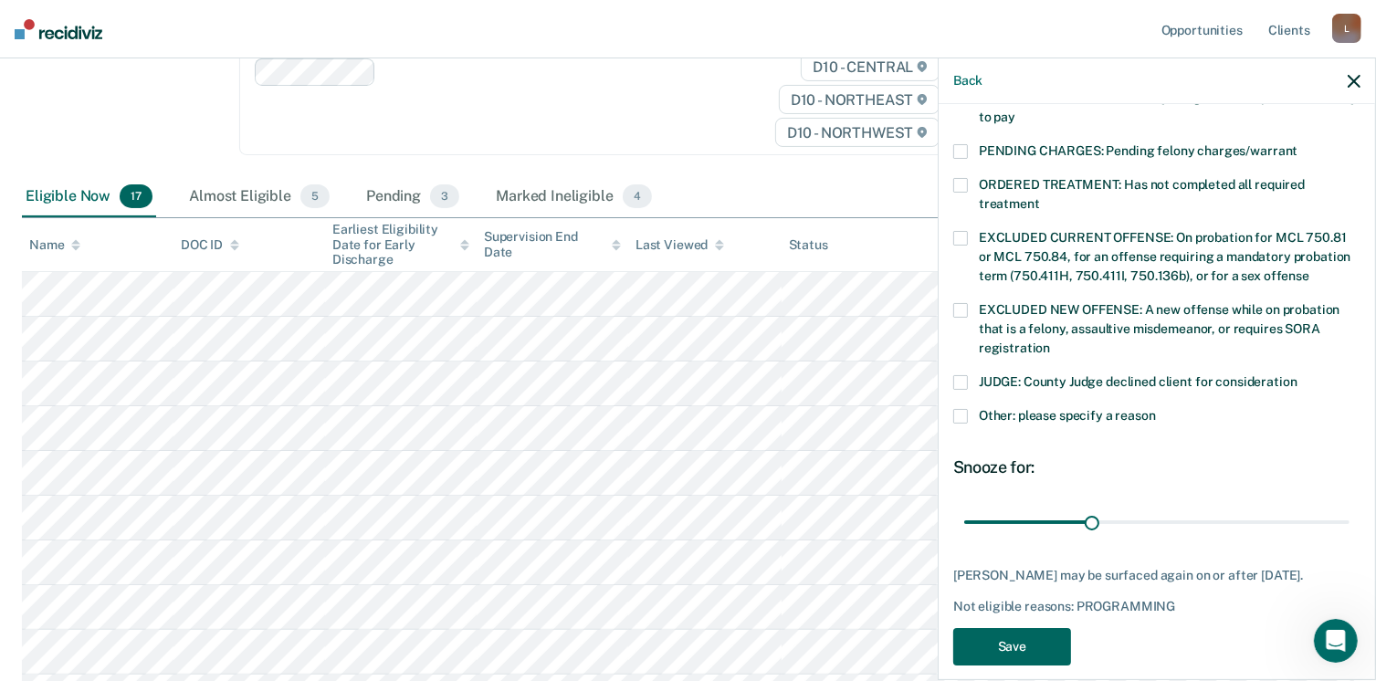
click at [1018, 631] on button "Save" at bounding box center [1013, 646] width 118 height 37
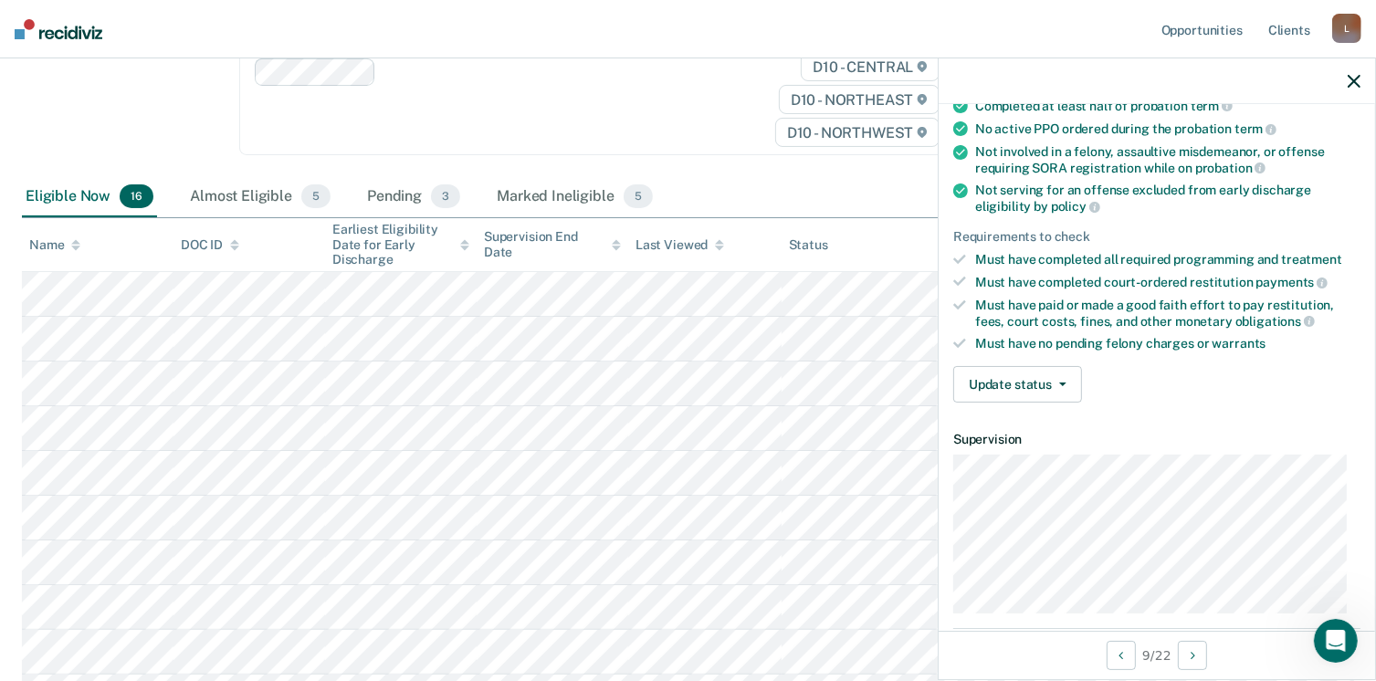
scroll to position [63, 0]
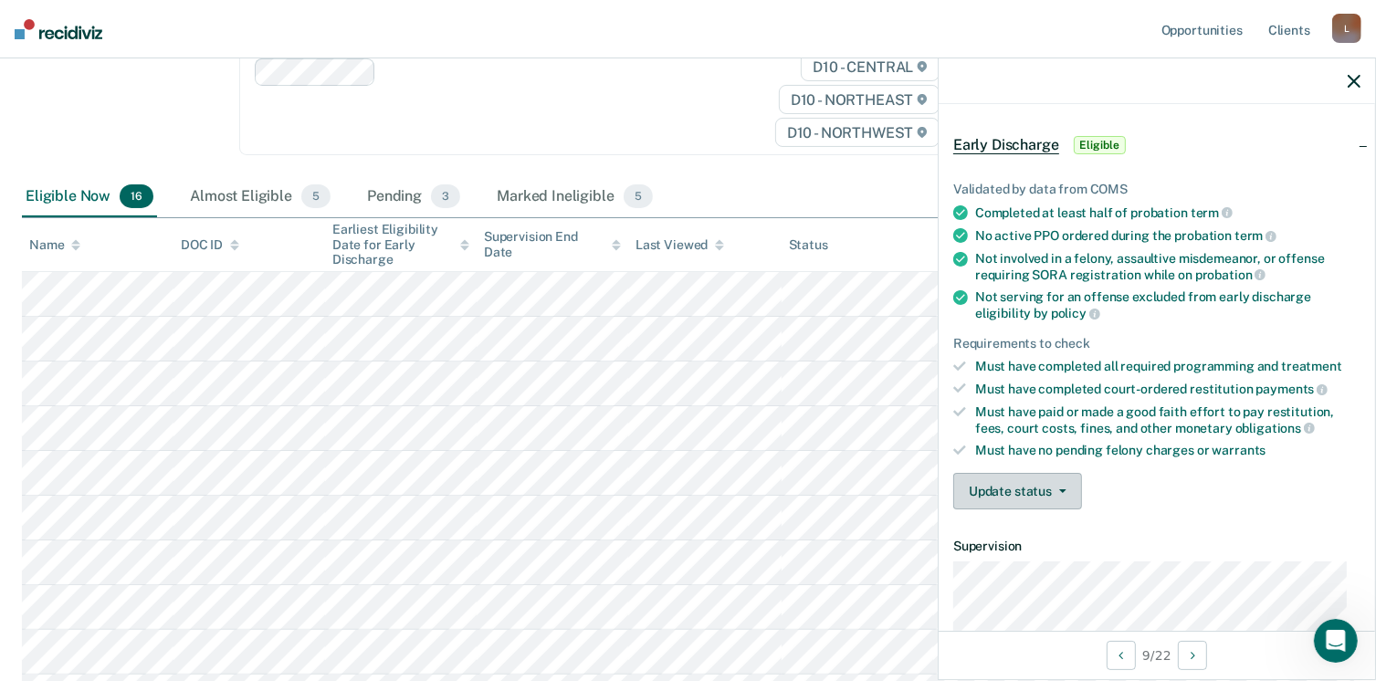
click at [1063, 490] on icon "button" at bounding box center [1063, 492] width 7 height 4
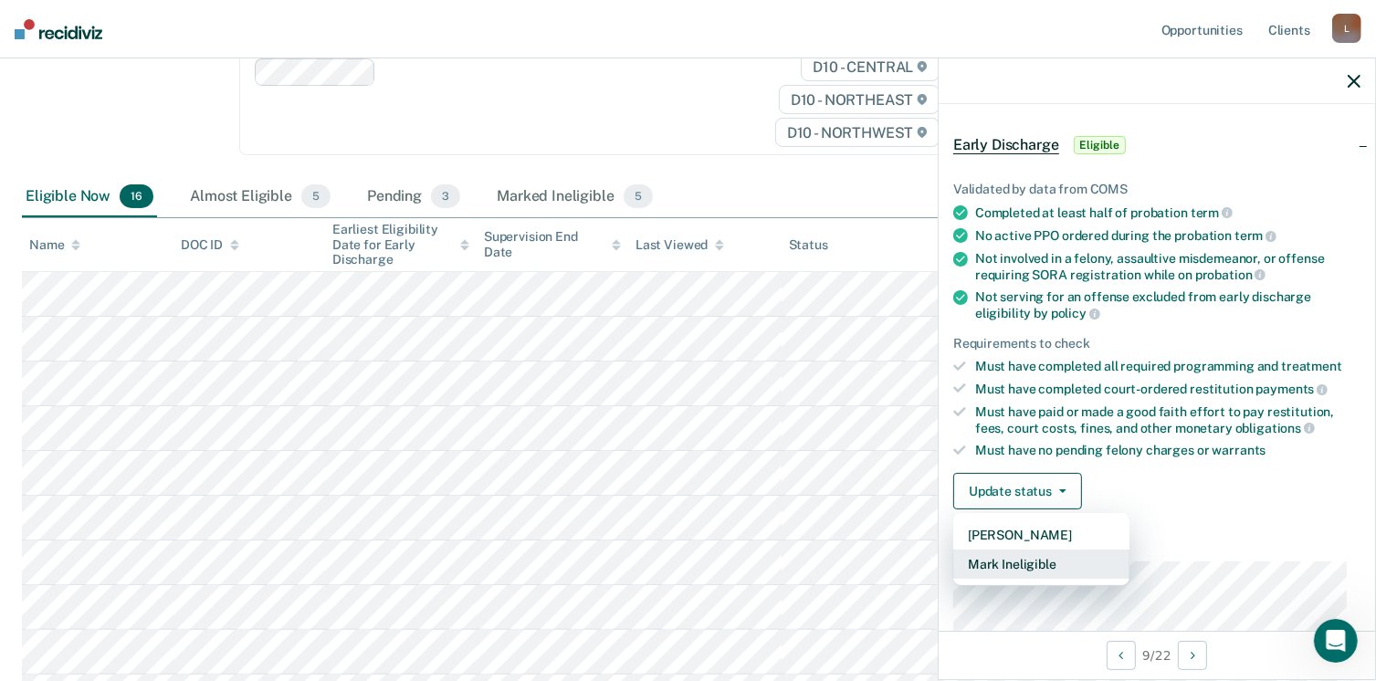
click at [1047, 567] on button "Mark Ineligible" at bounding box center [1042, 564] width 176 height 29
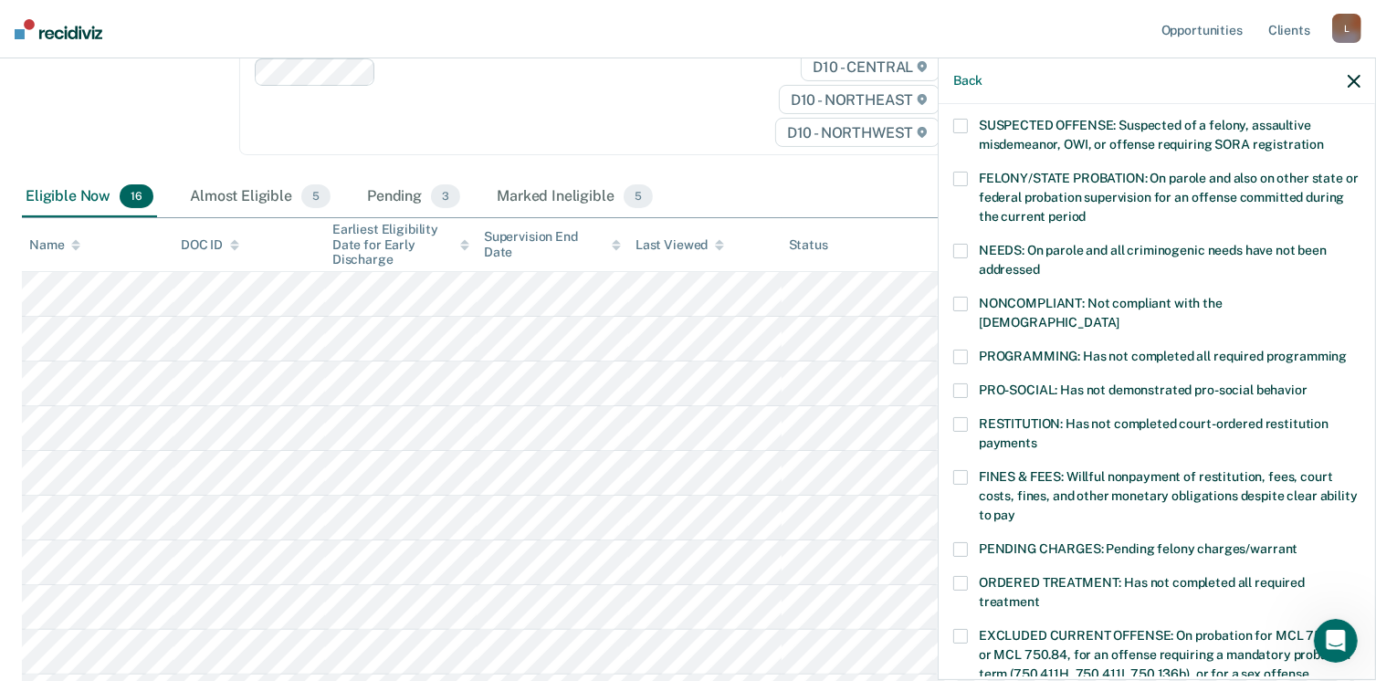
scroll to position [246, 0]
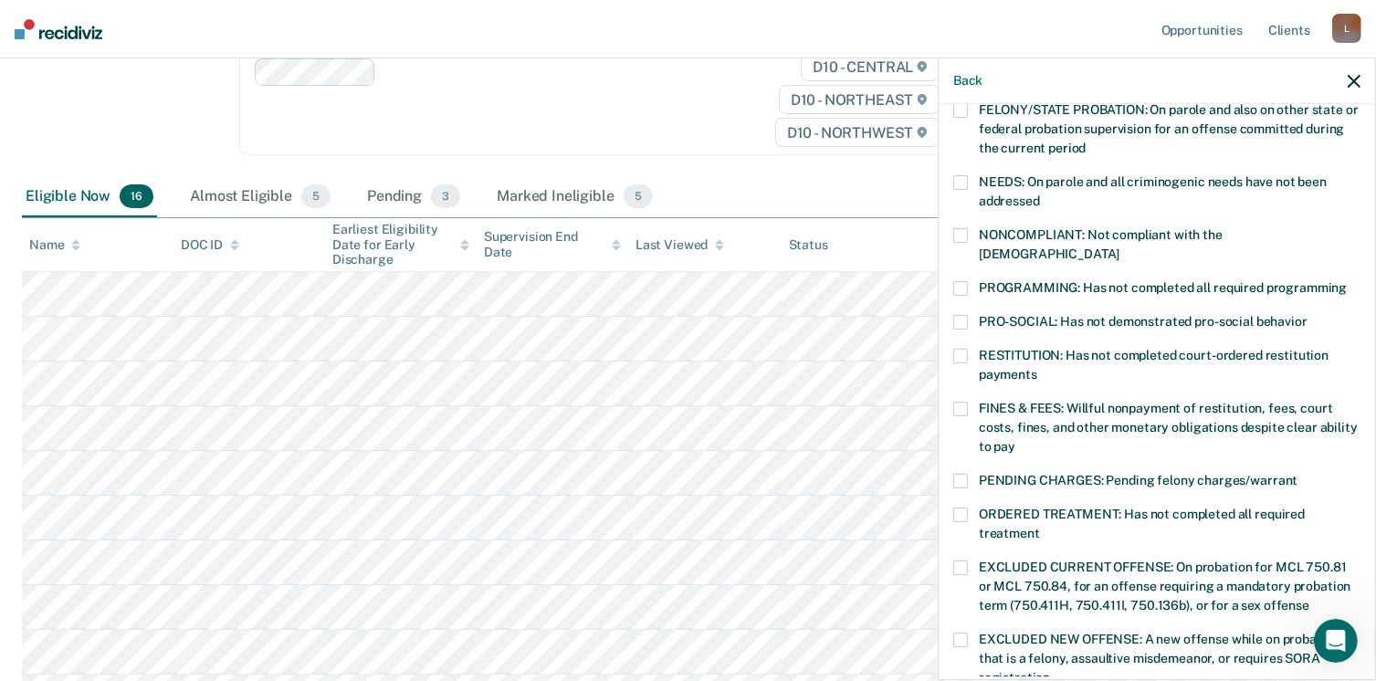
click at [962, 402] on span at bounding box center [961, 409] width 15 height 15
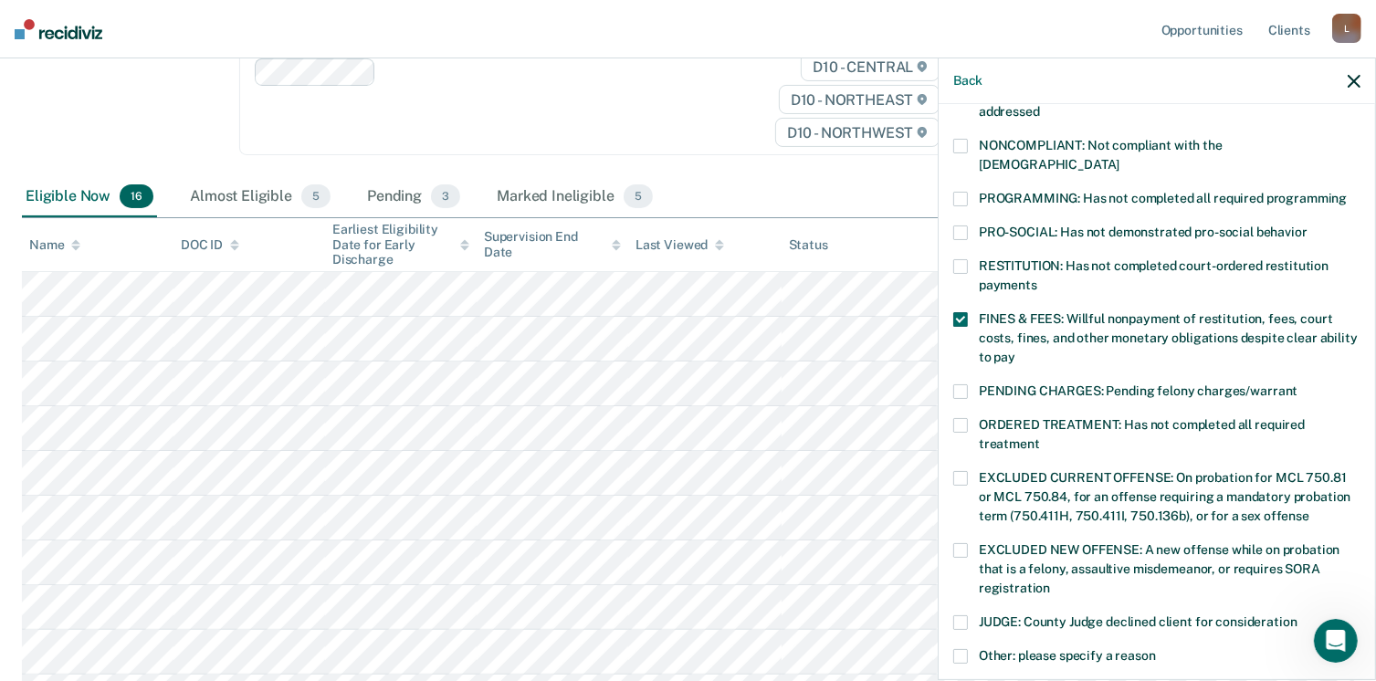
scroll to position [575, 0]
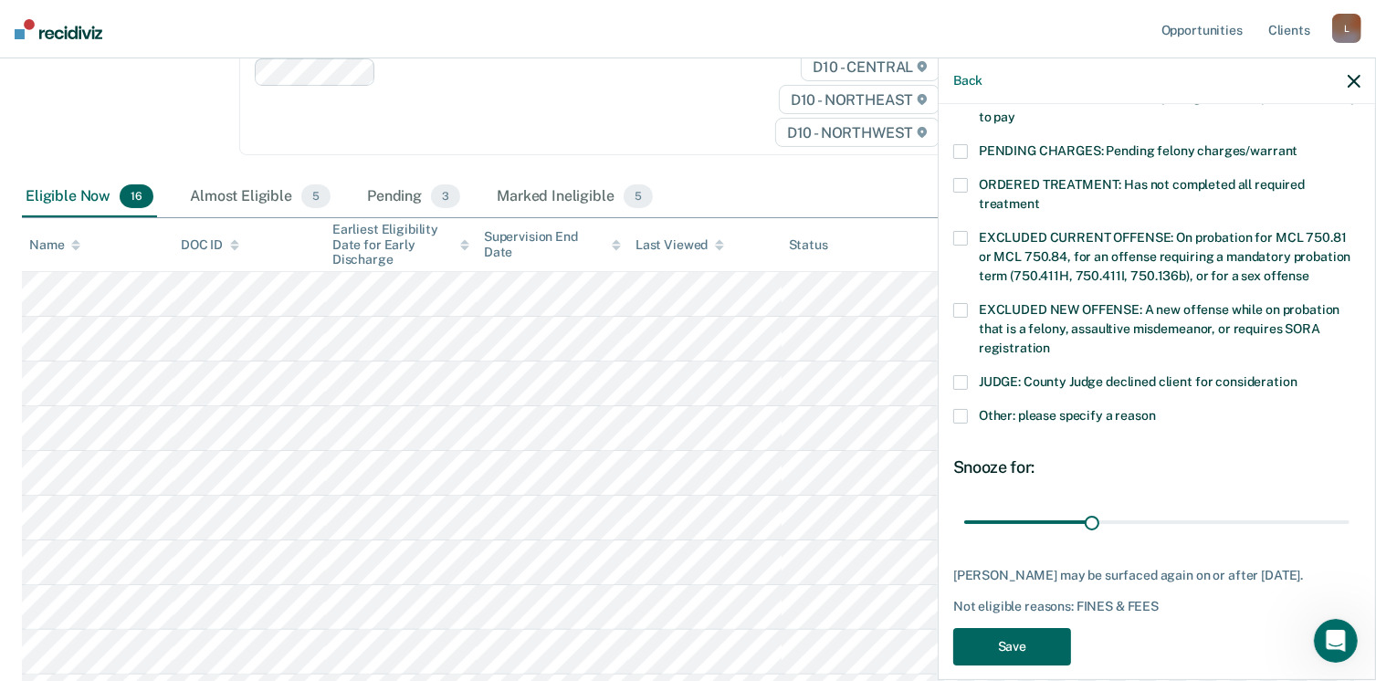
drag, startPoint x: 986, startPoint y: 624, endPoint x: 946, endPoint y: 600, distance: 45.9
click at [985, 628] on button "Save" at bounding box center [1013, 646] width 118 height 37
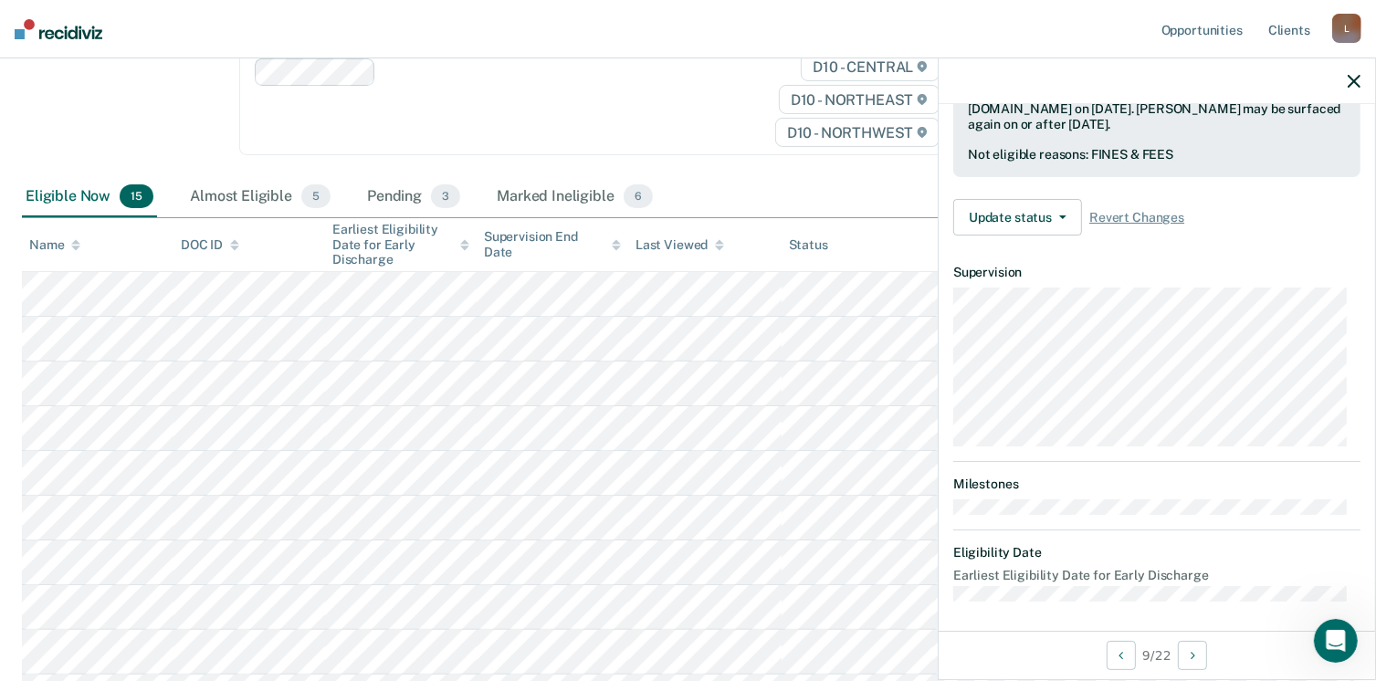
scroll to position [337, 0]
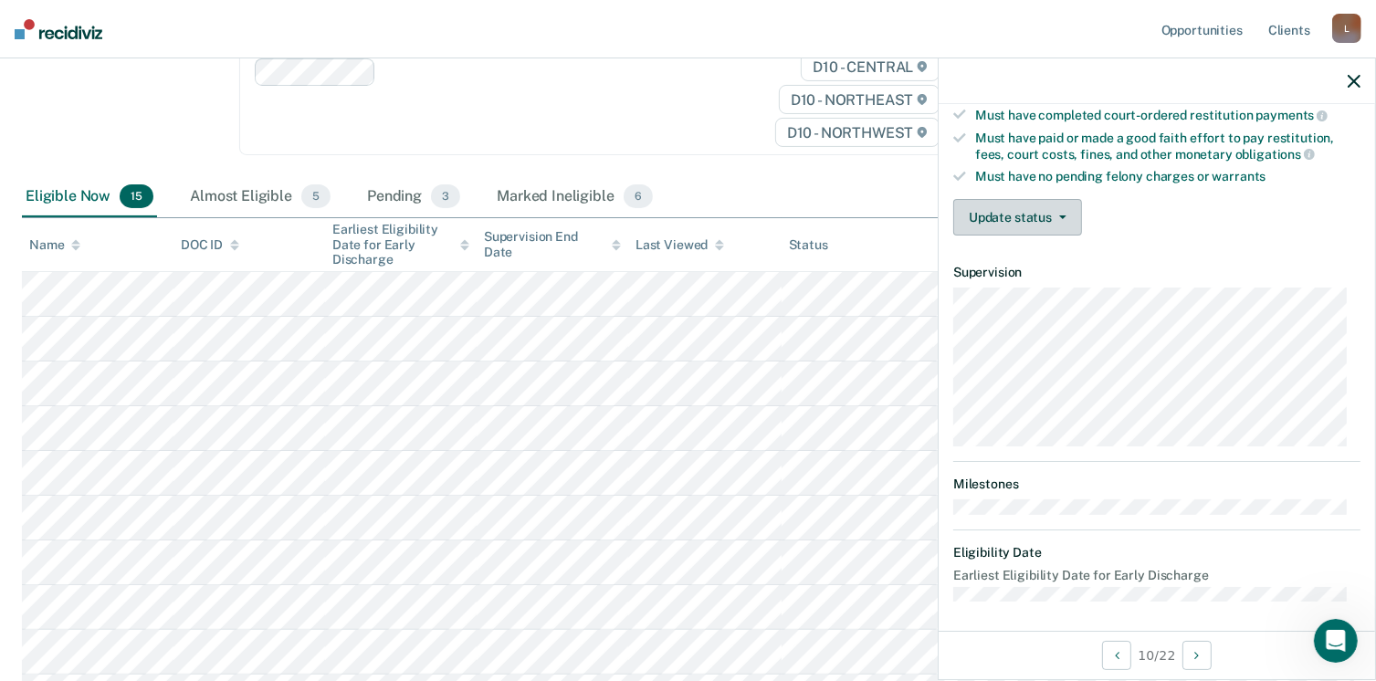
click at [1063, 207] on button "Update status" at bounding box center [1018, 217] width 129 height 37
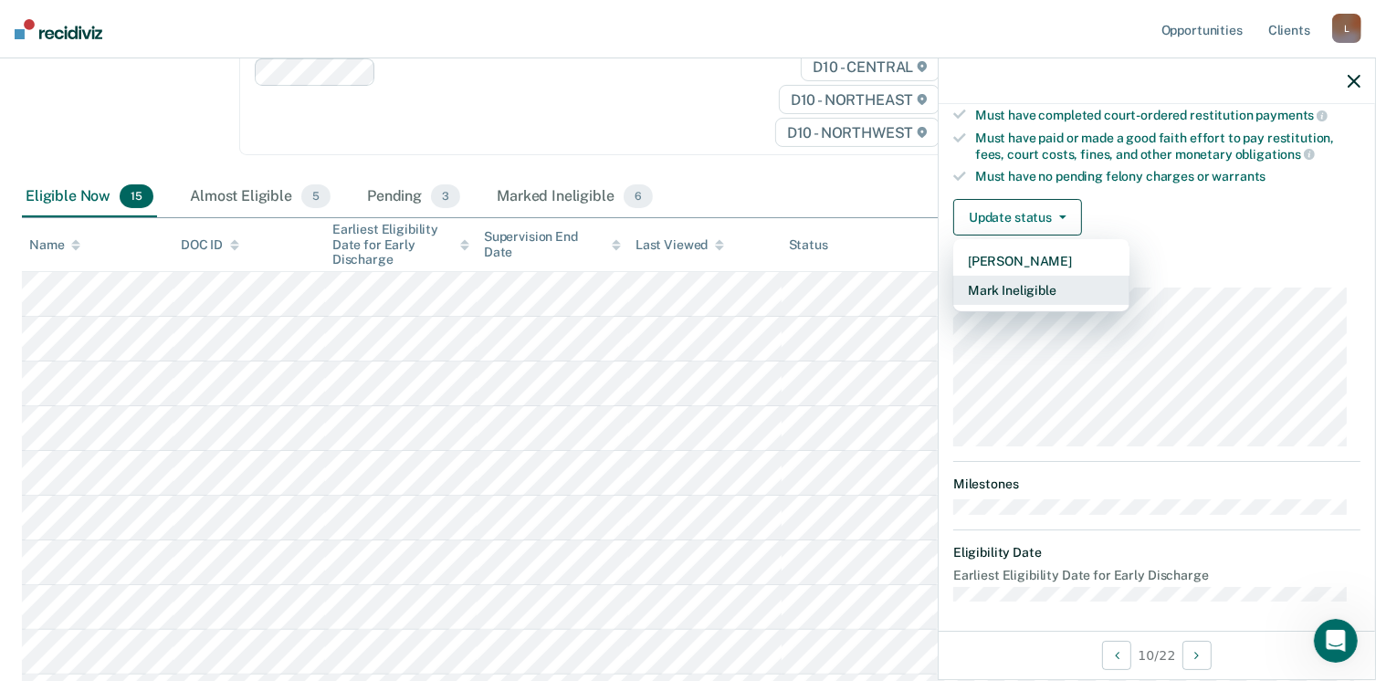
click at [1025, 281] on button "Mark Ineligible" at bounding box center [1042, 290] width 176 height 29
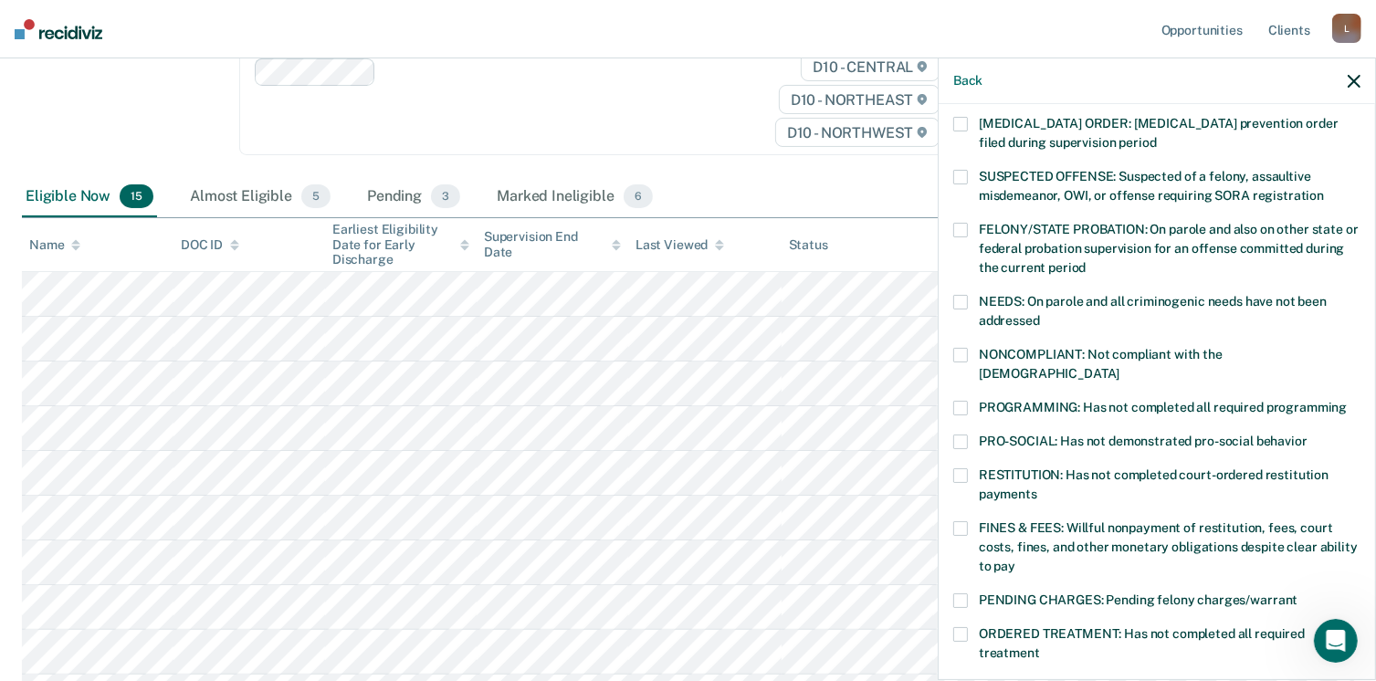
scroll to position [154, 0]
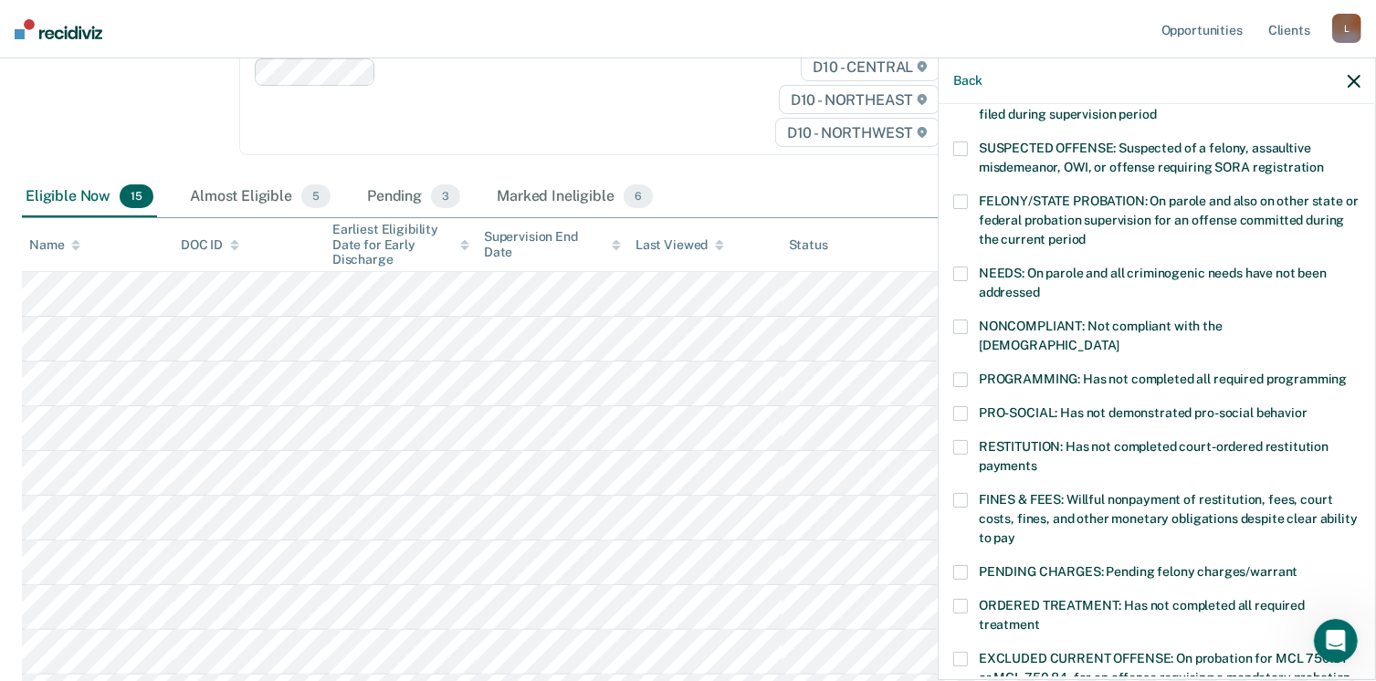
click at [955, 373] on span at bounding box center [961, 380] width 15 height 15
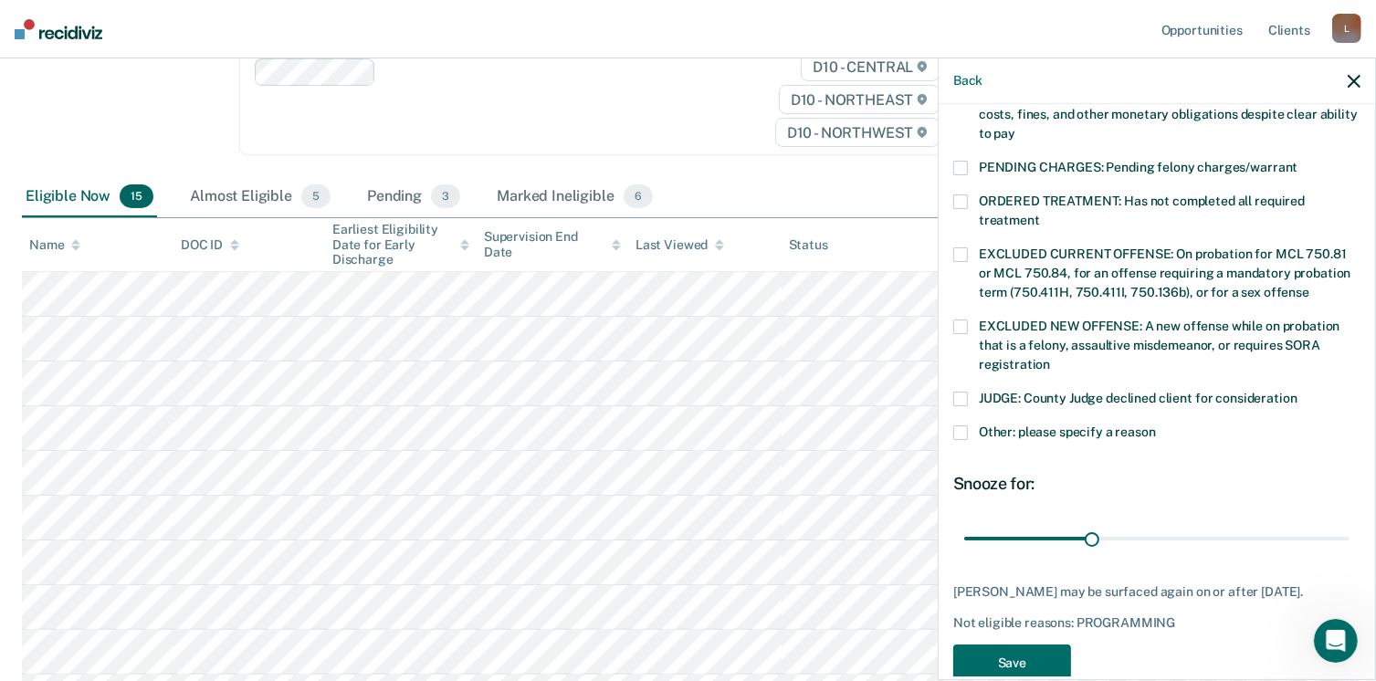
scroll to position [591, 0]
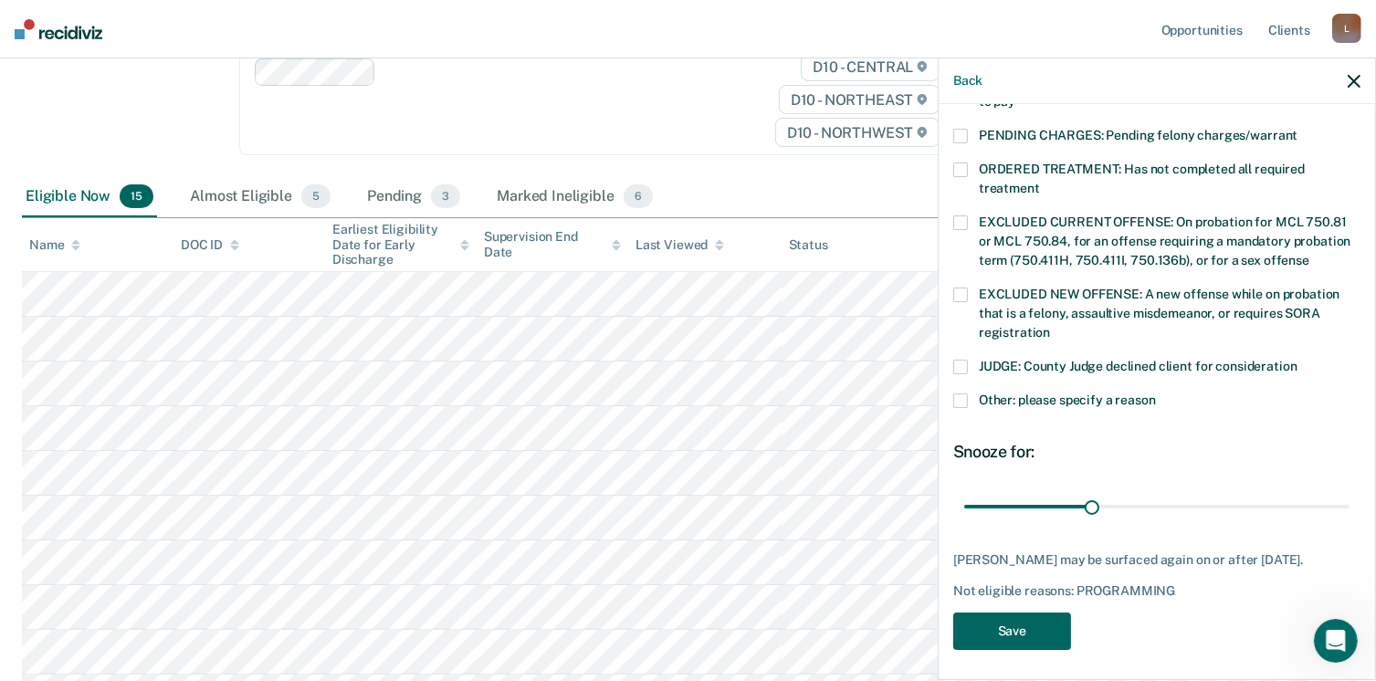
click at [979, 625] on button "Save" at bounding box center [1013, 631] width 118 height 37
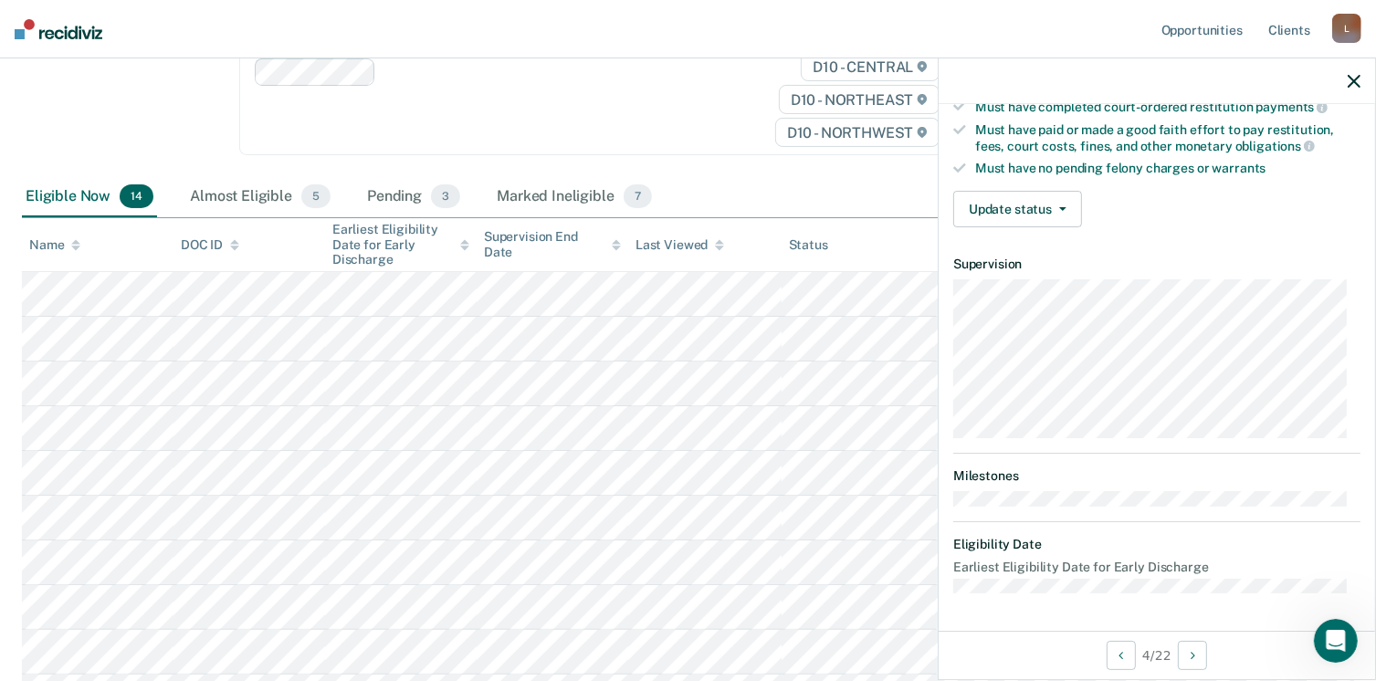
scroll to position [337, 0]
